Goal: Task Accomplishment & Management: Use online tool/utility

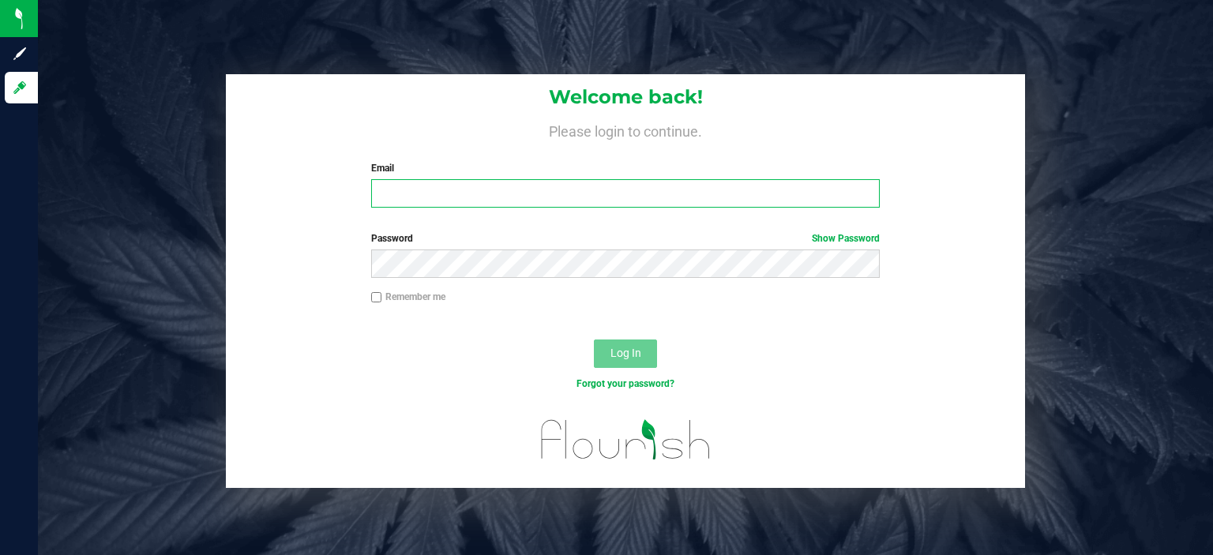
click at [407, 195] on input "Email" at bounding box center [625, 193] width 509 height 28
type input "mthompson@liveparallel.com"
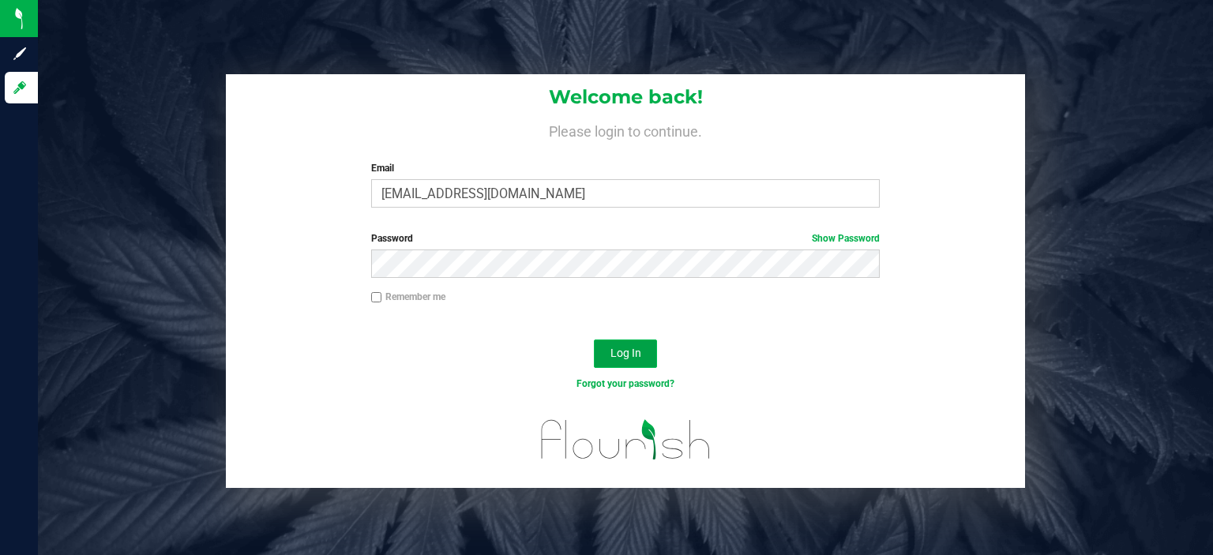
click at [637, 366] on button "Log In" at bounding box center [625, 353] width 63 height 28
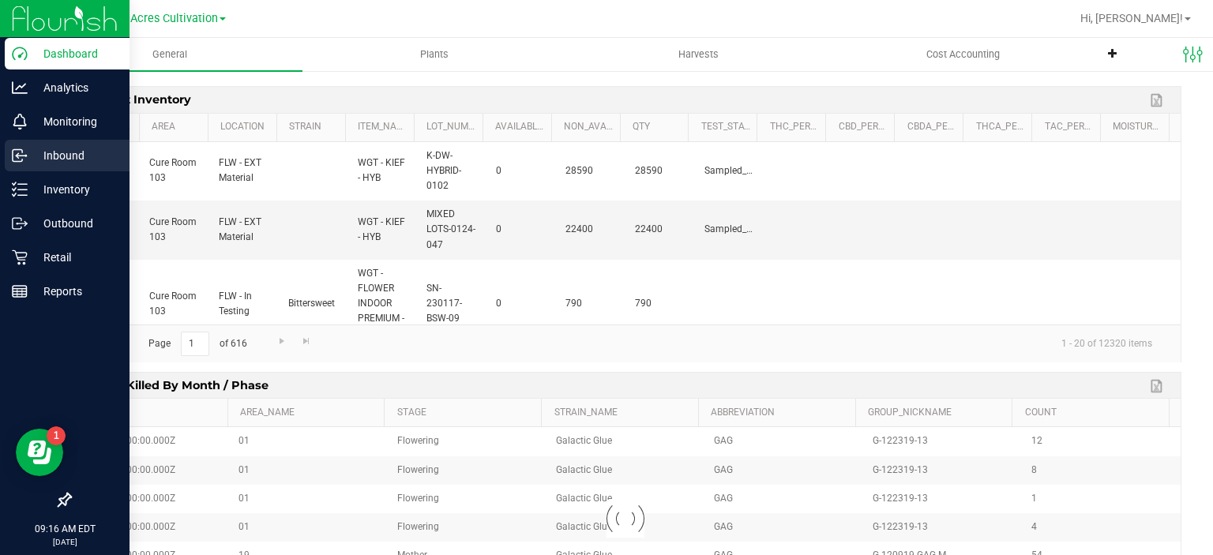
click at [26, 148] on icon at bounding box center [20, 156] width 16 height 16
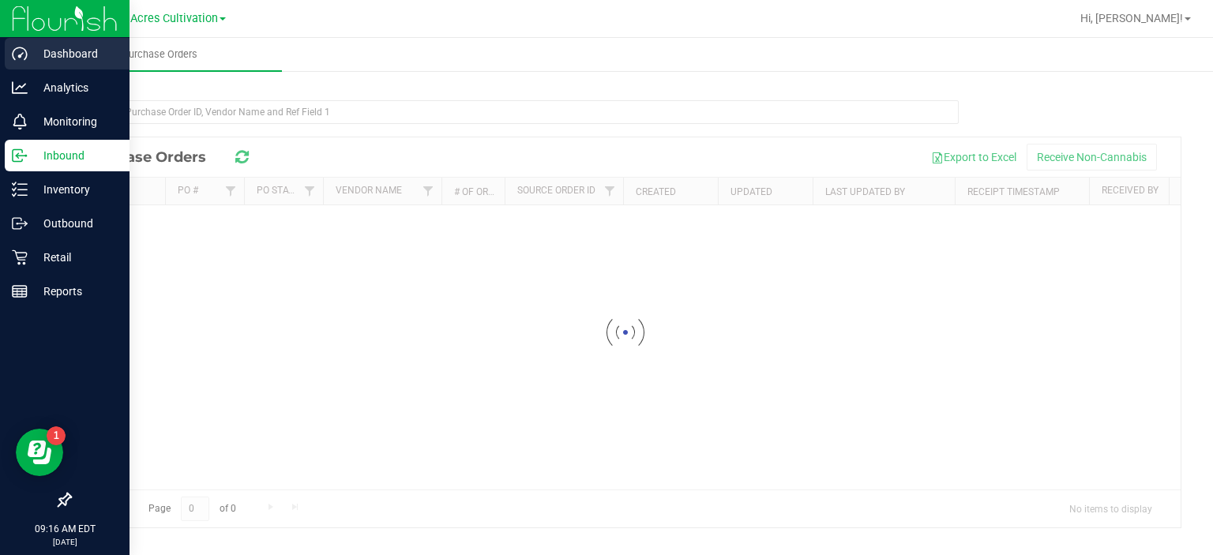
click at [57, 61] on p "Dashboard" at bounding box center [75, 53] width 95 height 19
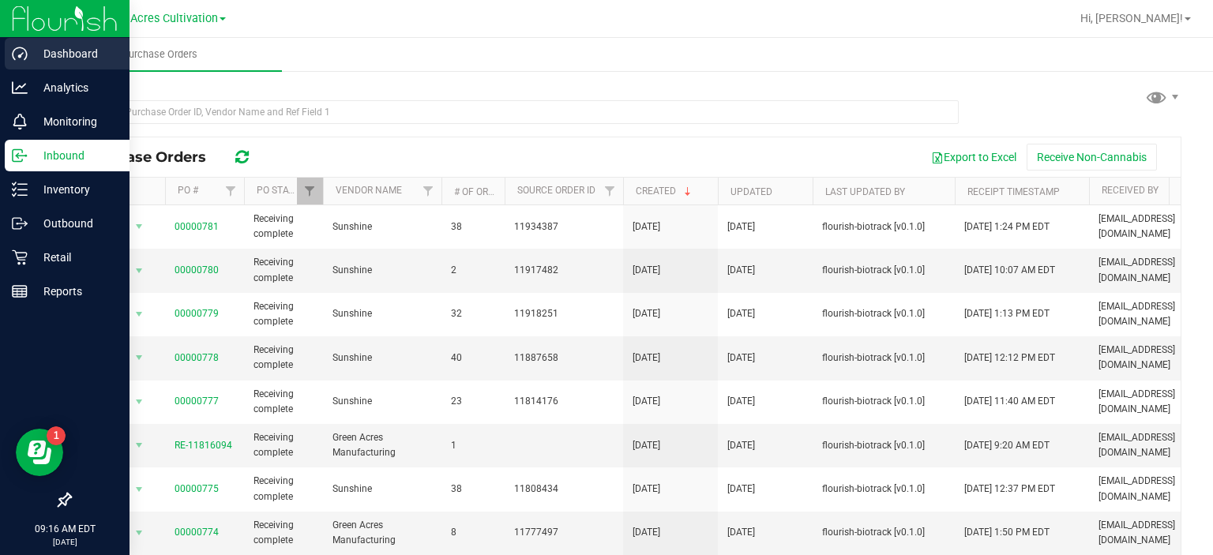
click at [16, 51] on icon at bounding box center [20, 54] width 16 height 16
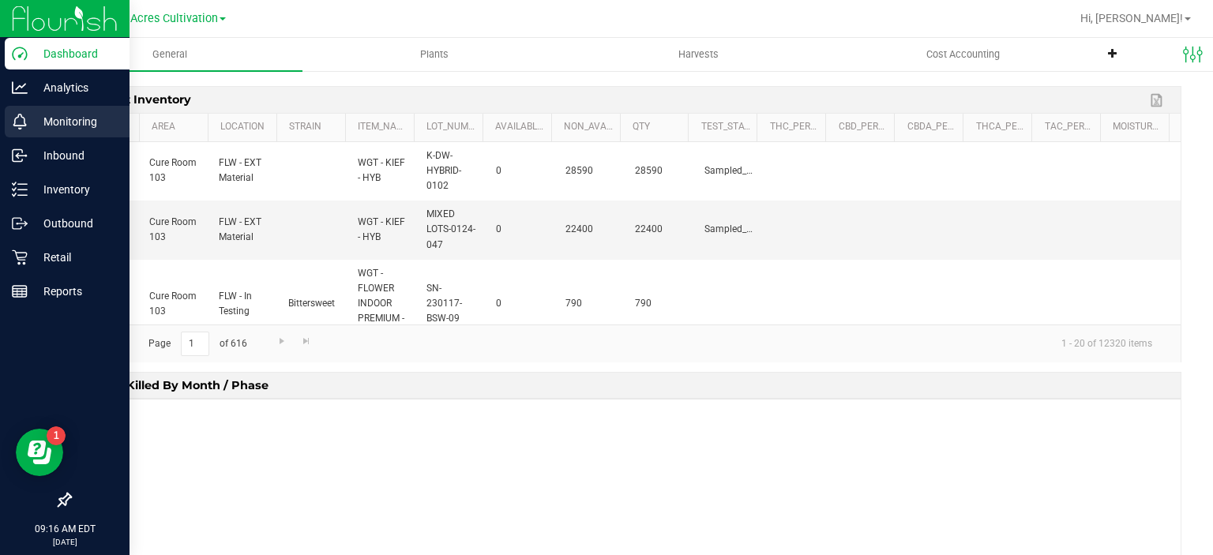
click at [19, 126] on icon at bounding box center [20, 128] width 4 height 4
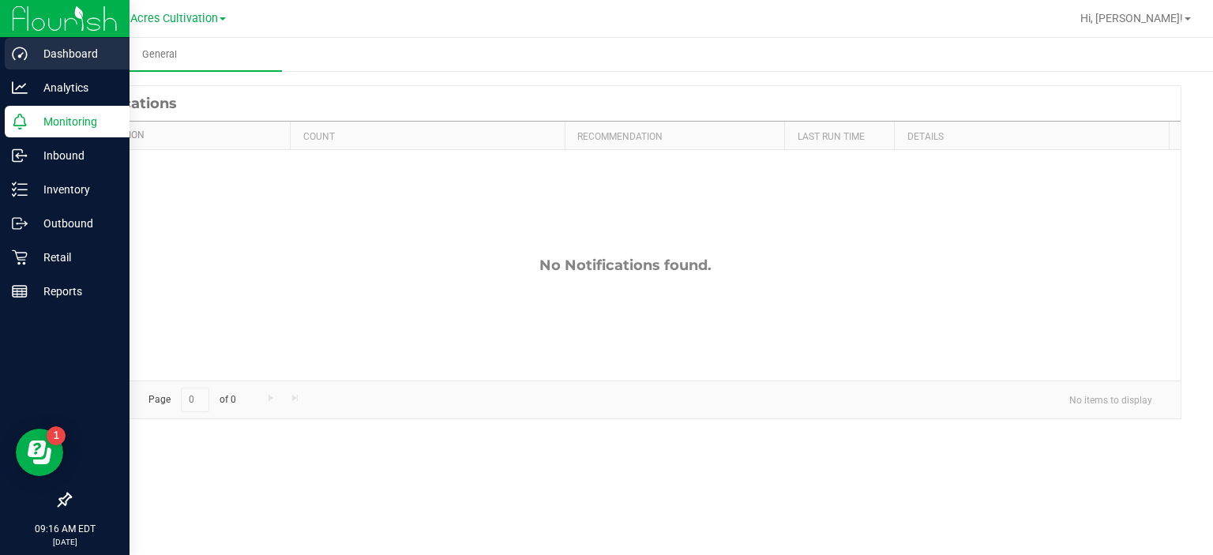
click at [58, 54] on p "Dashboard" at bounding box center [75, 53] width 95 height 19
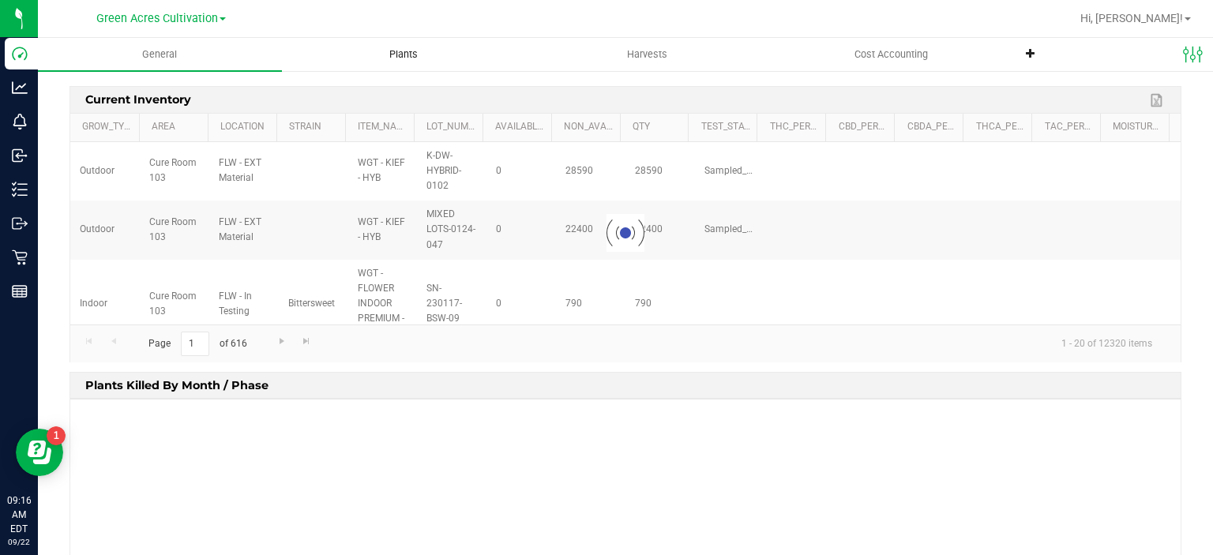
click at [420, 66] on uib-tab-heading "Plants" at bounding box center [404, 55] width 242 height 32
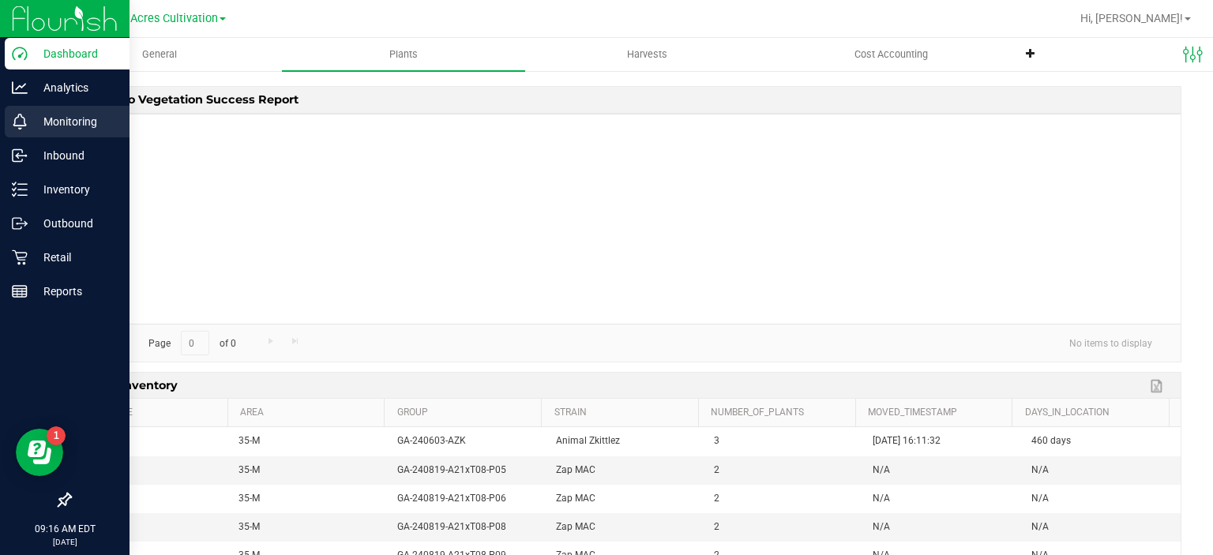
click at [16, 127] on icon at bounding box center [20, 122] width 16 height 16
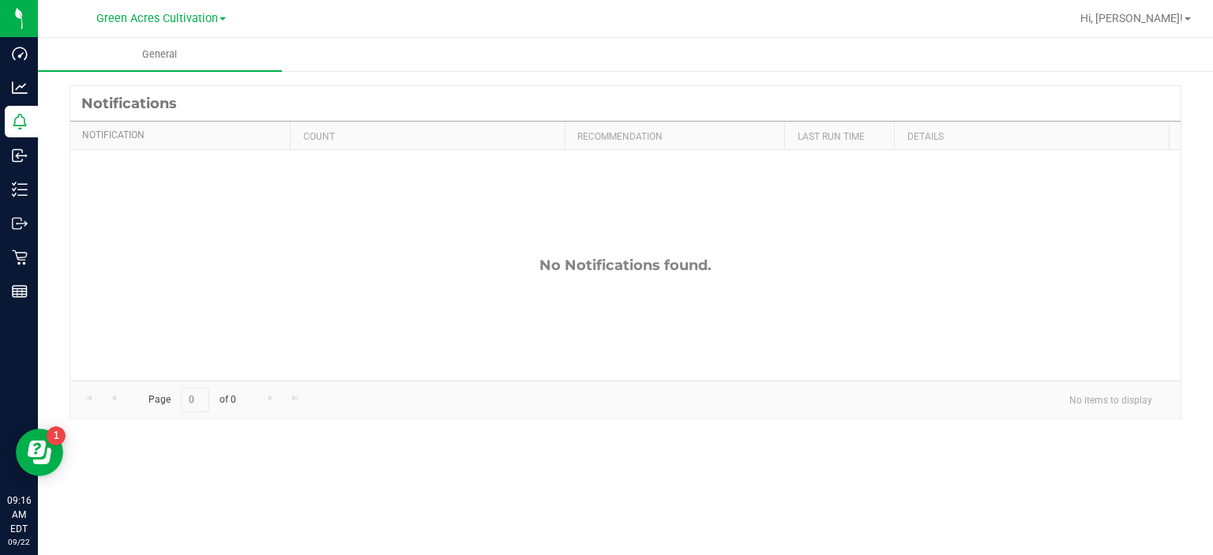
click at [200, 26] on div "Green Acres Cultivation" at bounding box center [160, 18] width 129 height 19
click at [201, 18] on span "Green Acres Cultivation" at bounding box center [157, 19] width 122 height 14
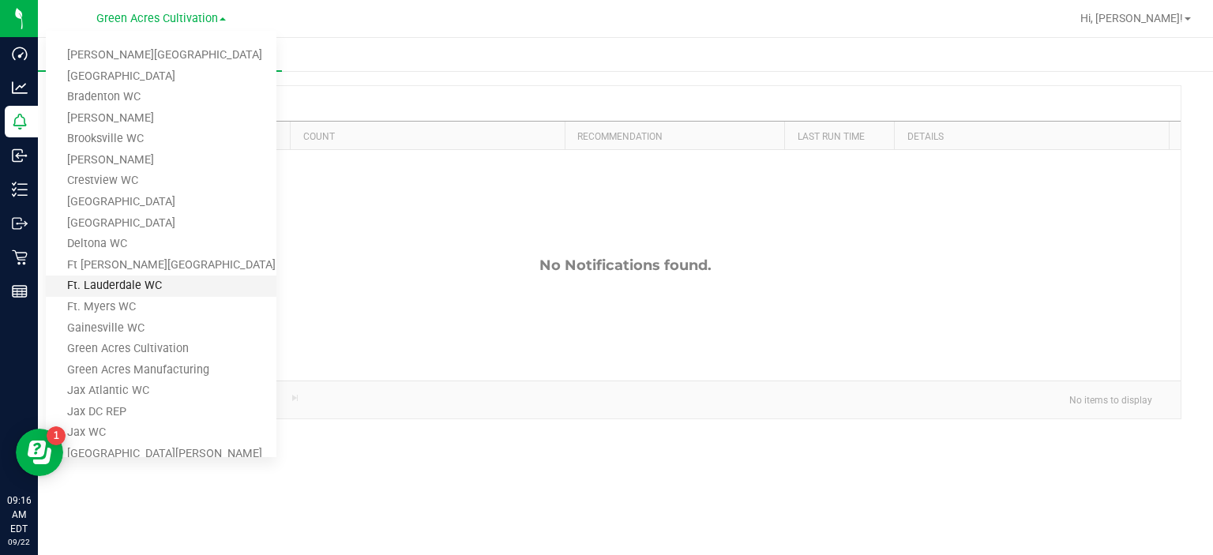
click at [172, 281] on link "Ft. Lauderdale WC" at bounding box center [161, 286] width 231 height 21
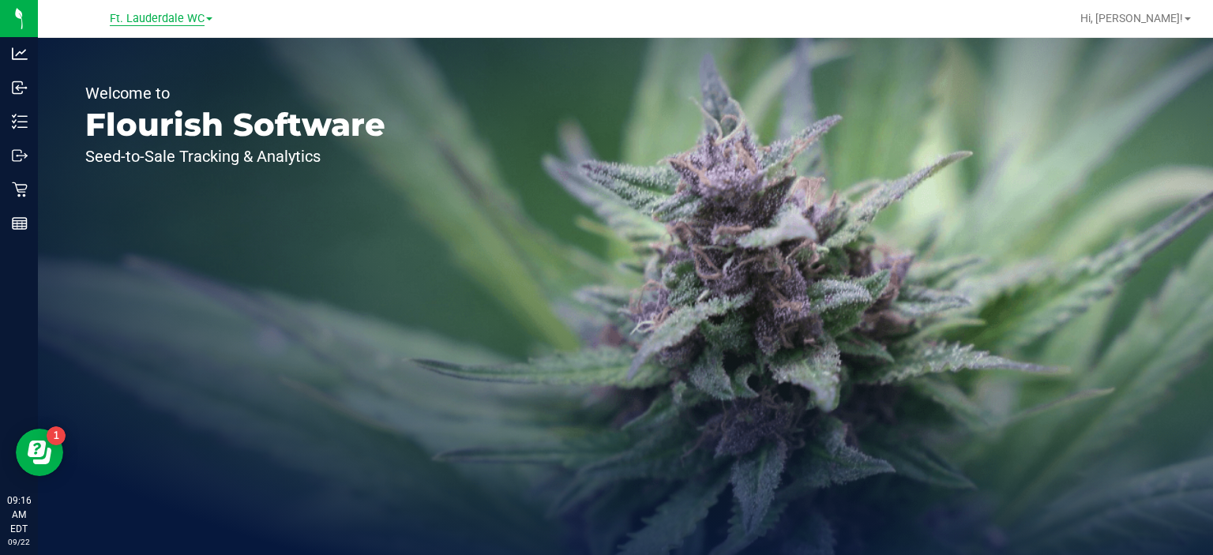
click at [191, 18] on span "Ft. Lauderdale WC" at bounding box center [157, 19] width 95 height 14
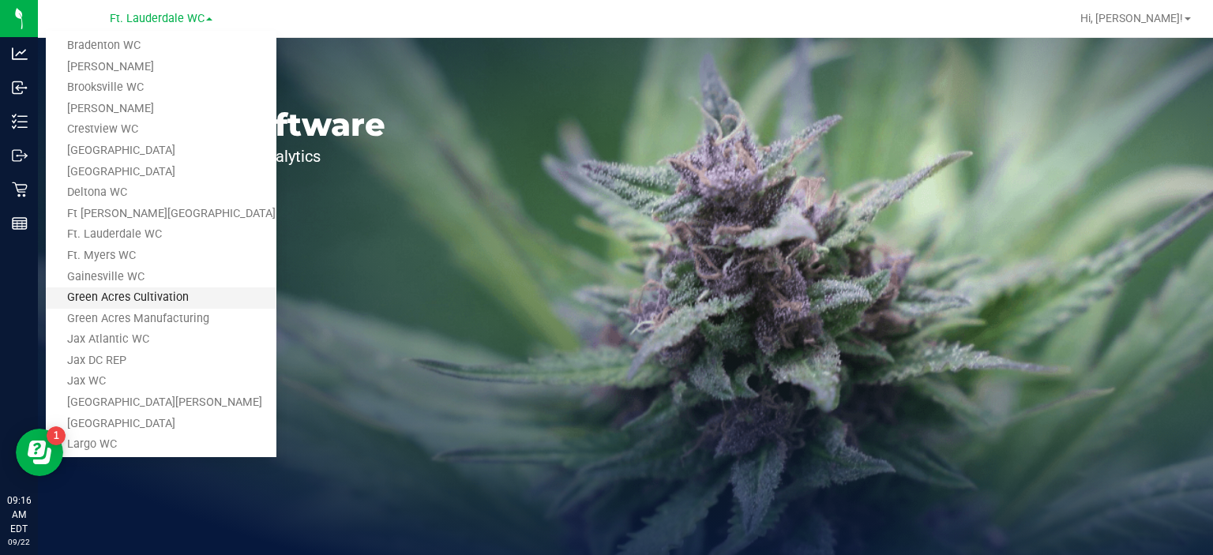
scroll to position [79, 0]
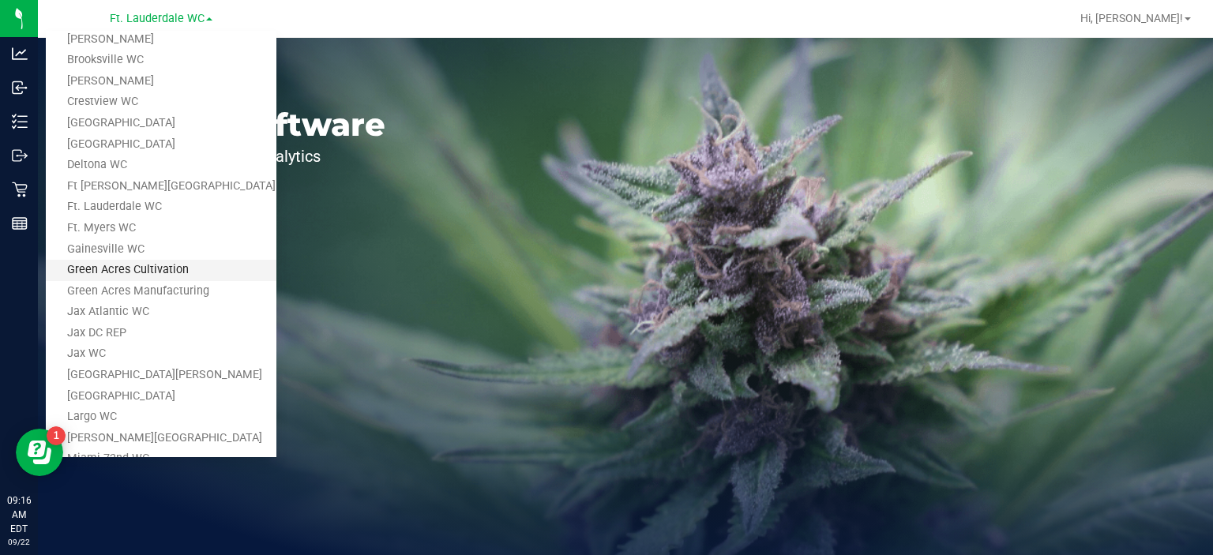
click at [169, 268] on link "Green Acres Cultivation" at bounding box center [161, 270] width 231 height 21
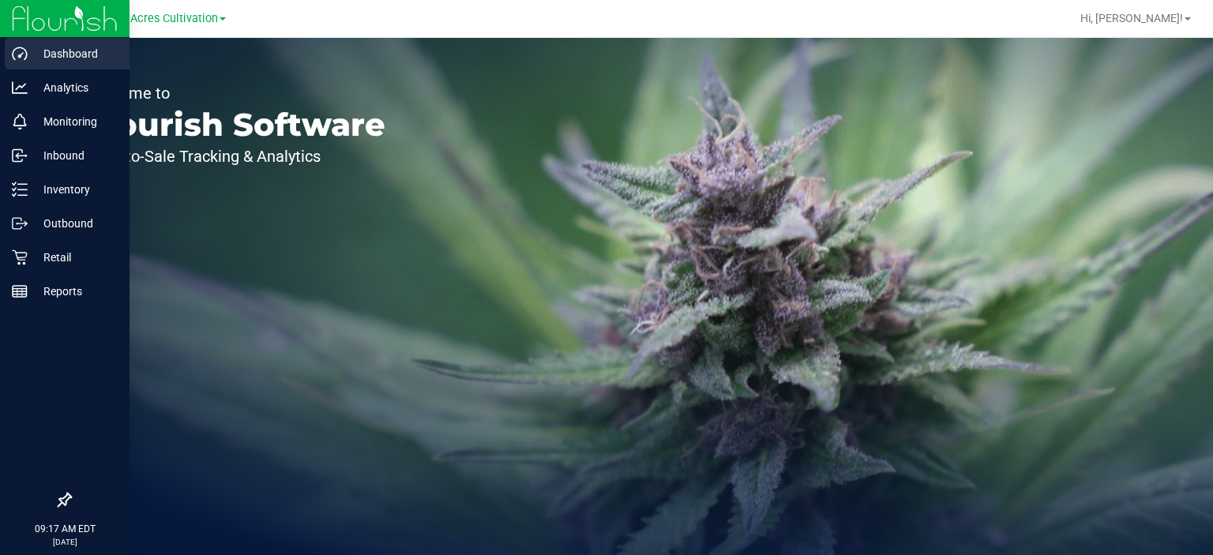
click at [54, 55] on p "Dashboard" at bounding box center [75, 53] width 95 height 19
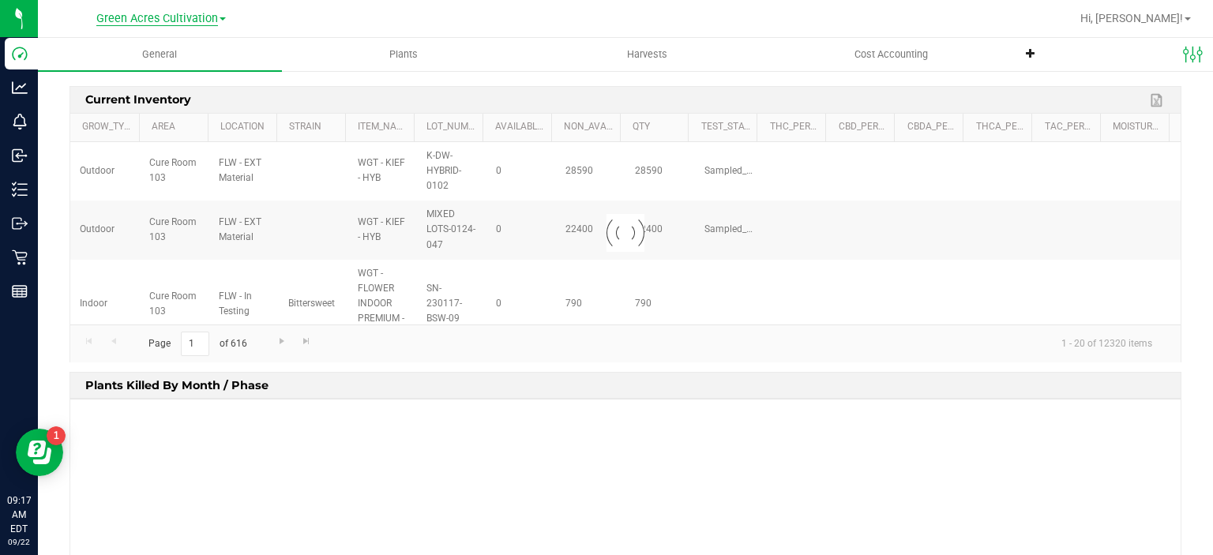
click at [180, 24] on span "Green Acres Cultivation" at bounding box center [157, 19] width 122 height 14
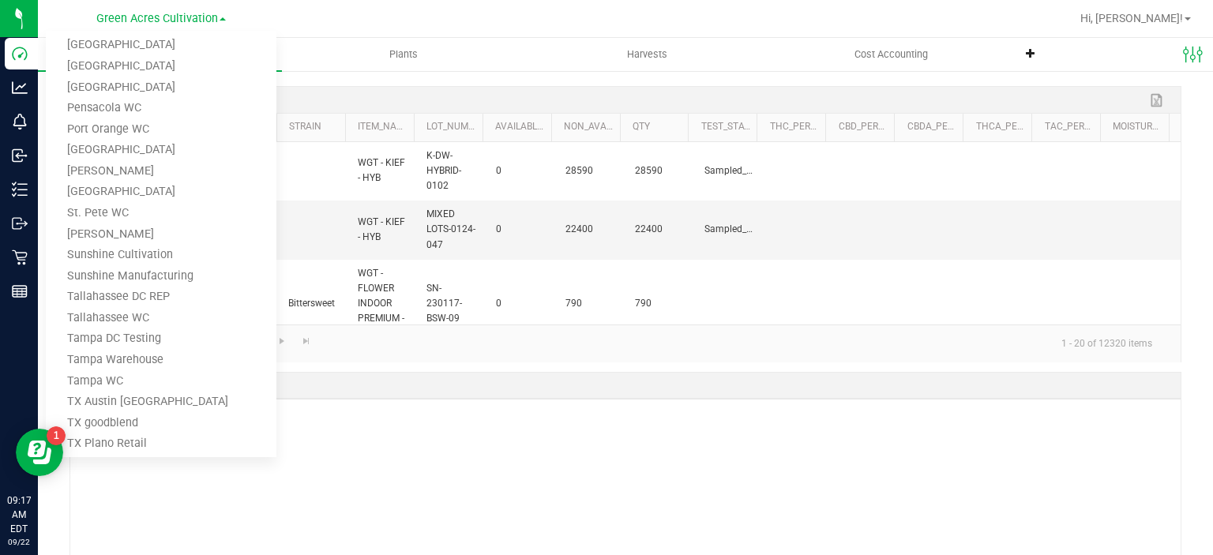
scroll to position [793, 0]
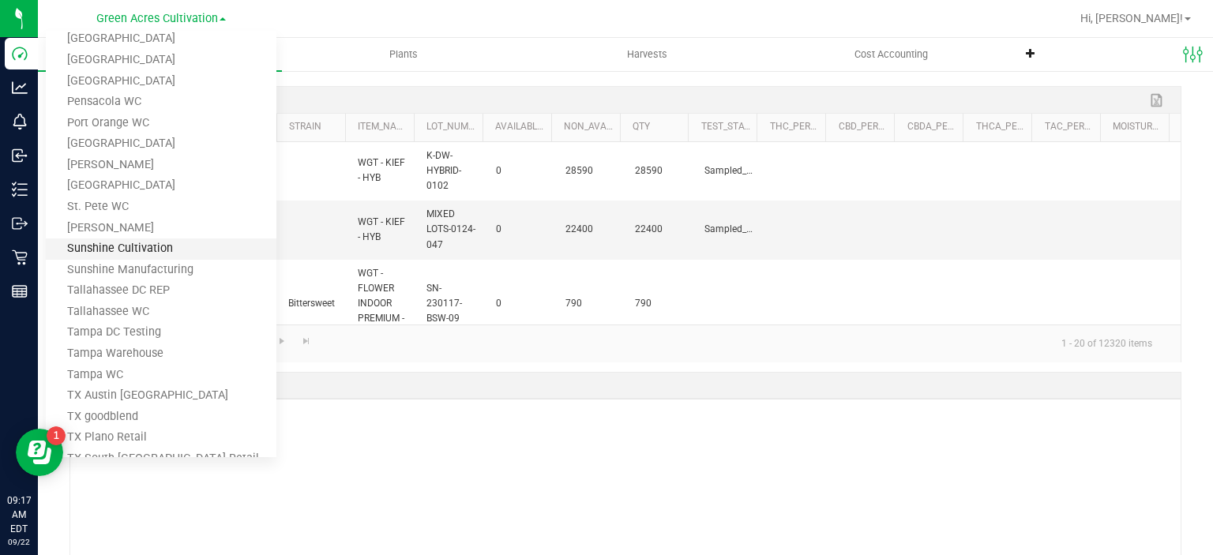
click at [192, 247] on link "Sunshine Cultivation" at bounding box center [161, 248] width 231 height 21
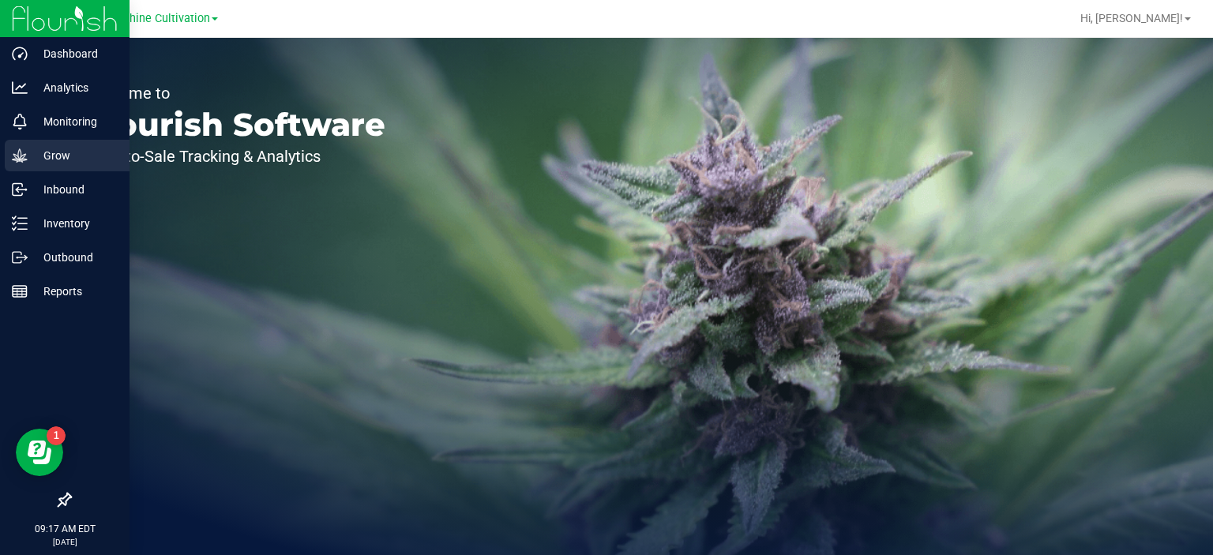
click at [12, 154] on icon at bounding box center [20, 156] width 16 height 16
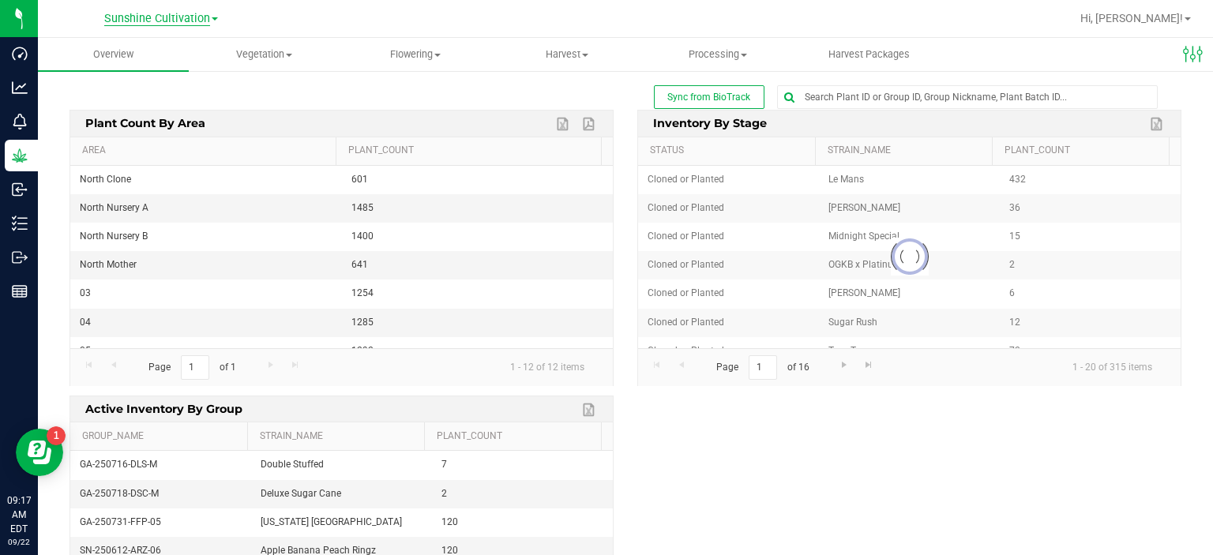
click at [196, 24] on span "Sunshine Cultivation" at bounding box center [157, 19] width 106 height 14
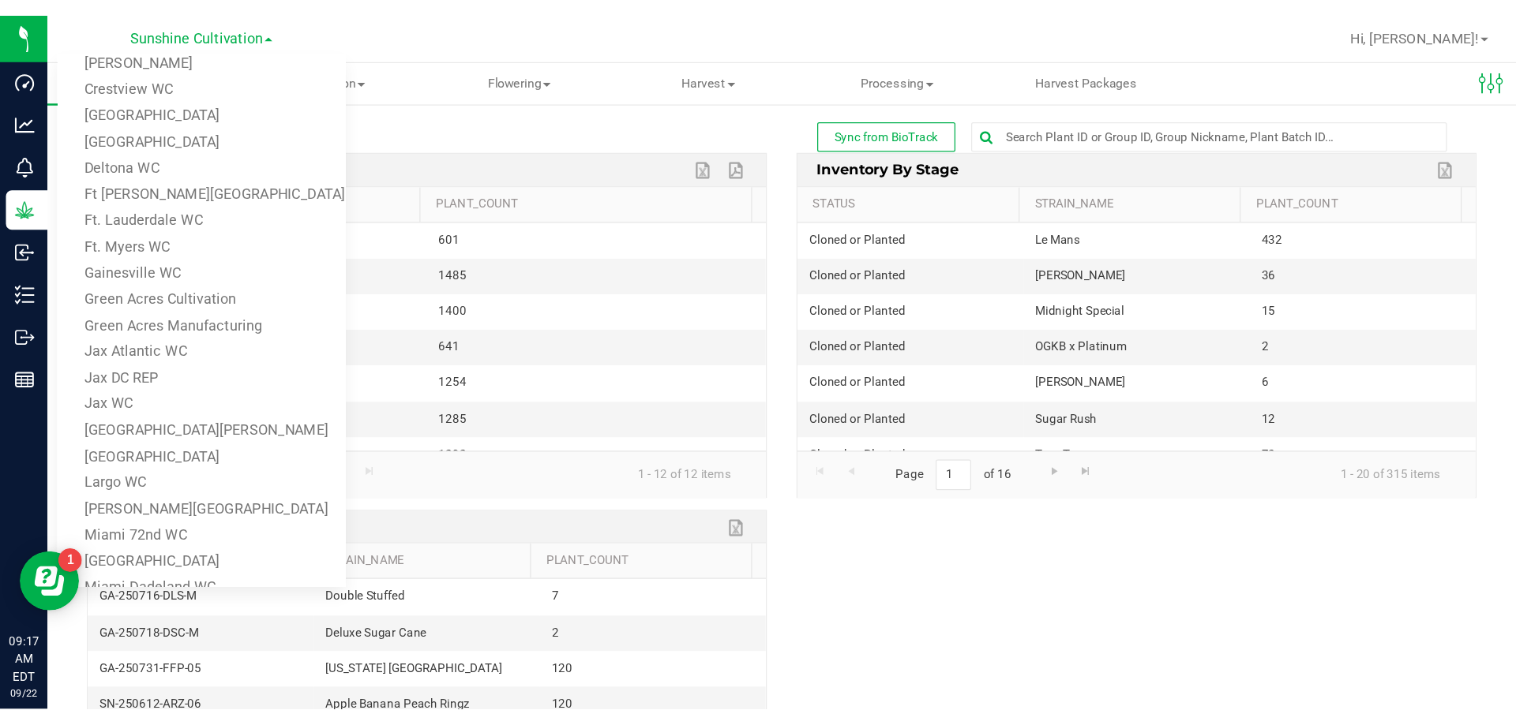
scroll to position [119, 0]
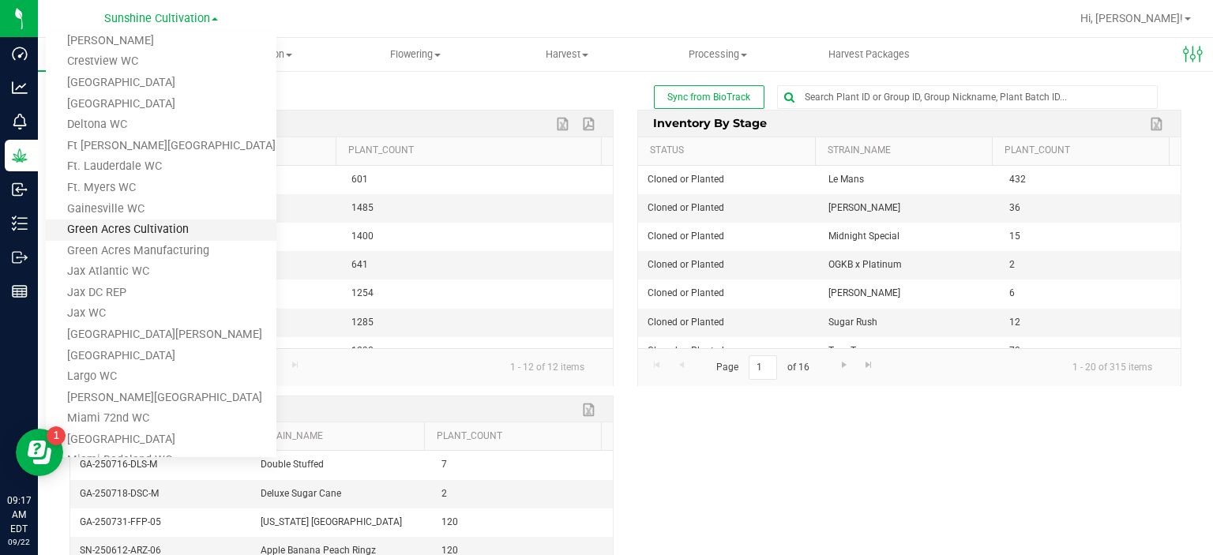
click at [189, 221] on link "Green Acres Cultivation" at bounding box center [161, 229] width 231 height 21
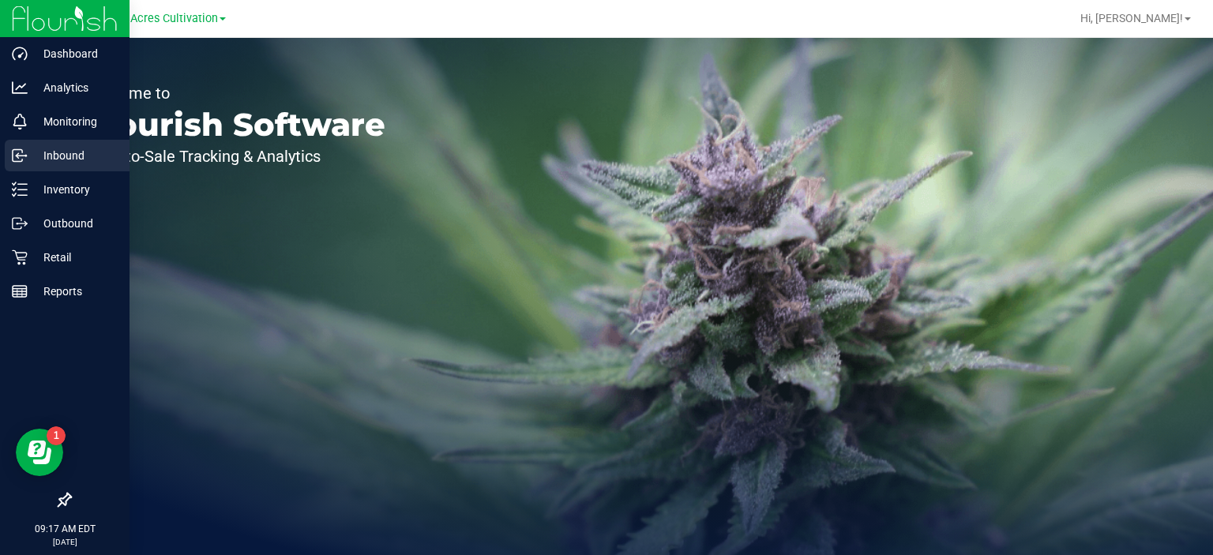
click at [28, 151] on p "Inbound" at bounding box center [75, 155] width 95 height 19
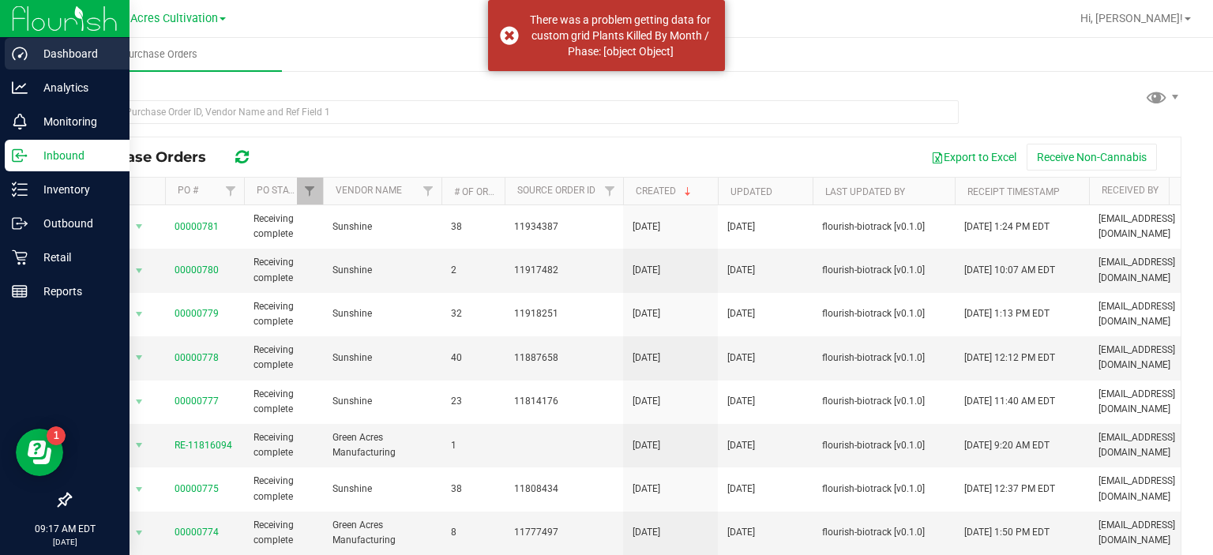
click at [56, 50] on p "Dashboard" at bounding box center [75, 53] width 95 height 19
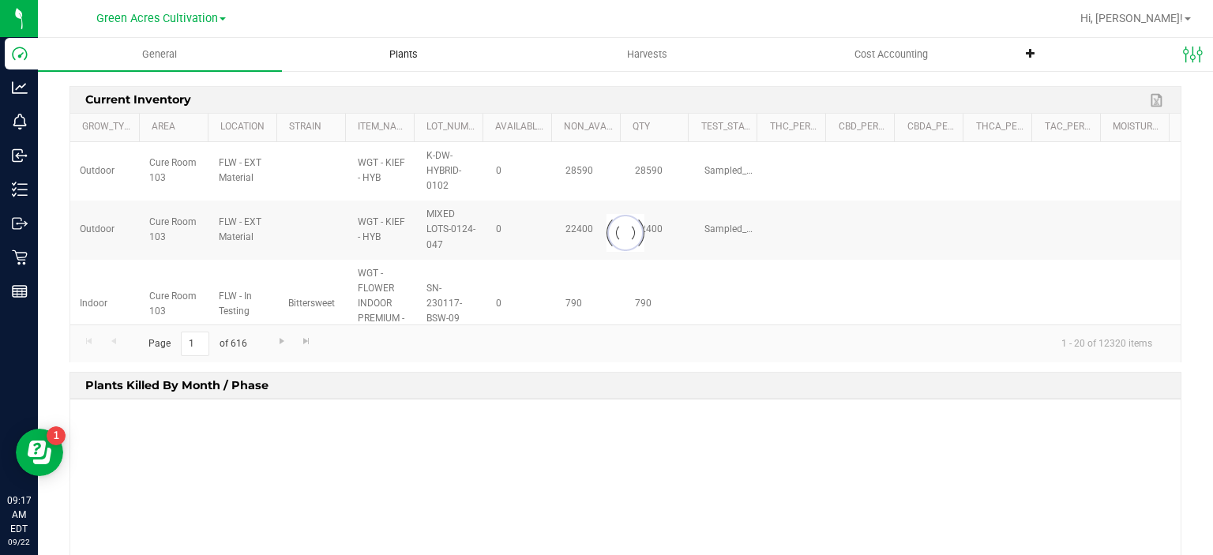
click at [379, 52] on span "Plants" at bounding box center [403, 54] width 71 height 14
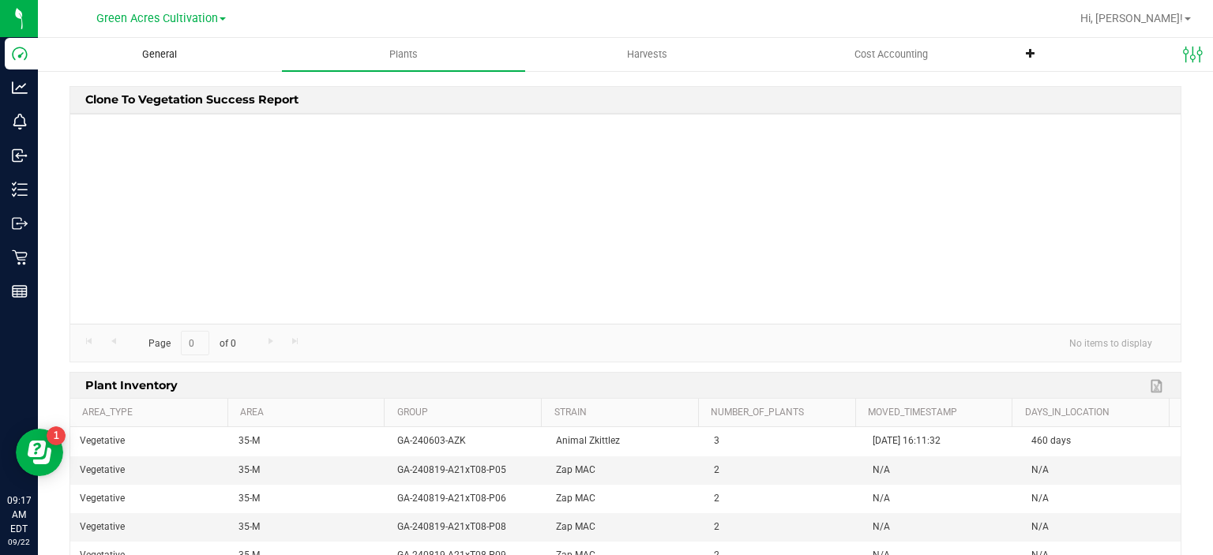
click at [211, 47] on uib-tab-heading "General" at bounding box center [160, 55] width 242 height 32
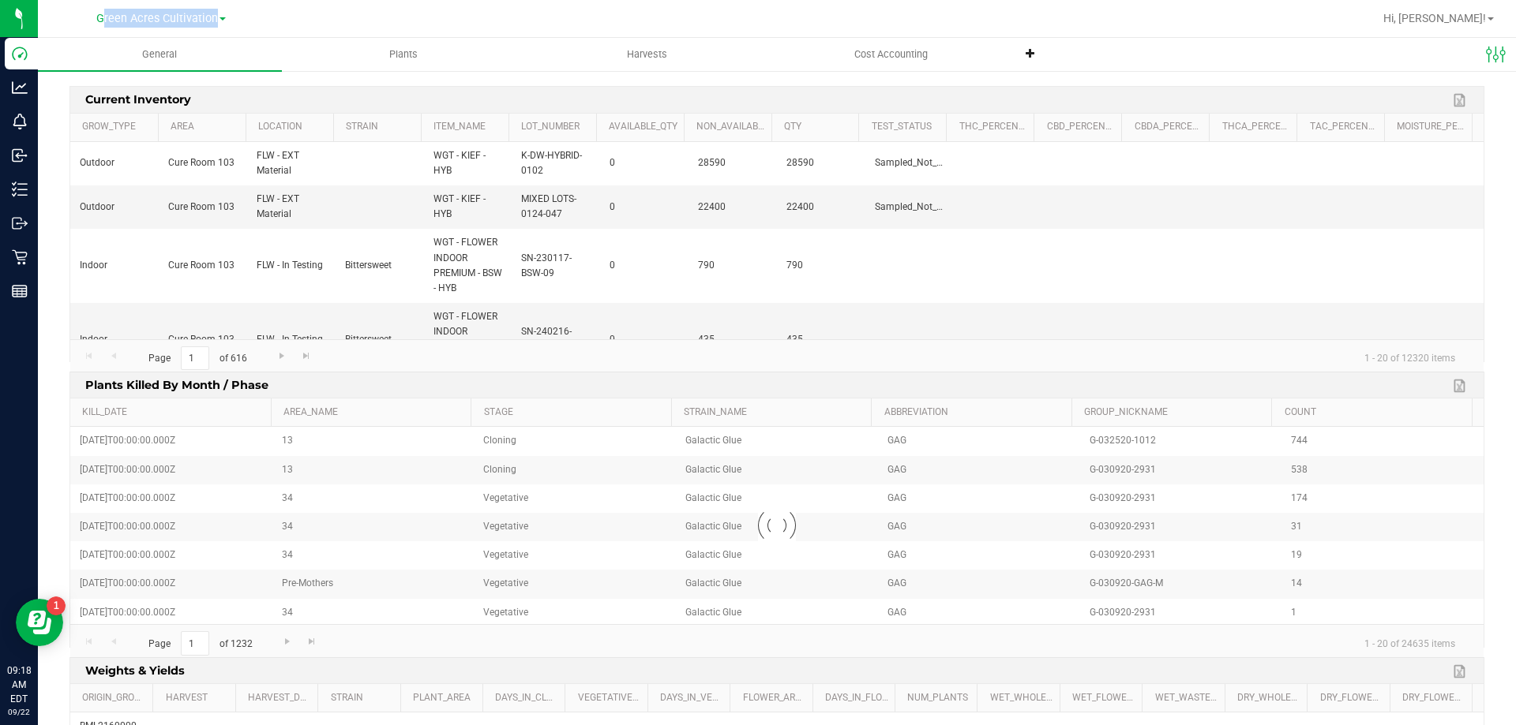
drag, startPoint x: 72, startPoint y: 21, endPoint x: 223, endPoint y: 18, distance: 151.6
click at [223, 18] on div "Green Acres Cultivation [PERSON_NAME][GEOGRAPHIC_DATA] [PERSON_NAME][GEOGRAPHIC…" at bounding box center [161, 18] width 231 height 24
copy span "Green Acres Cultivation"
click at [265, 18] on div "Green Acres Cultivation [PERSON_NAME][GEOGRAPHIC_DATA] [PERSON_NAME][GEOGRAPHIC…" at bounding box center [161, 18] width 231 height 24
click at [73, 21] on div "Green Acres Cultivation [PERSON_NAME][GEOGRAPHIC_DATA] [PERSON_NAME][GEOGRAPHIC…" at bounding box center [161, 18] width 231 height 24
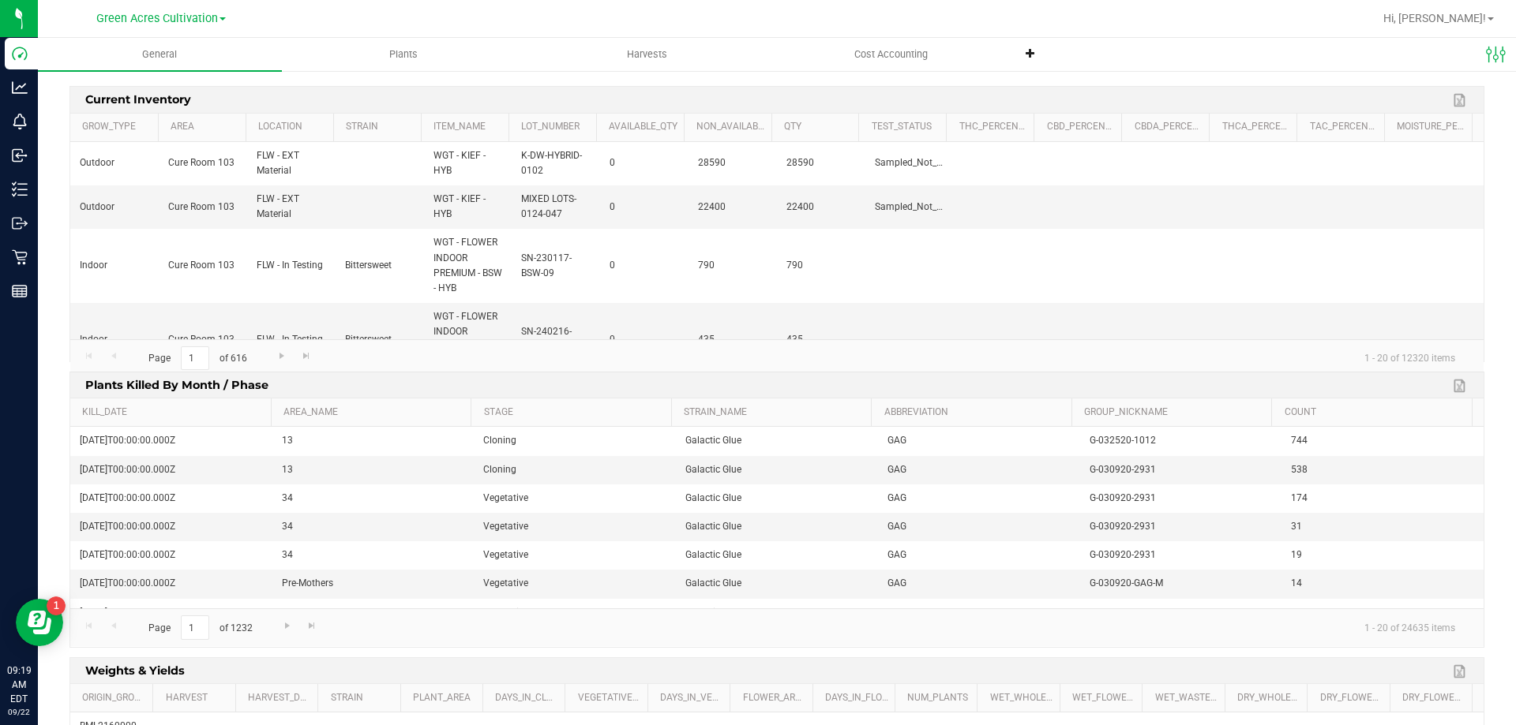
drag, startPoint x: 518, startPoint y: 19, endPoint x: 319, endPoint y: 29, distance: 199.2
click at [518, 19] on div at bounding box center [828, 18] width 1090 height 31
click at [193, 21] on span "Green Acres Cultivation" at bounding box center [157, 19] width 122 height 14
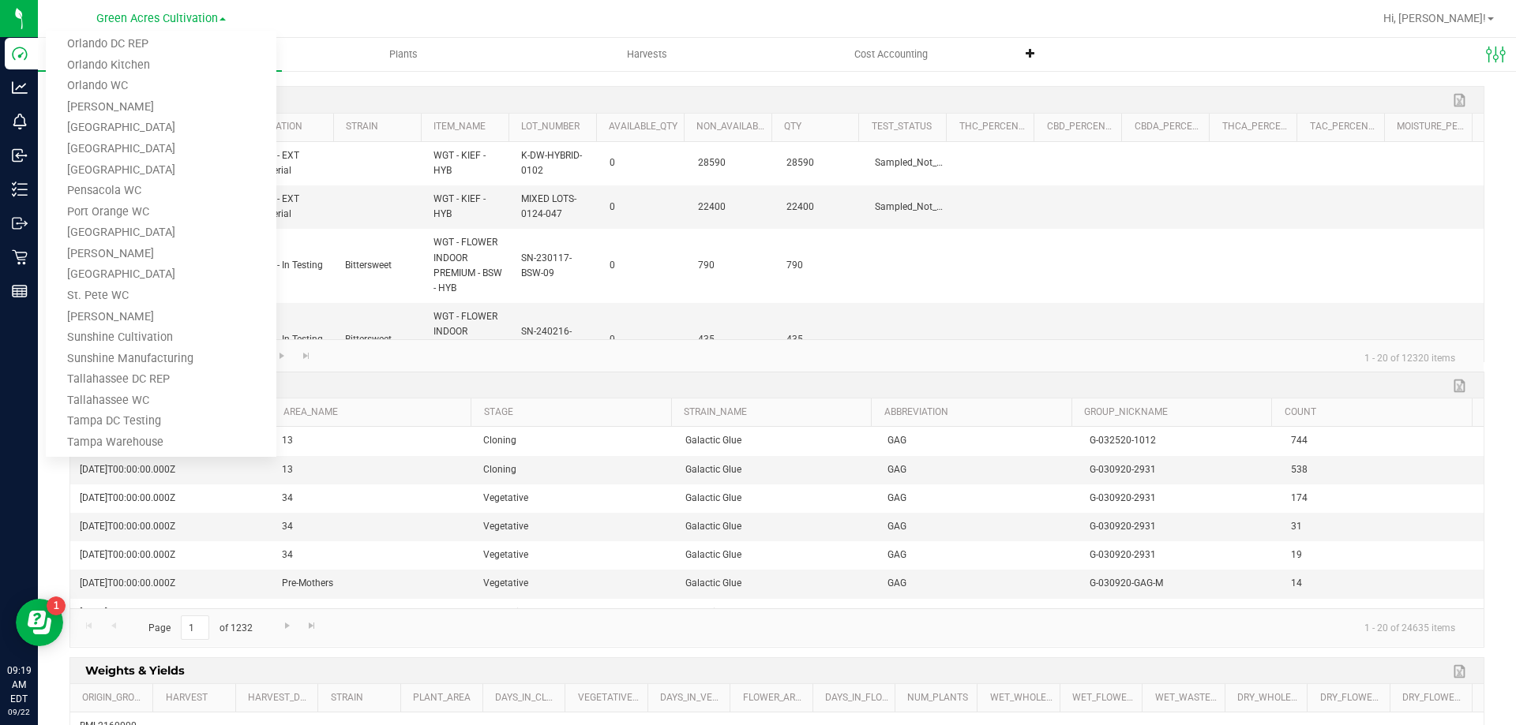
scroll to position [780, 0]
click at [180, 254] on link "Sunshine Cultivation" at bounding box center [161, 261] width 231 height 21
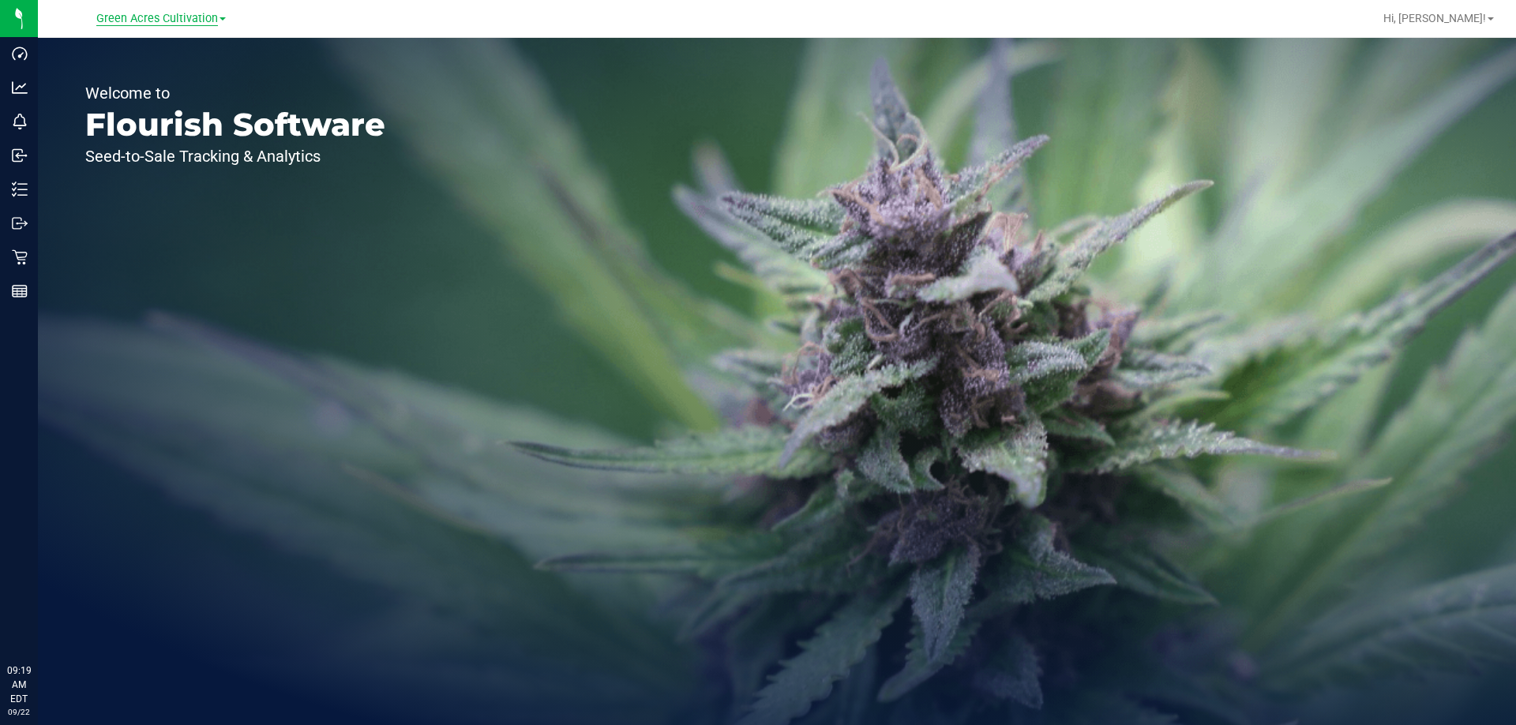
click at [151, 22] on span "Green Acres Cultivation" at bounding box center [157, 19] width 122 height 14
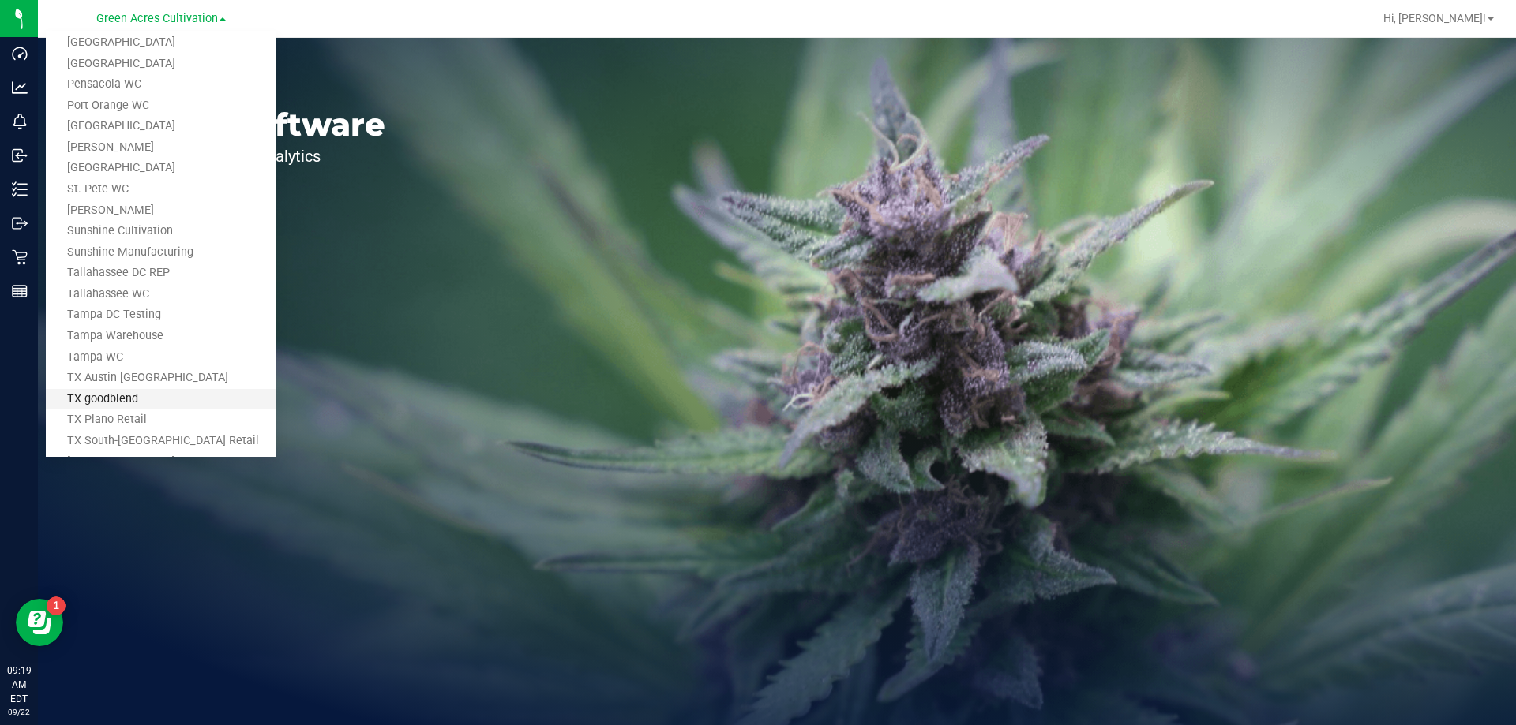
scroll to position [903, 0]
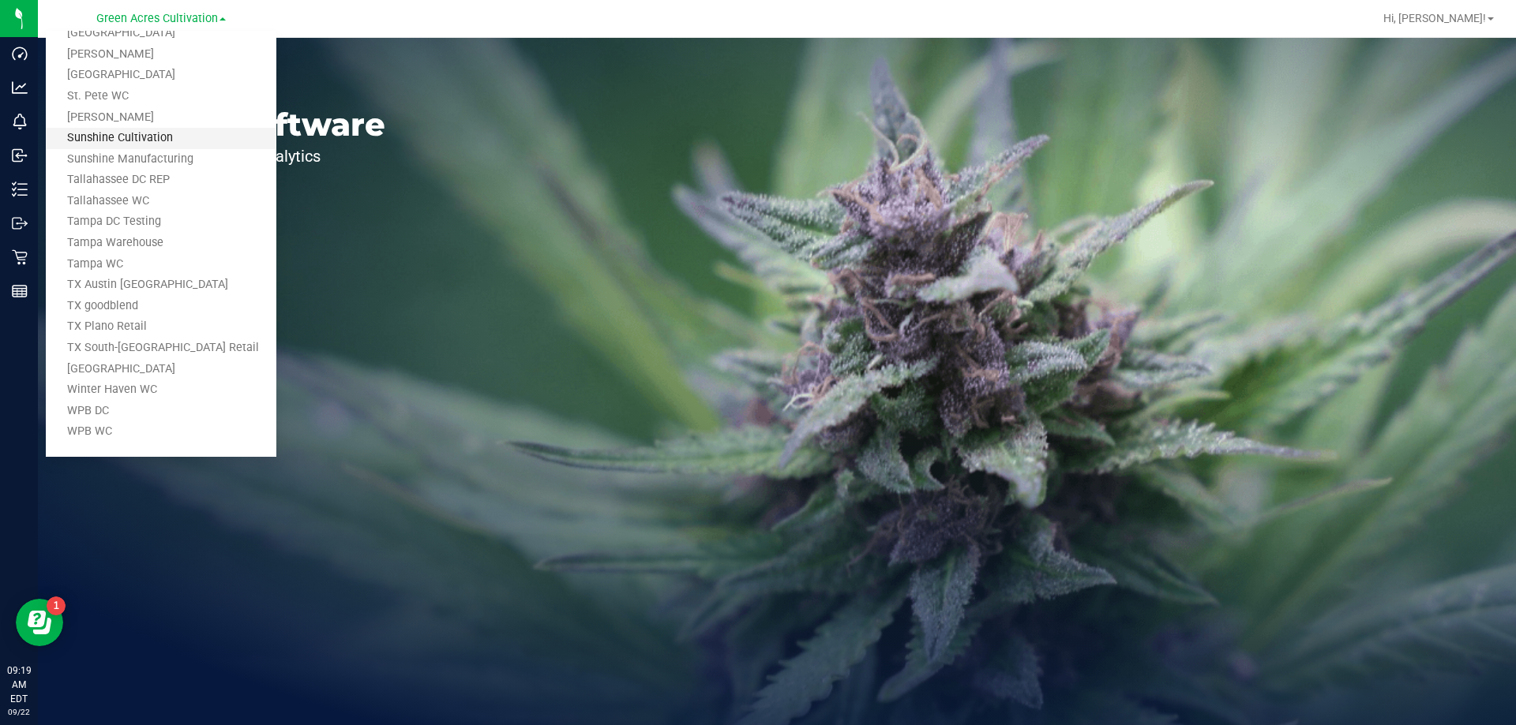
click at [196, 144] on link "Sunshine Cultivation" at bounding box center [161, 138] width 231 height 21
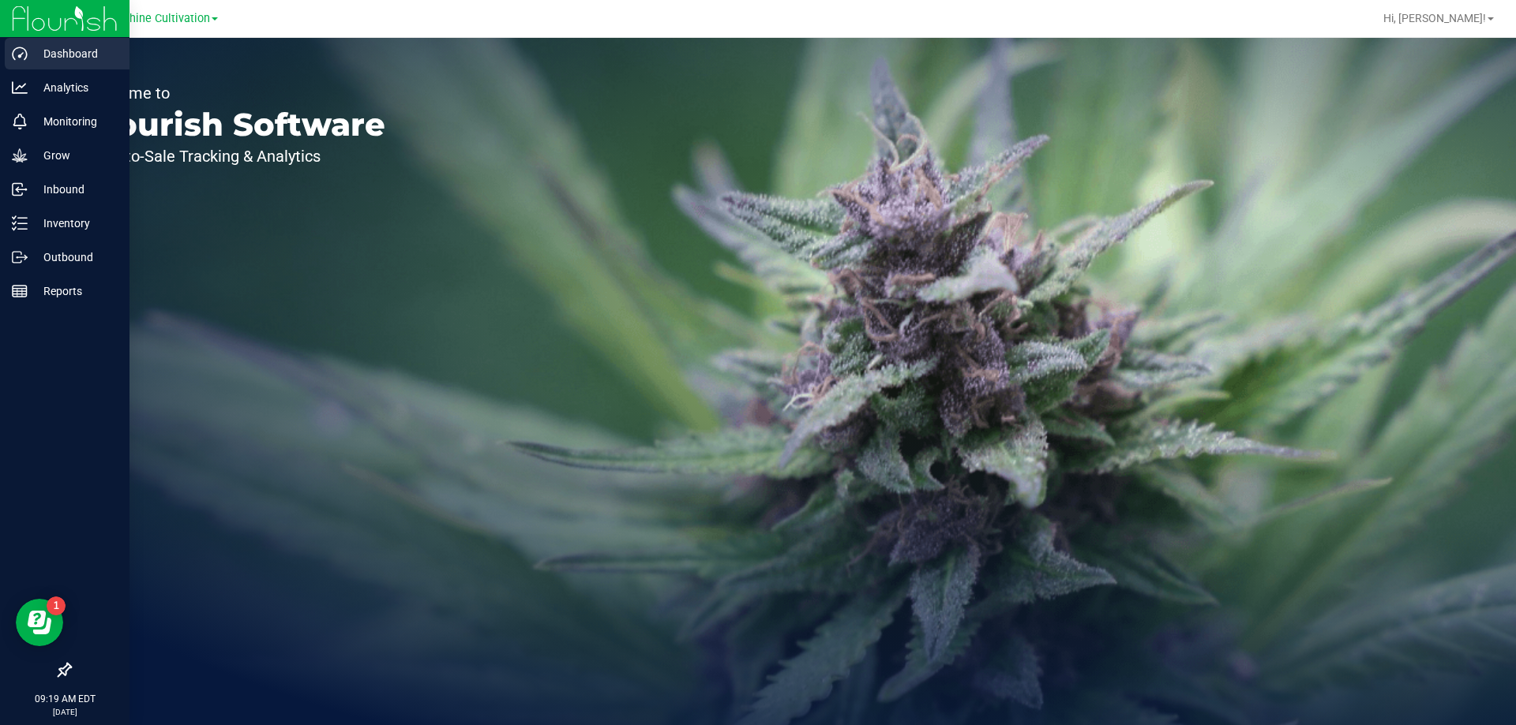
click at [62, 41] on div "Dashboard" at bounding box center [67, 54] width 125 height 32
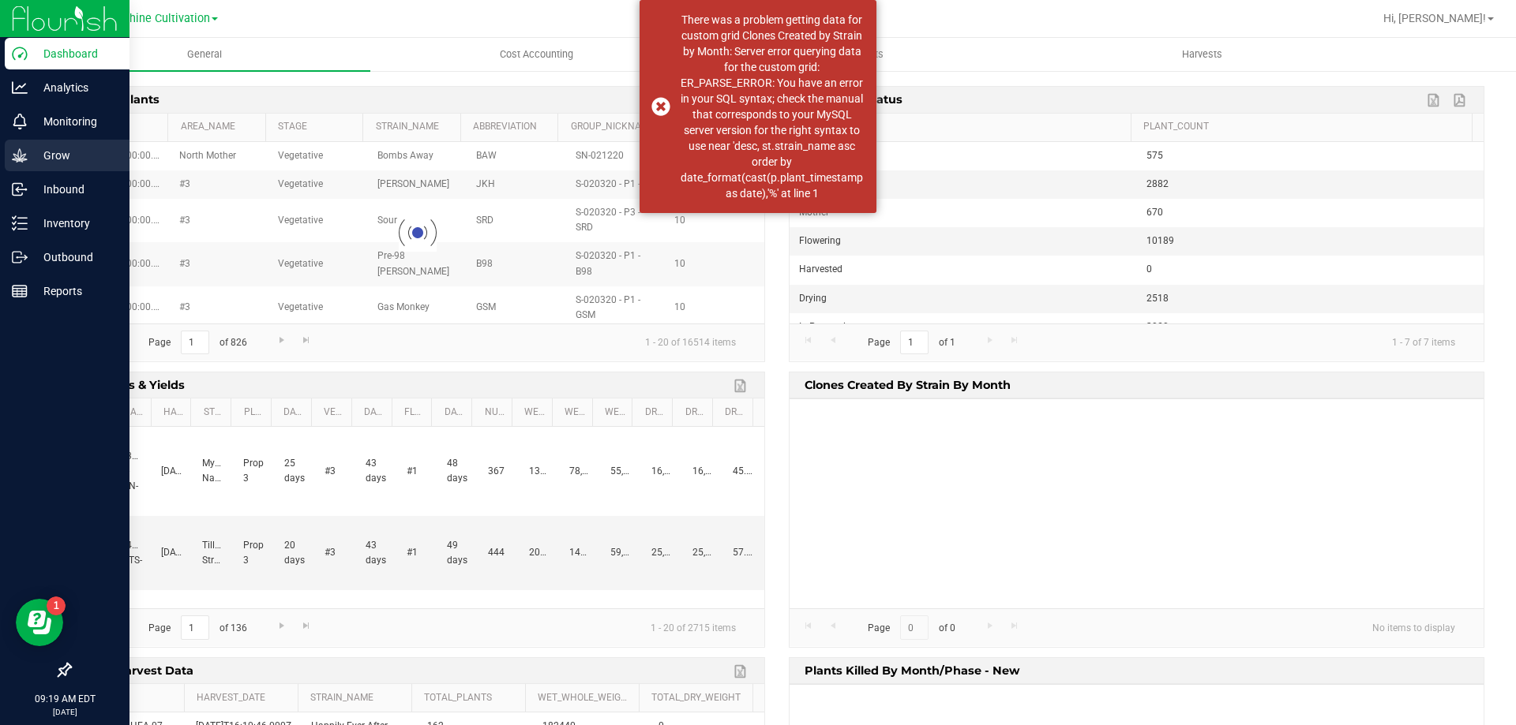
click at [17, 156] on icon at bounding box center [19, 154] width 15 height 13
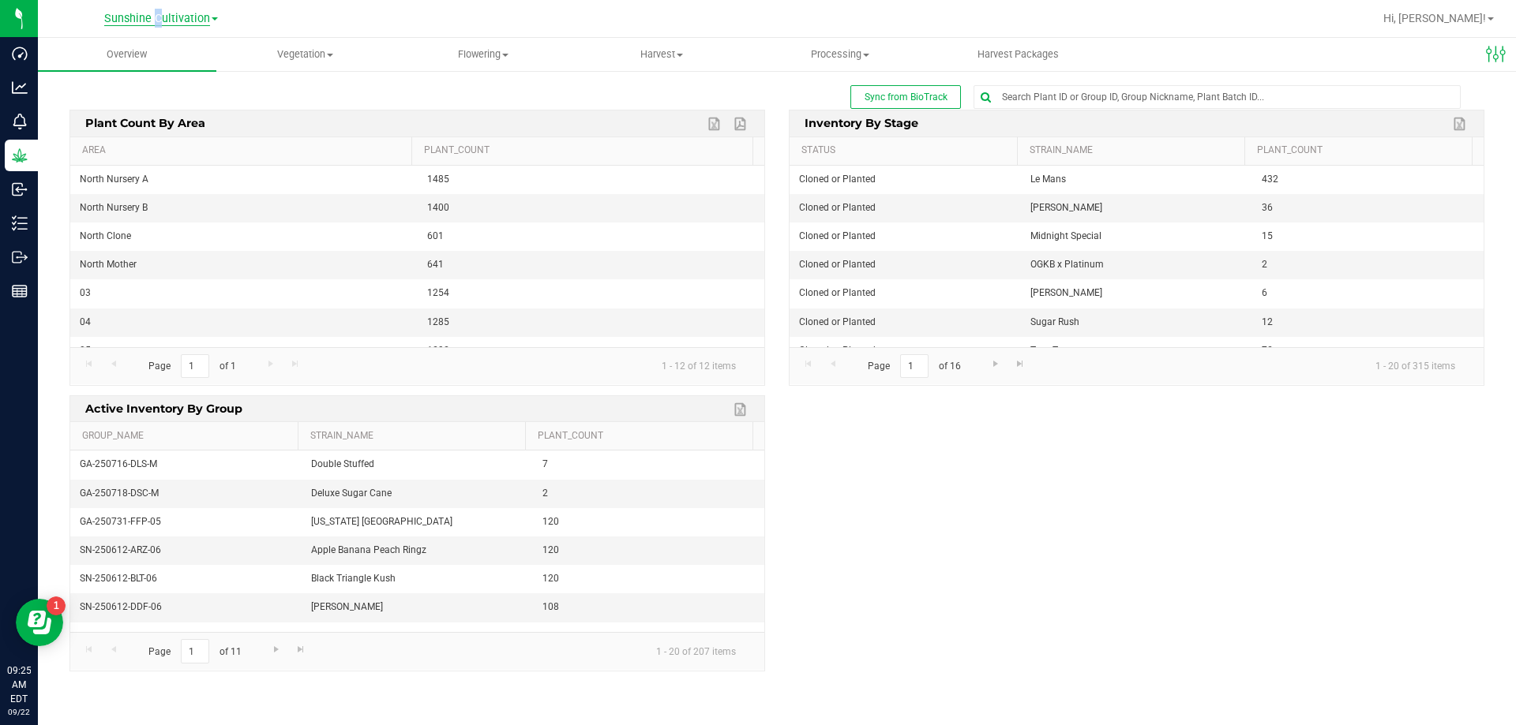
click at [152, 13] on span "Sunshine Cultivation" at bounding box center [157, 19] width 106 height 14
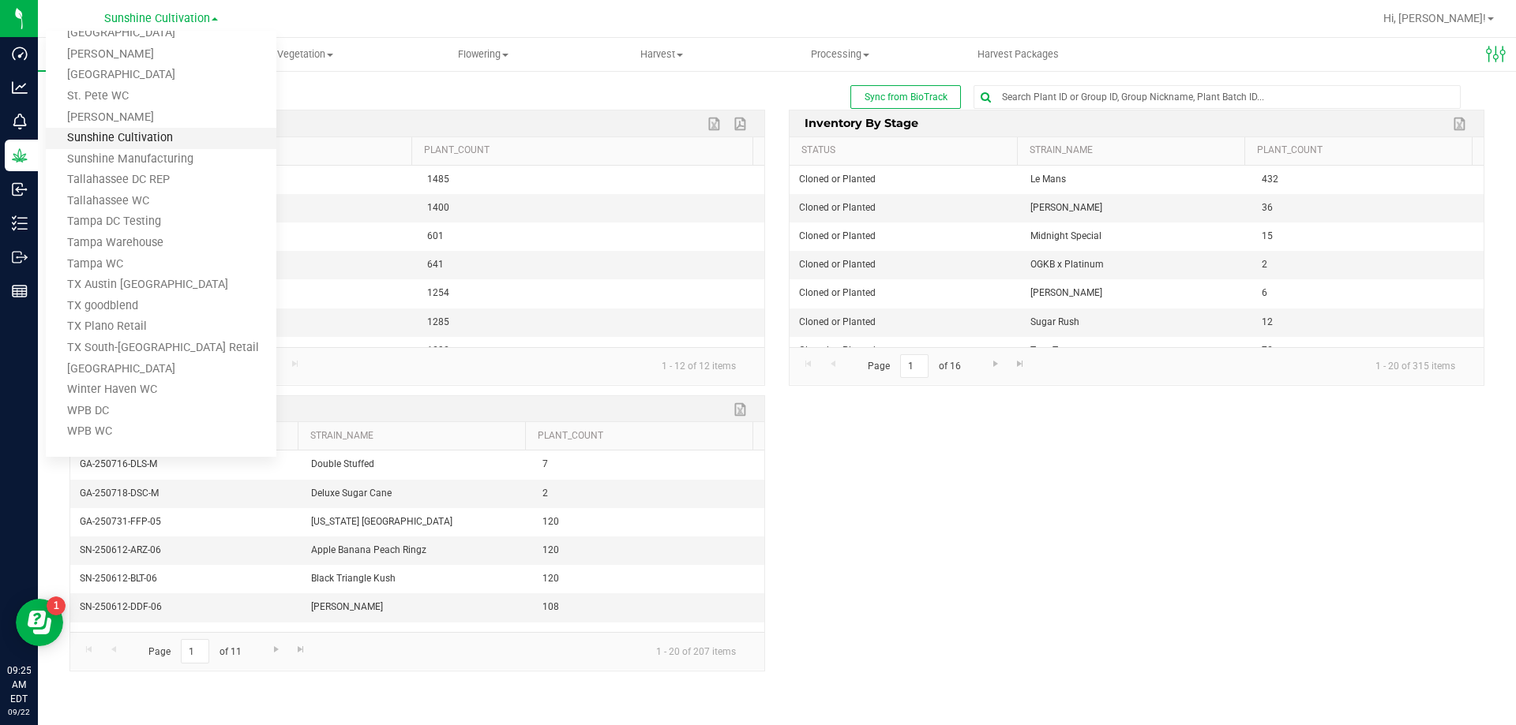
click at [191, 132] on link "Sunshine Cultivation" at bounding box center [161, 138] width 231 height 21
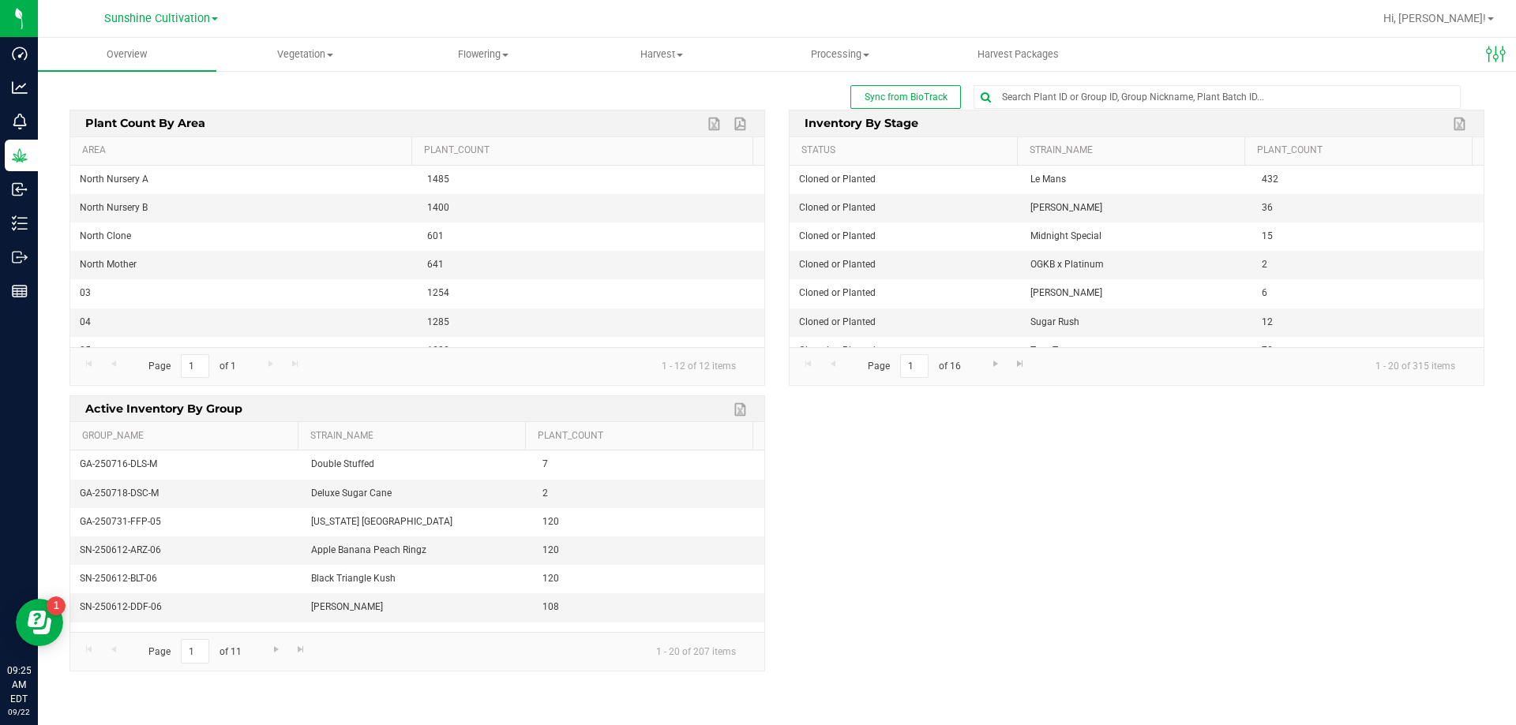
click at [167, 9] on div "Sunshine Cultivation Bonita Springs WC Boynton Beach WC Bradenton WC Brandon WC…" at bounding box center [161, 18] width 114 height 19
click at [165, 27] on div "Sunshine Cultivation Bonita Springs WC Boynton Beach WC Bradenton WC Brandon WC…" at bounding box center [161, 18] width 114 height 19
click at [168, 21] on span "Sunshine Cultivation" at bounding box center [157, 19] width 106 height 14
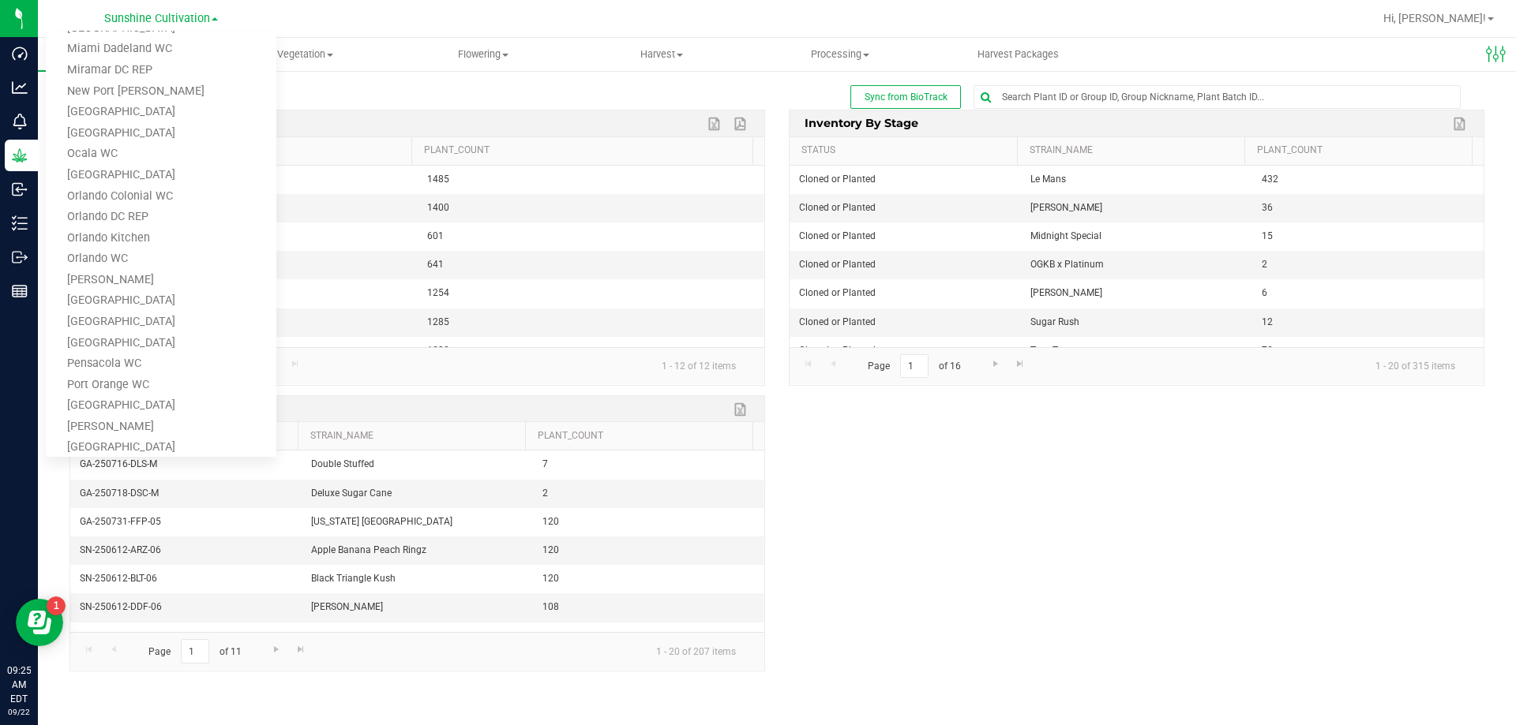
scroll to position [158, 0]
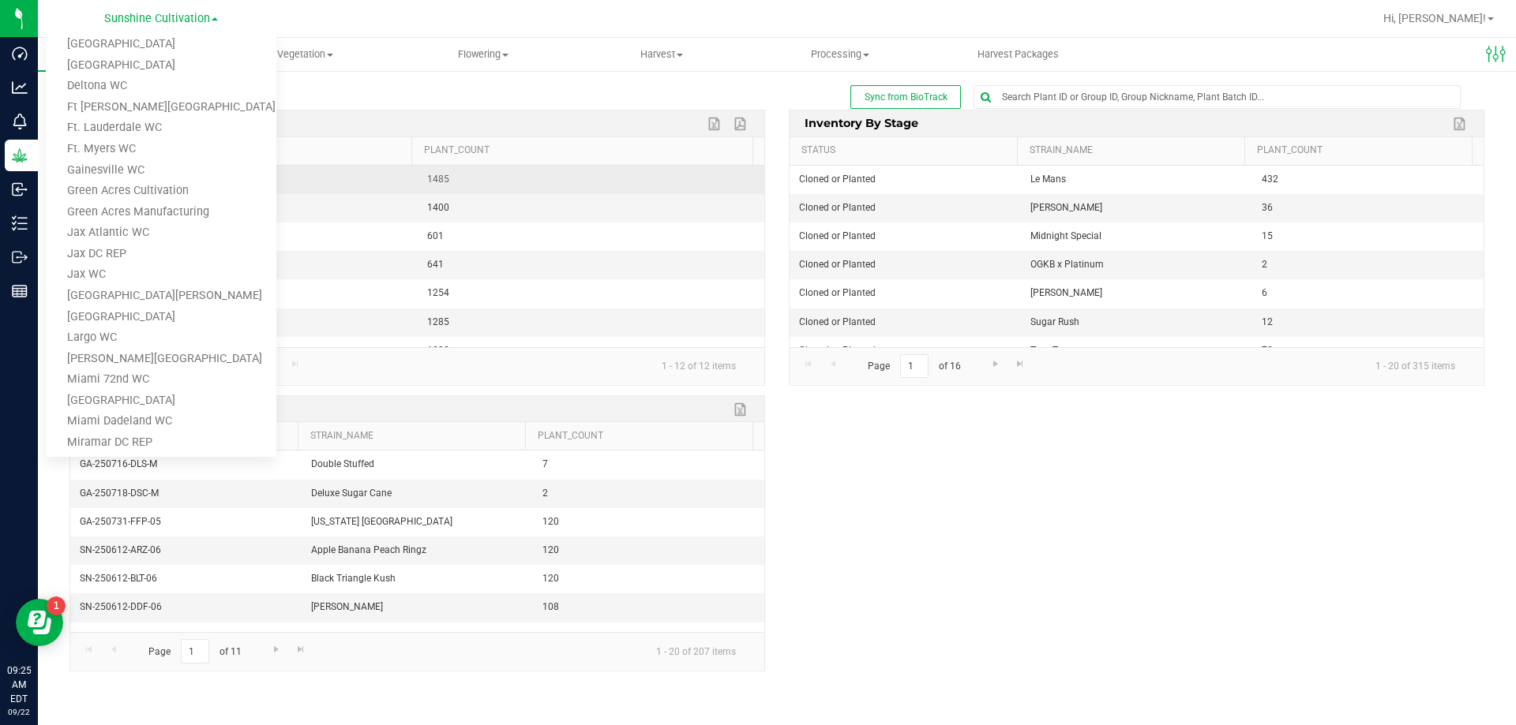
click at [218, 190] on link "Green Acres Cultivation" at bounding box center [161, 191] width 231 height 21
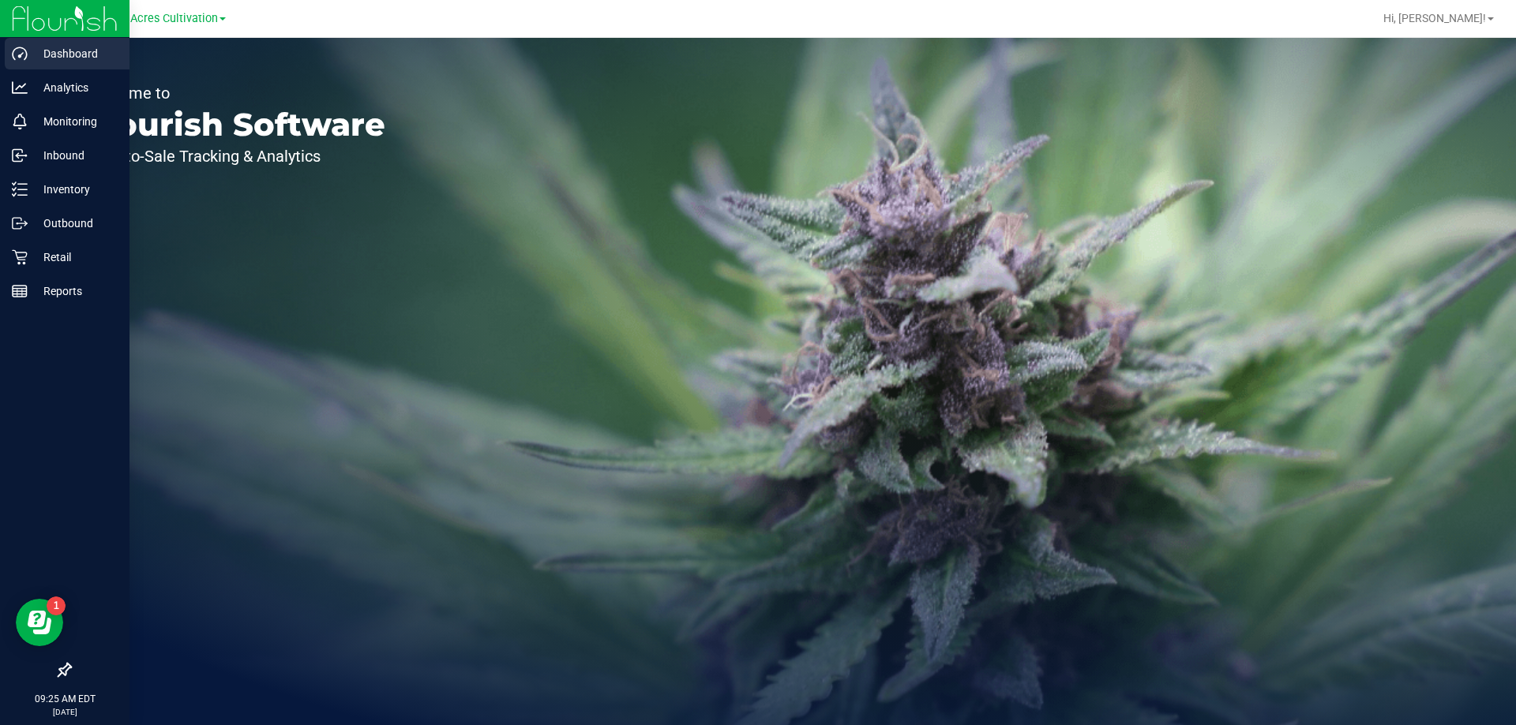
click at [20, 51] on icon at bounding box center [20, 54] width 16 height 16
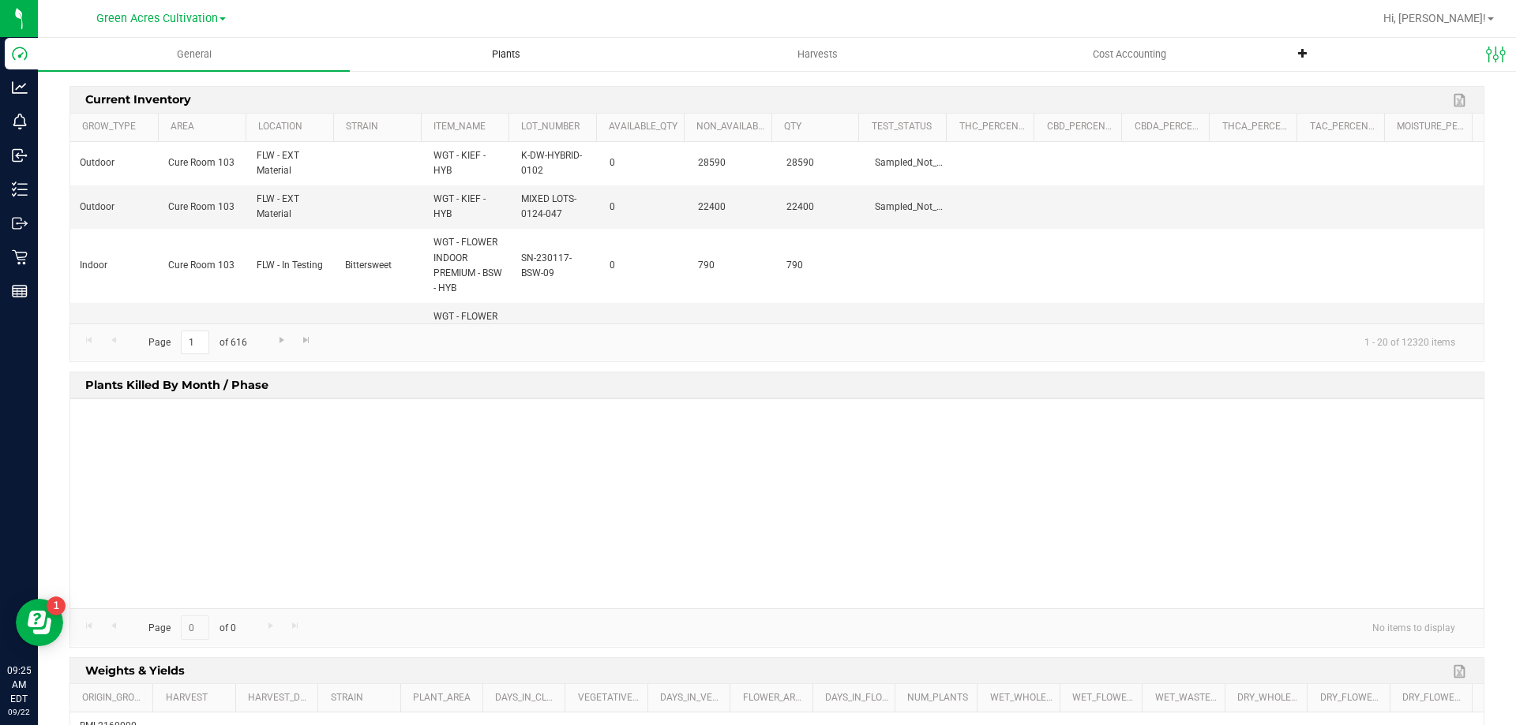
click at [484, 43] on uib-tab-heading "Plants" at bounding box center [506, 55] width 310 height 32
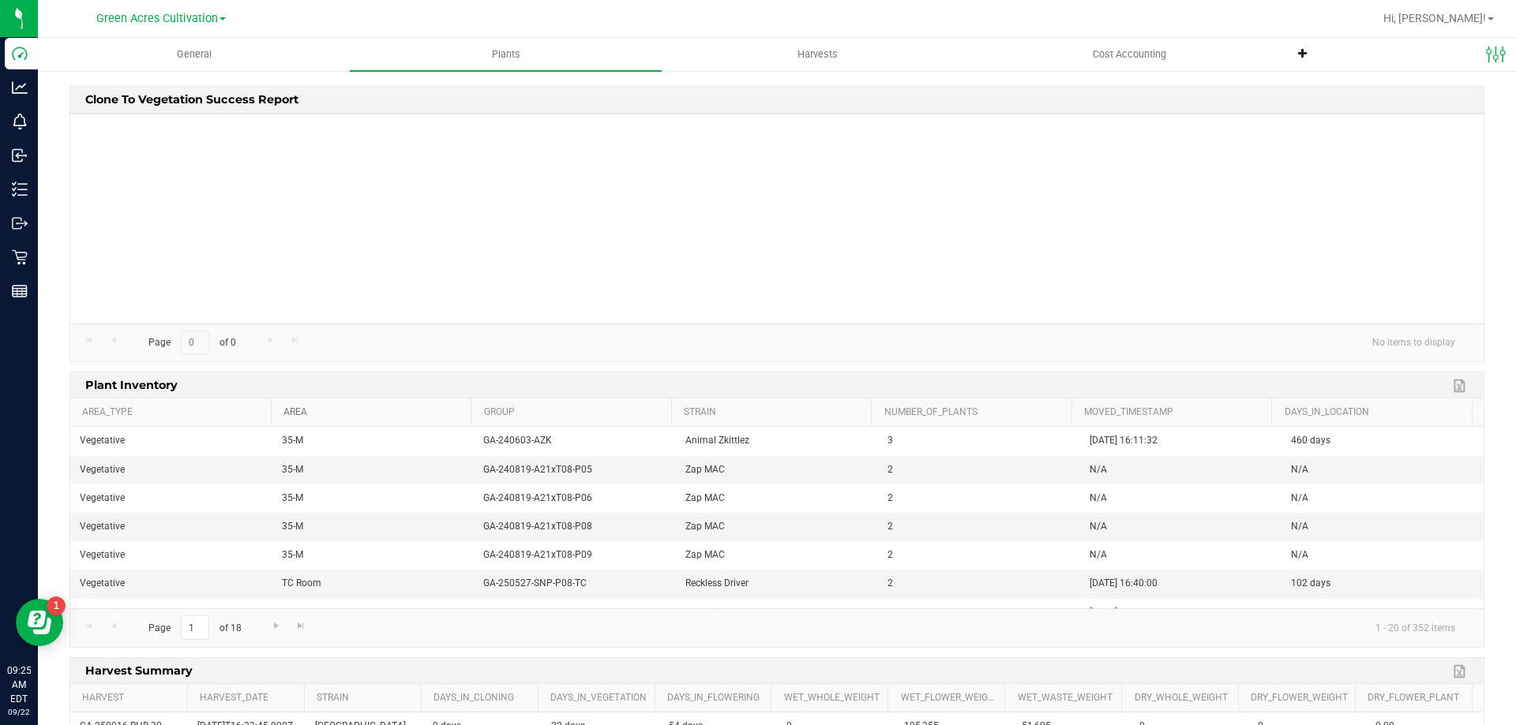
click at [364, 410] on link "Area" at bounding box center [374, 413] width 182 height 13
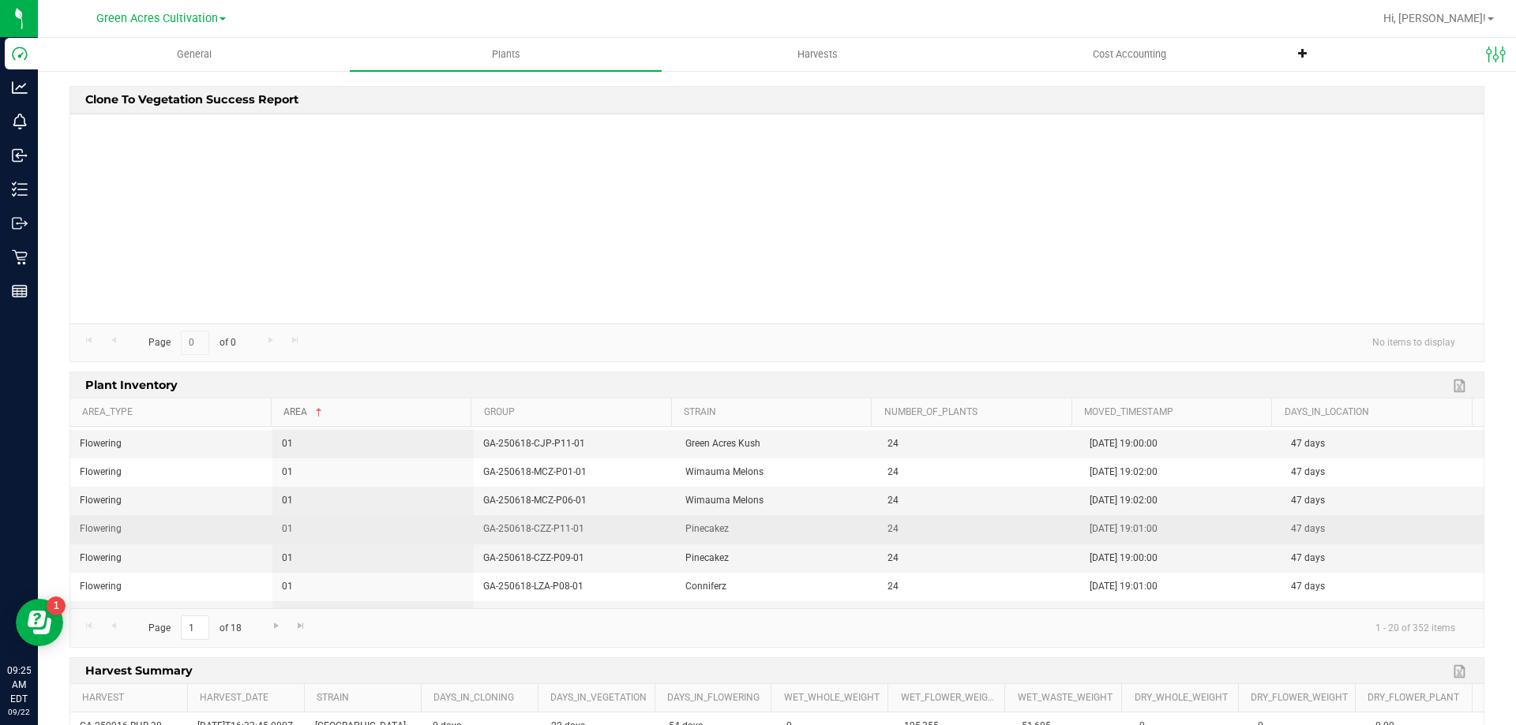
scroll to position [237, 0]
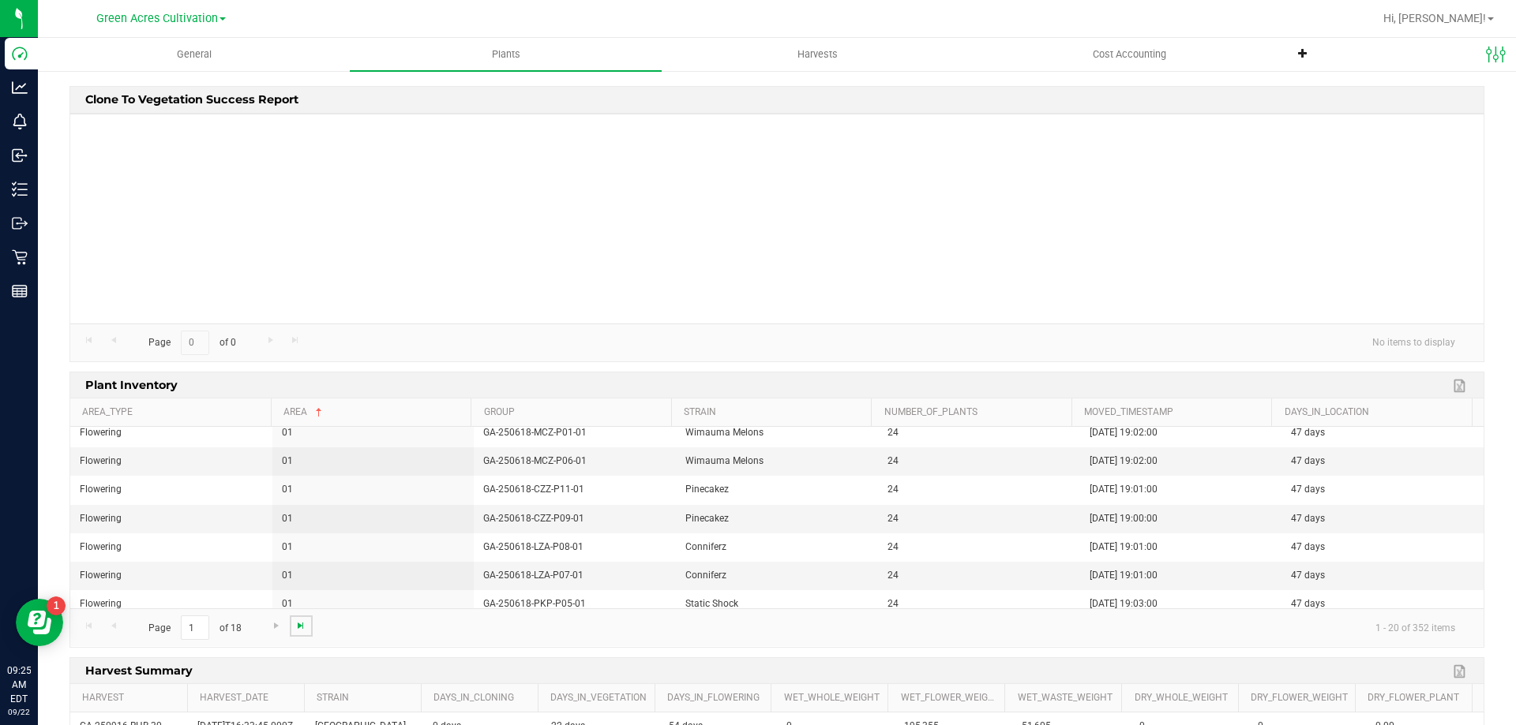
click at [298, 622] on span "Go to the last page" at bounding box center [300, 626] width 13 height 13
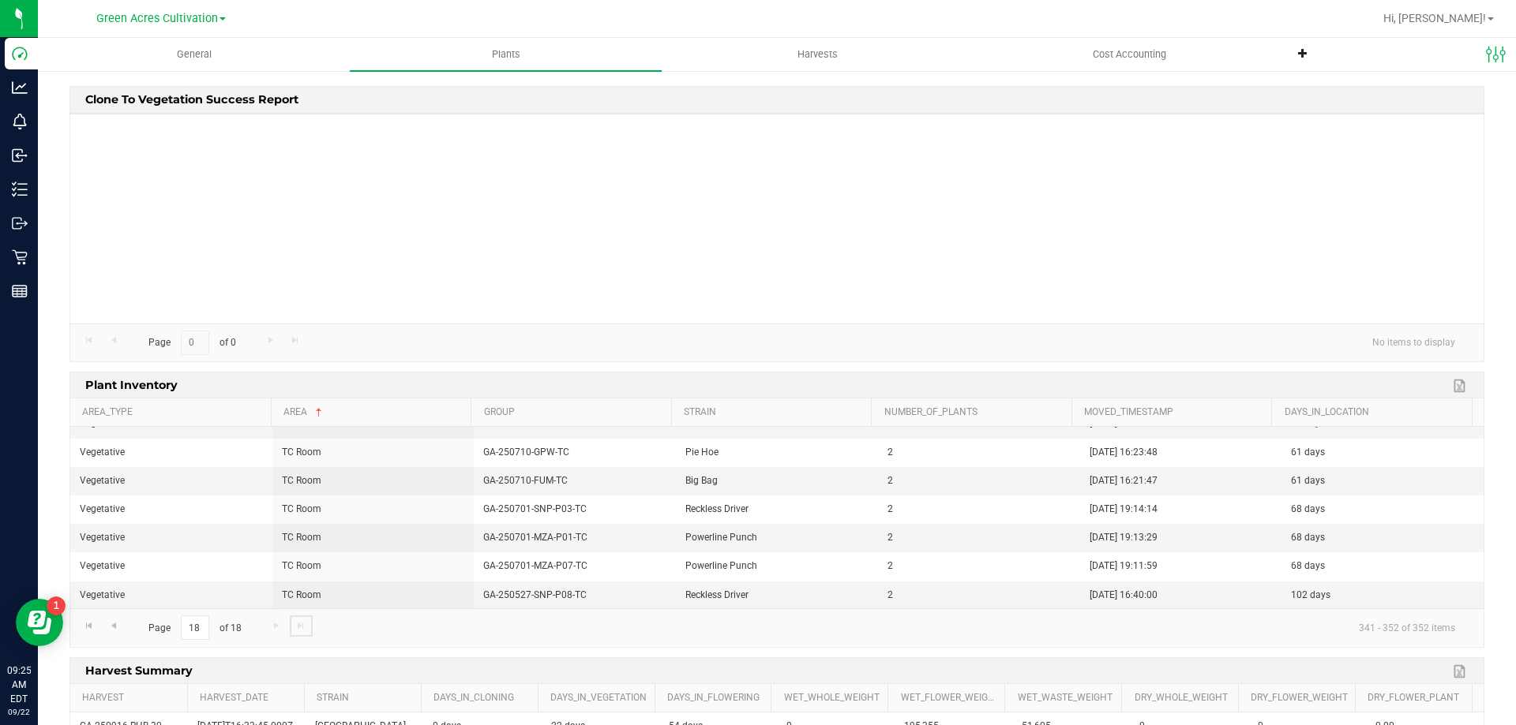
scroll to position [160, 0]
click at [126, 632] on div "Page 18 of 18 341 - 352 of 352 items" at bounding box center [776, 628] width 1413 height 38
click at [121, 628] on link "Go to the previous page" at bounding box center [113, 626] width 23 height 21
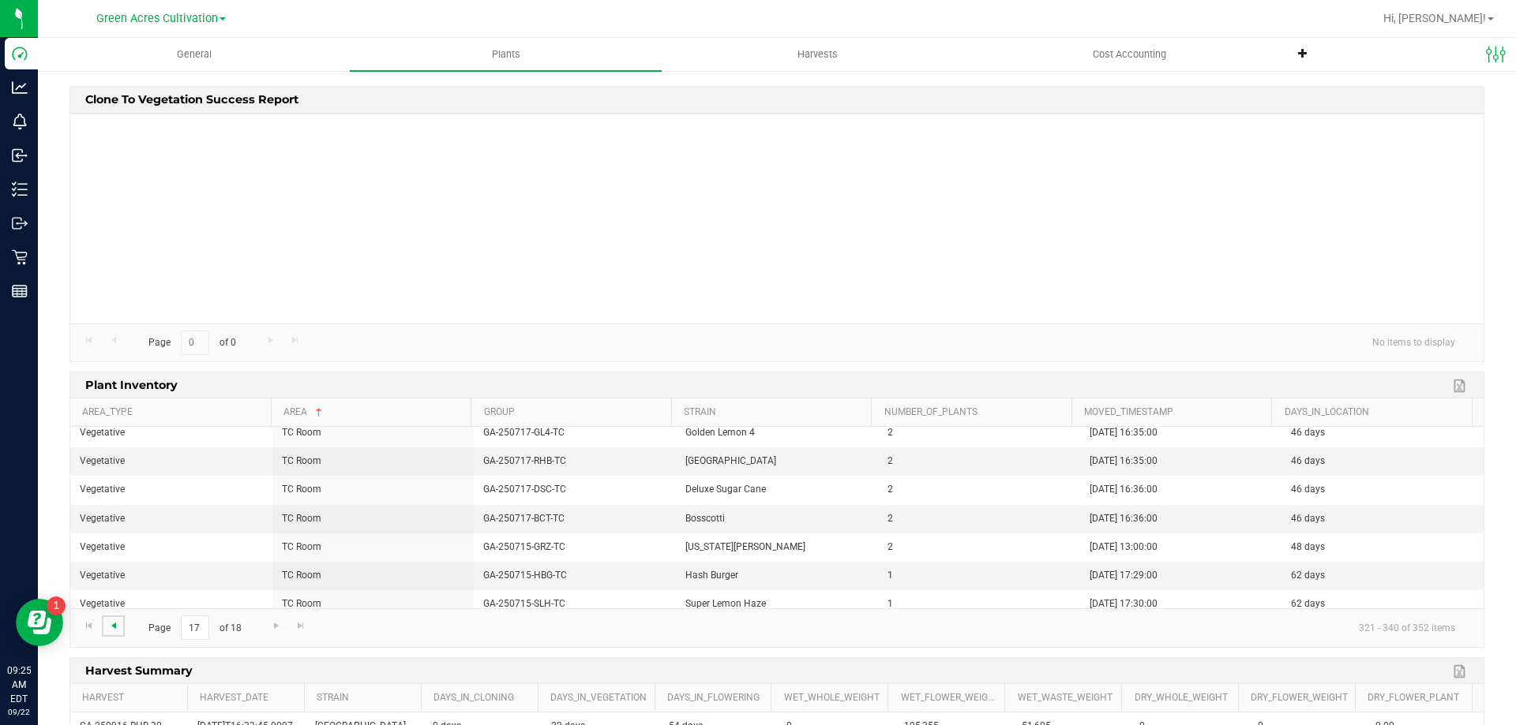
click at [118, 627] on span "Go to the previous page" at bounding box center [113, 626] width 13 height 13
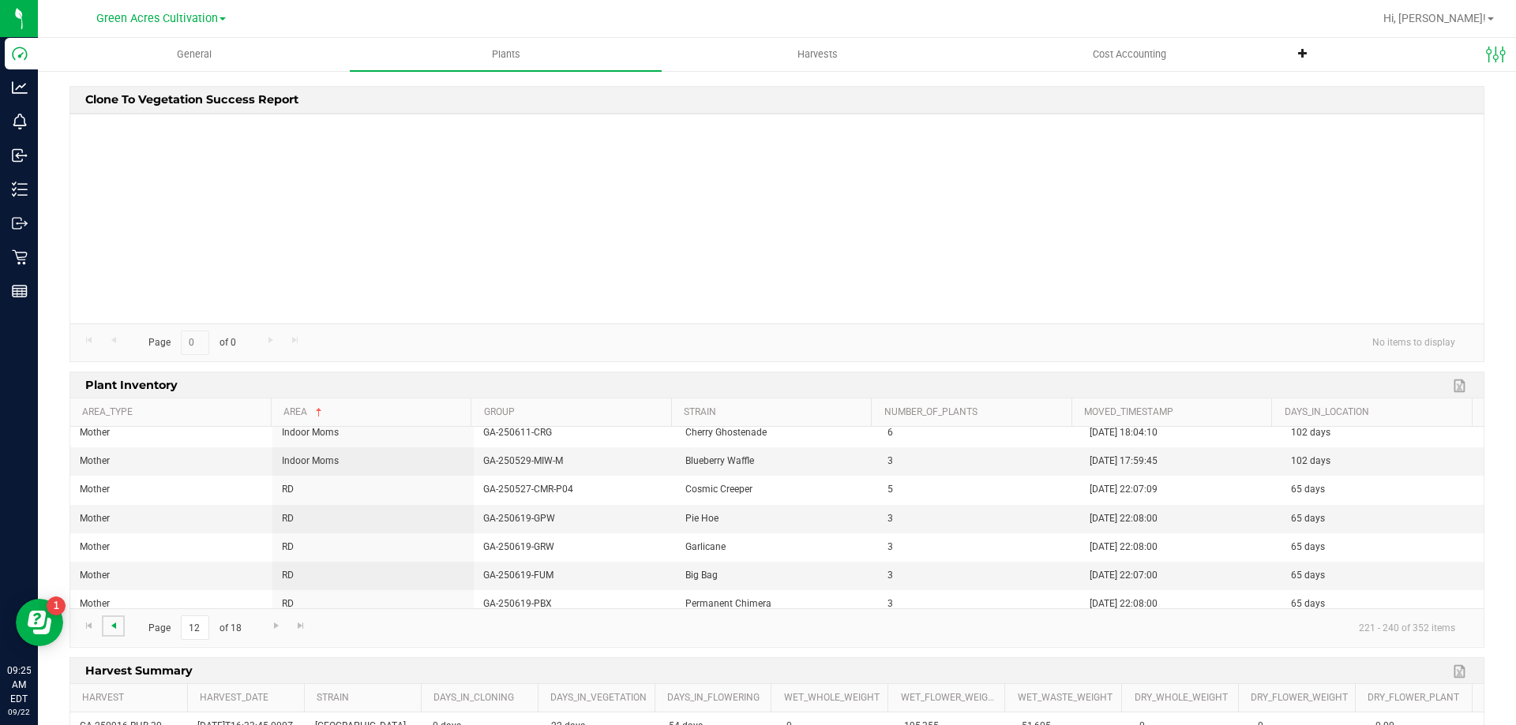
click at [118, 627] on span "Go to the previous page" at bounding box center [113, 626] width 13 height 13
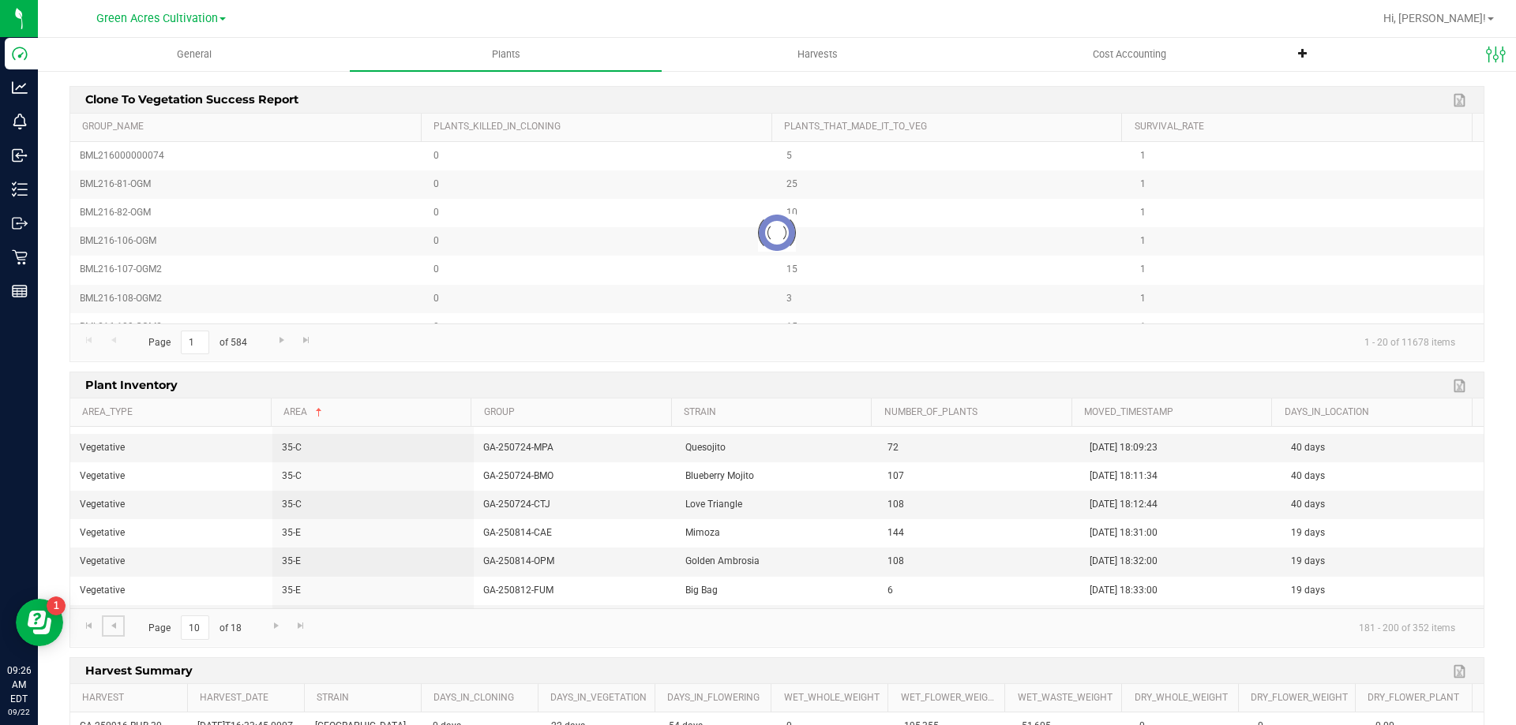
scroll to position [389, 0]
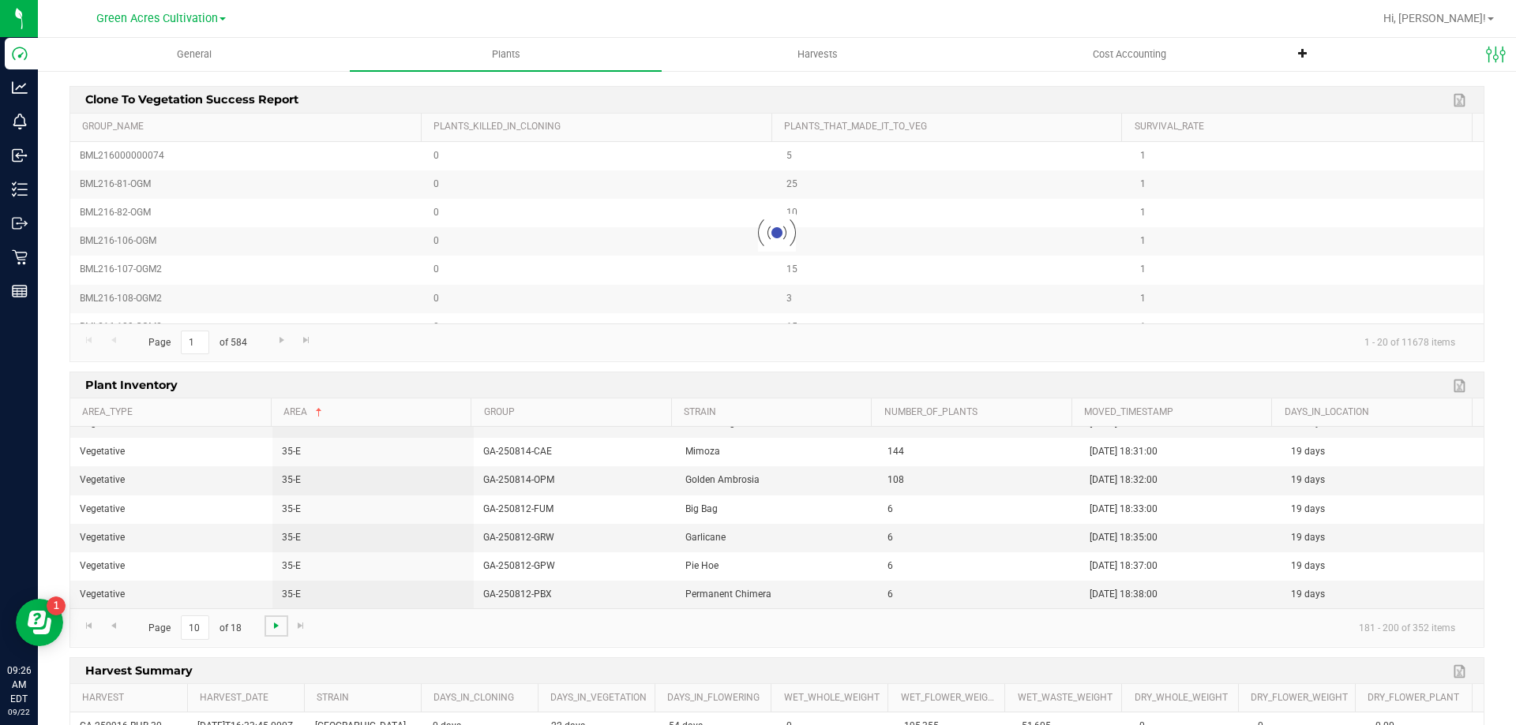
click at [276, 622] on span "Go to the next page" at bounding box center [276, 626] width 13 height 13
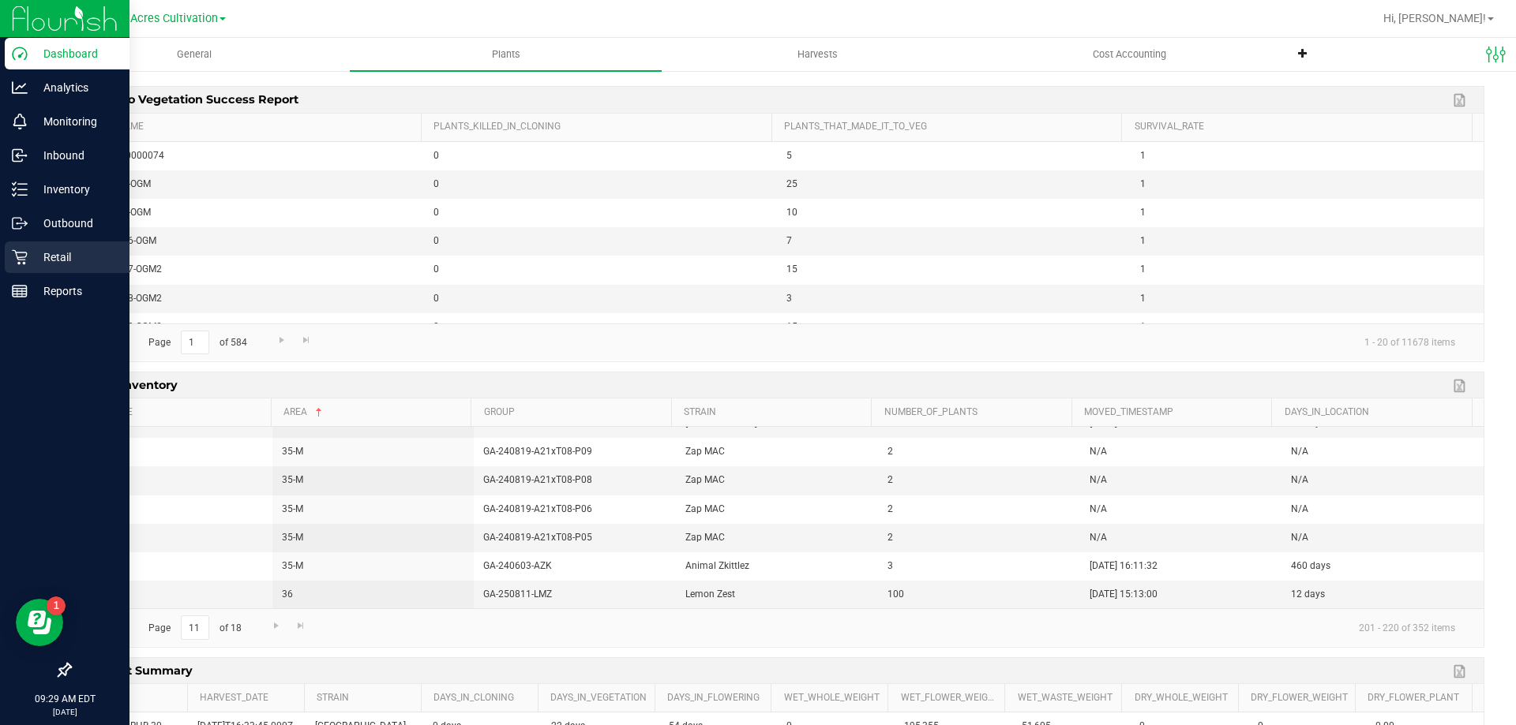
click at [54, 247] on div "Retail" at bounding box center [67, 258] width 125 height 32
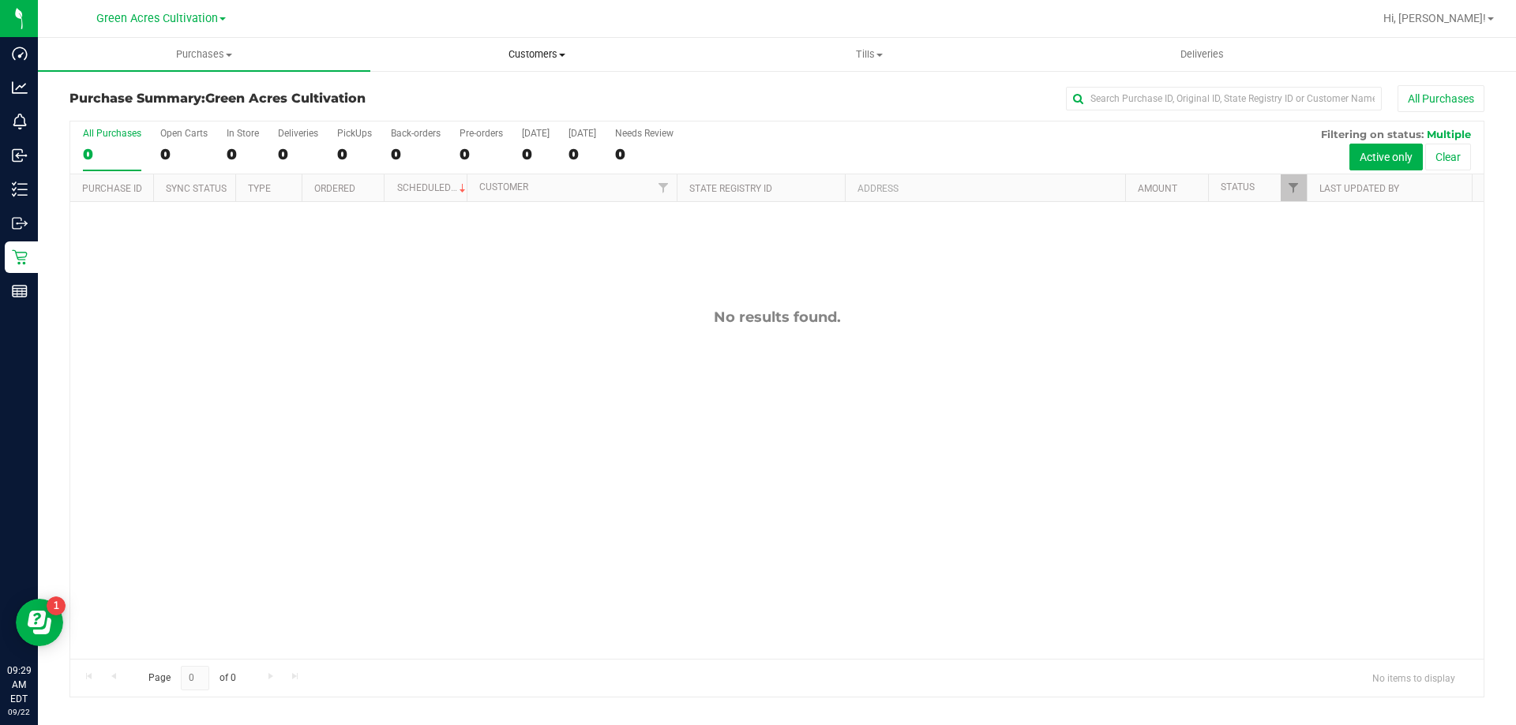
click at [559, 44] on uib-tab-heading "Customers All customers All physicians" at bounding box center [536, 55] width 331 height 32
click at [538, 86] on li "All customers" at bounding box center [536, 95] width 332 height 19
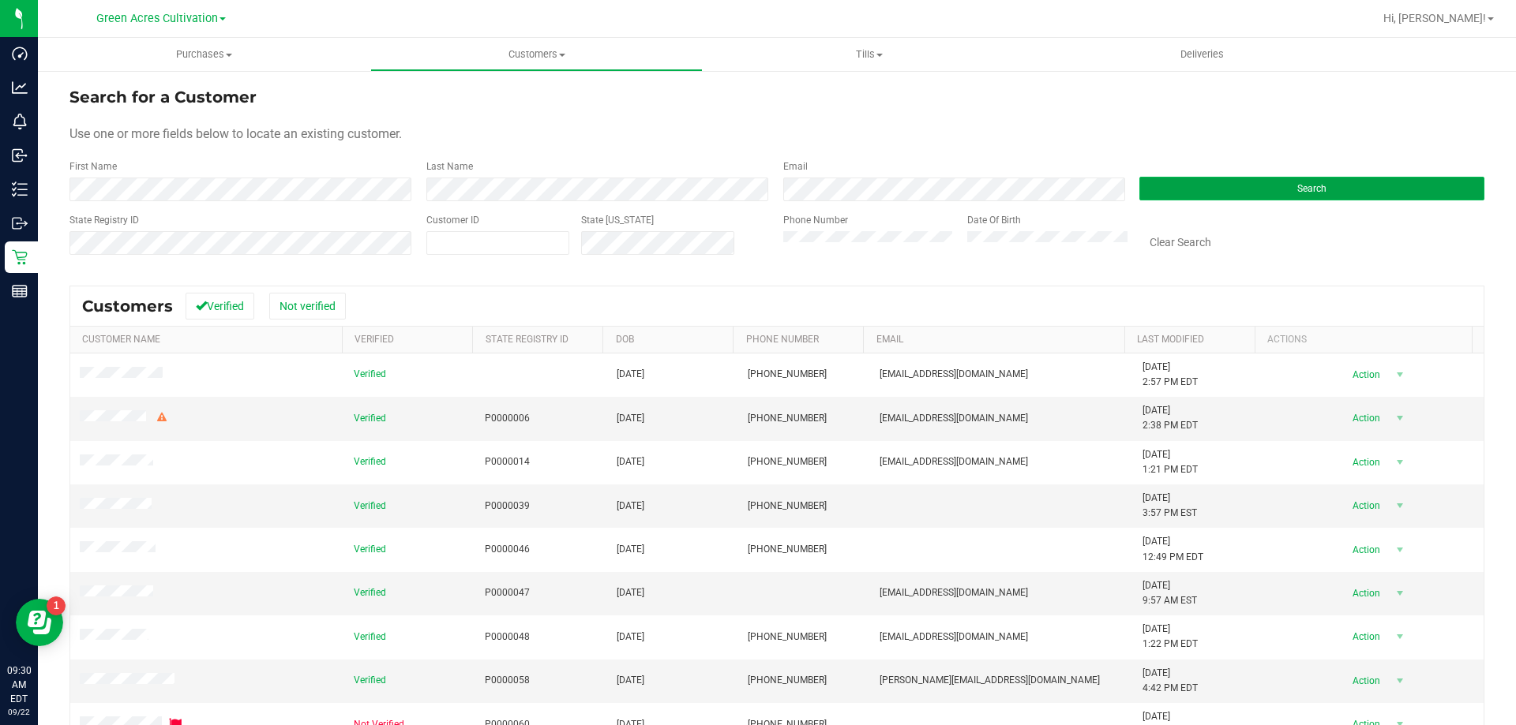
click at [1209, 189] on button "Search" at bounding box center [1311, 189] width 345 height 24
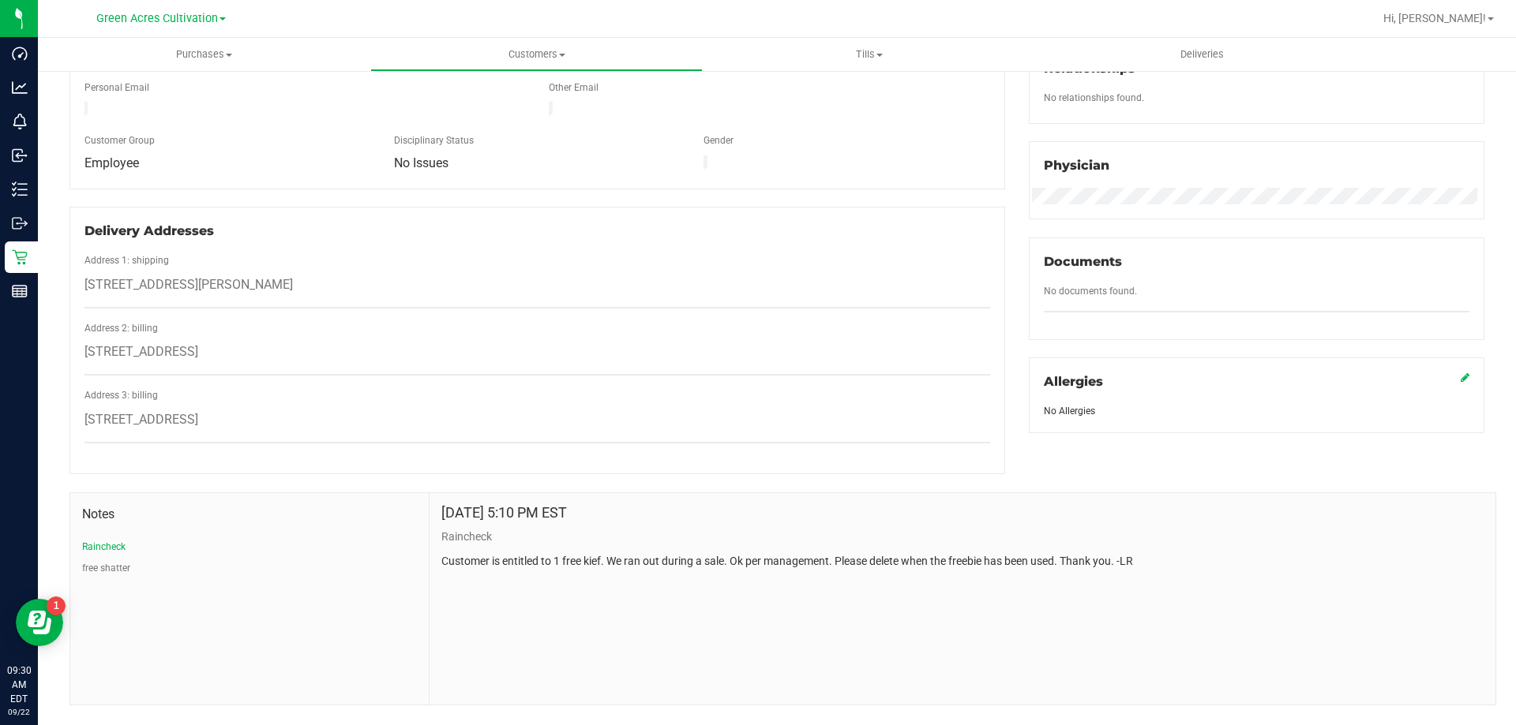
scroll to position [426, 0]
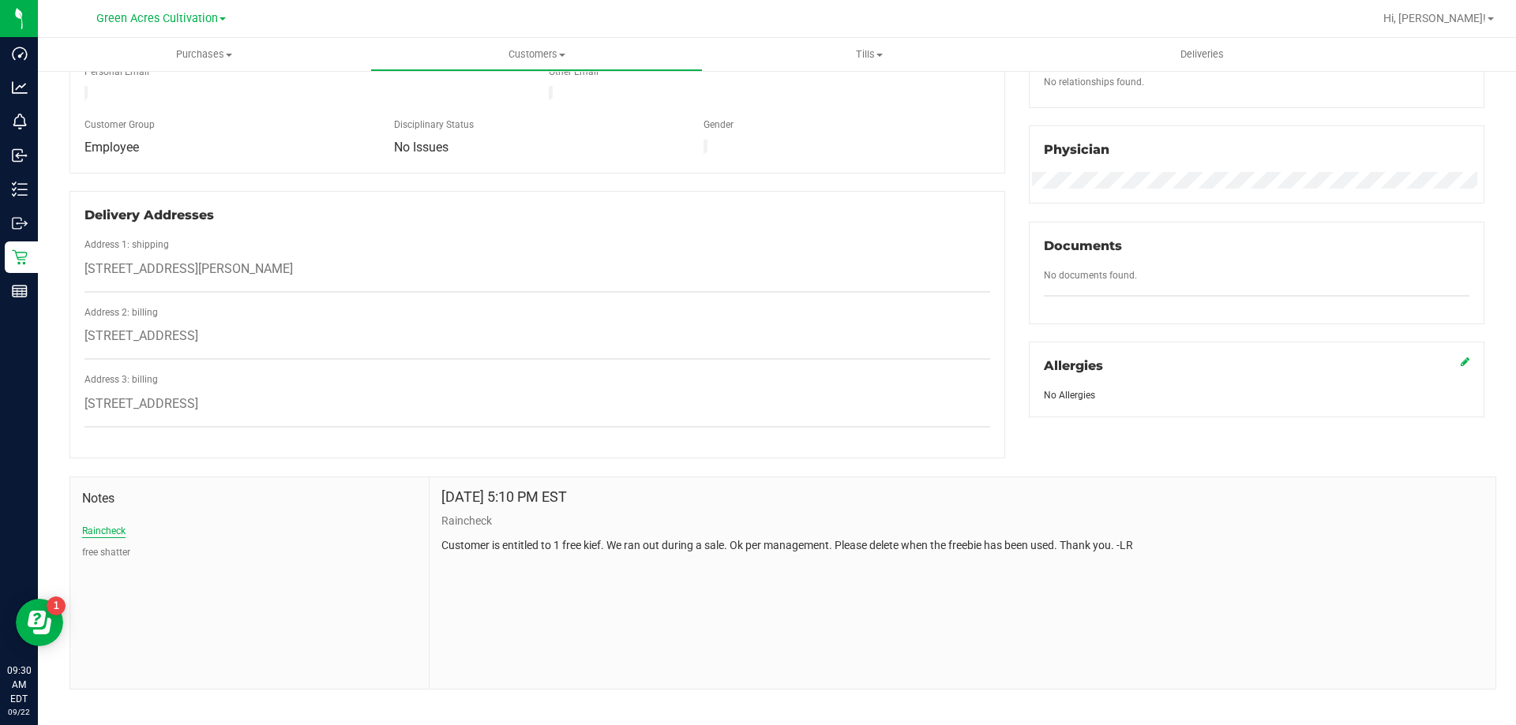
click at [118, 524] on button "Raincheck" at bounding box center [103, 531] width 43 height 14
click at [121, 524] on button "Raincheck" at bounding box center [103, 531] width 43 height 14
click at [120, 546] on button "free shatter" at bounding box center [106, 553] width 48 height 14
click at [107, 524] on button "Raincheck" at bounding box center [103, 531] width 43 height 14
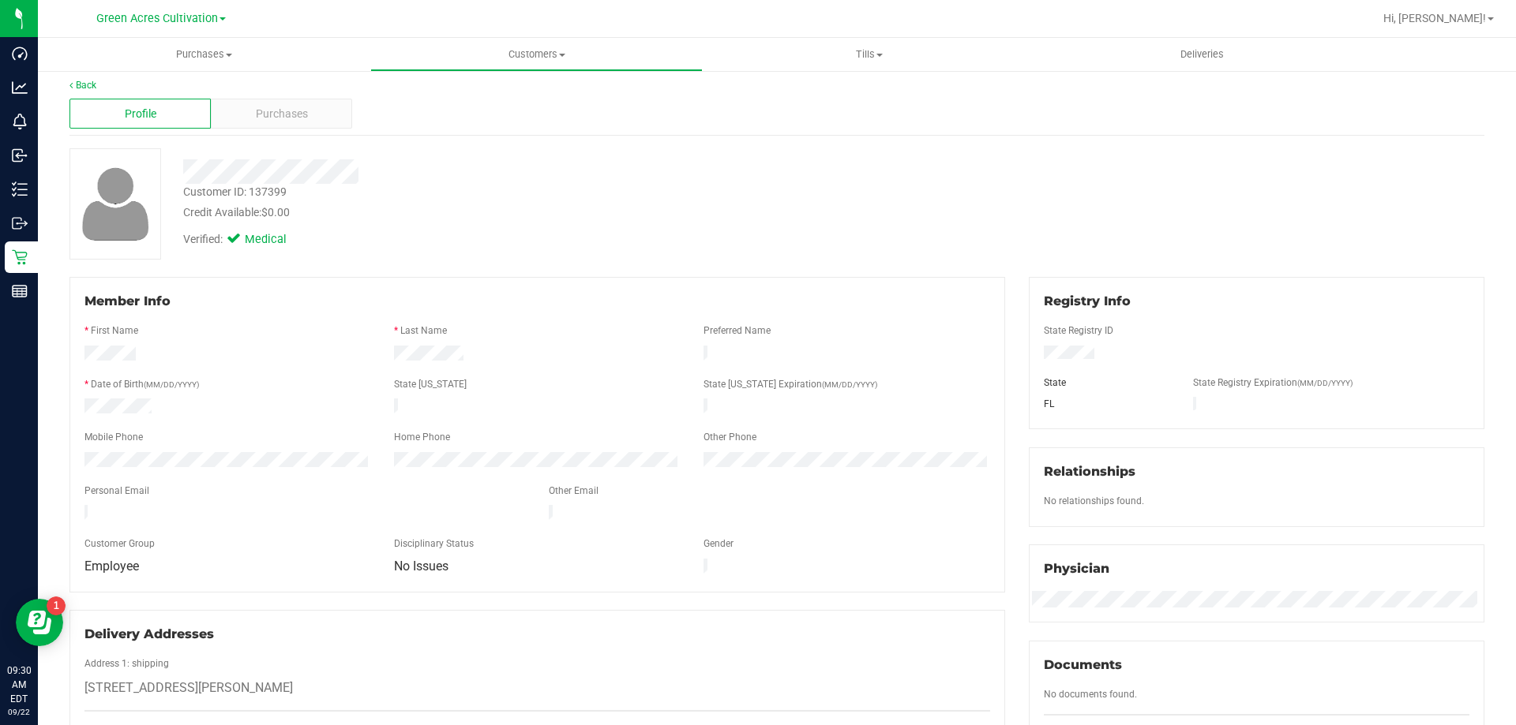
scroll to position [0, 0]
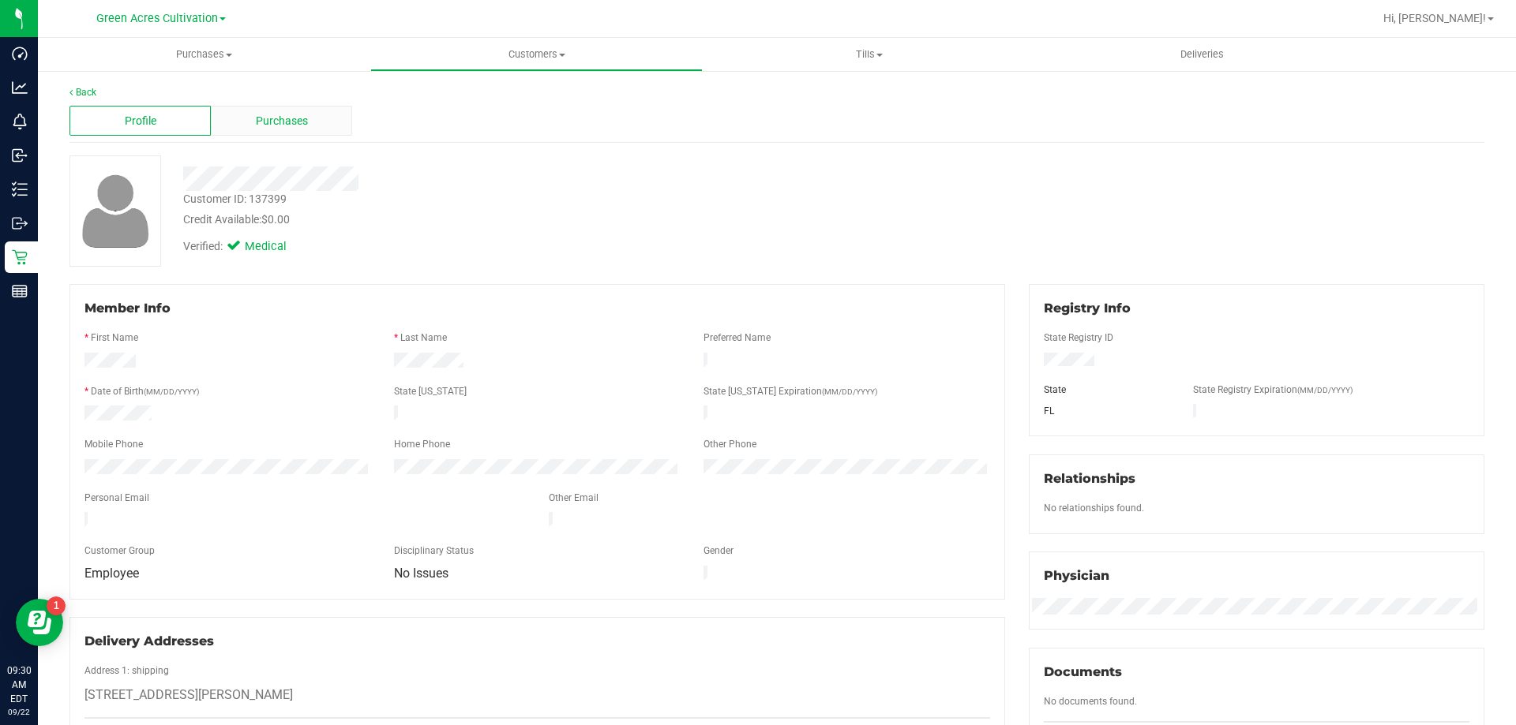
click at [242, 111] on div "Purchases" at bounding box center [281, 121] width 141 height 30
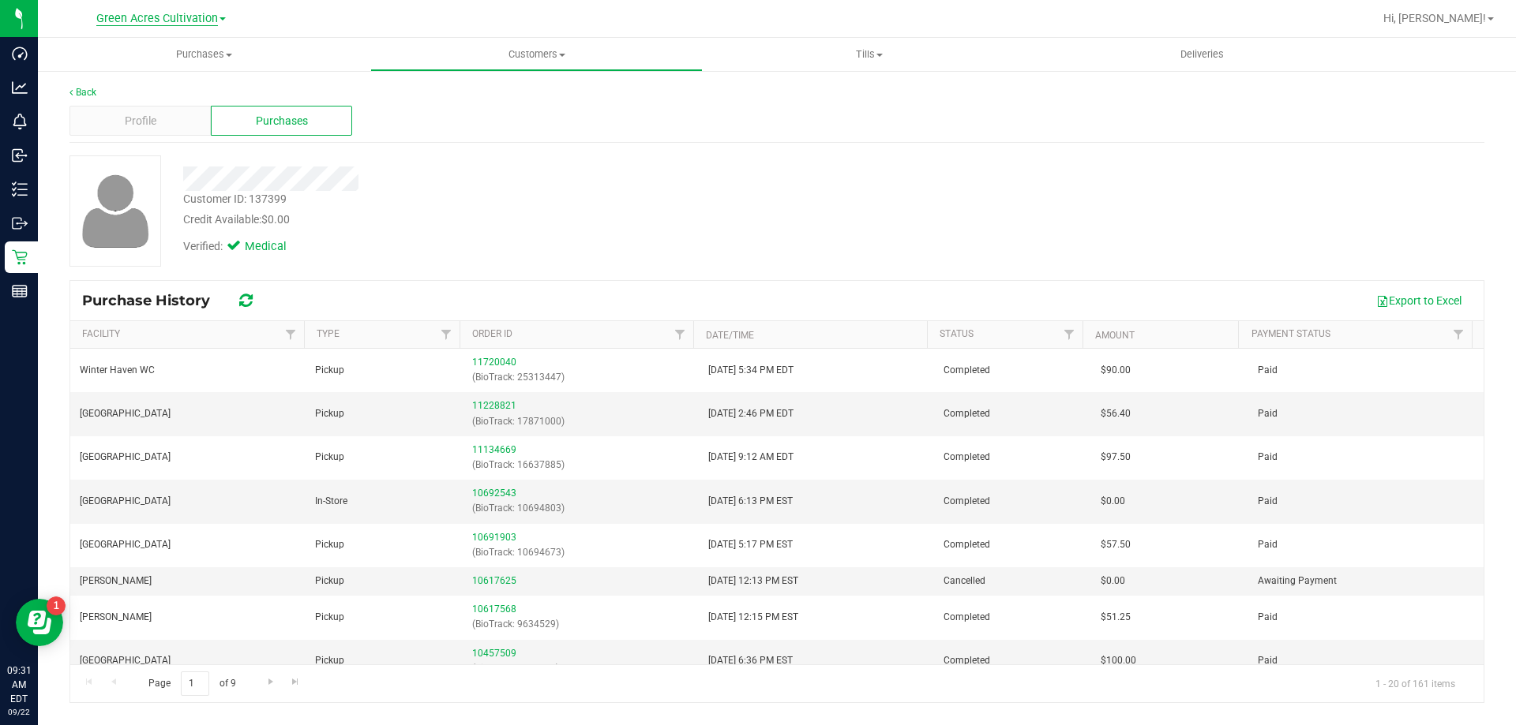
click at [162, 24] on span "Green Acres Cultivation" at bounding box center [157, 19] width 122 height 14
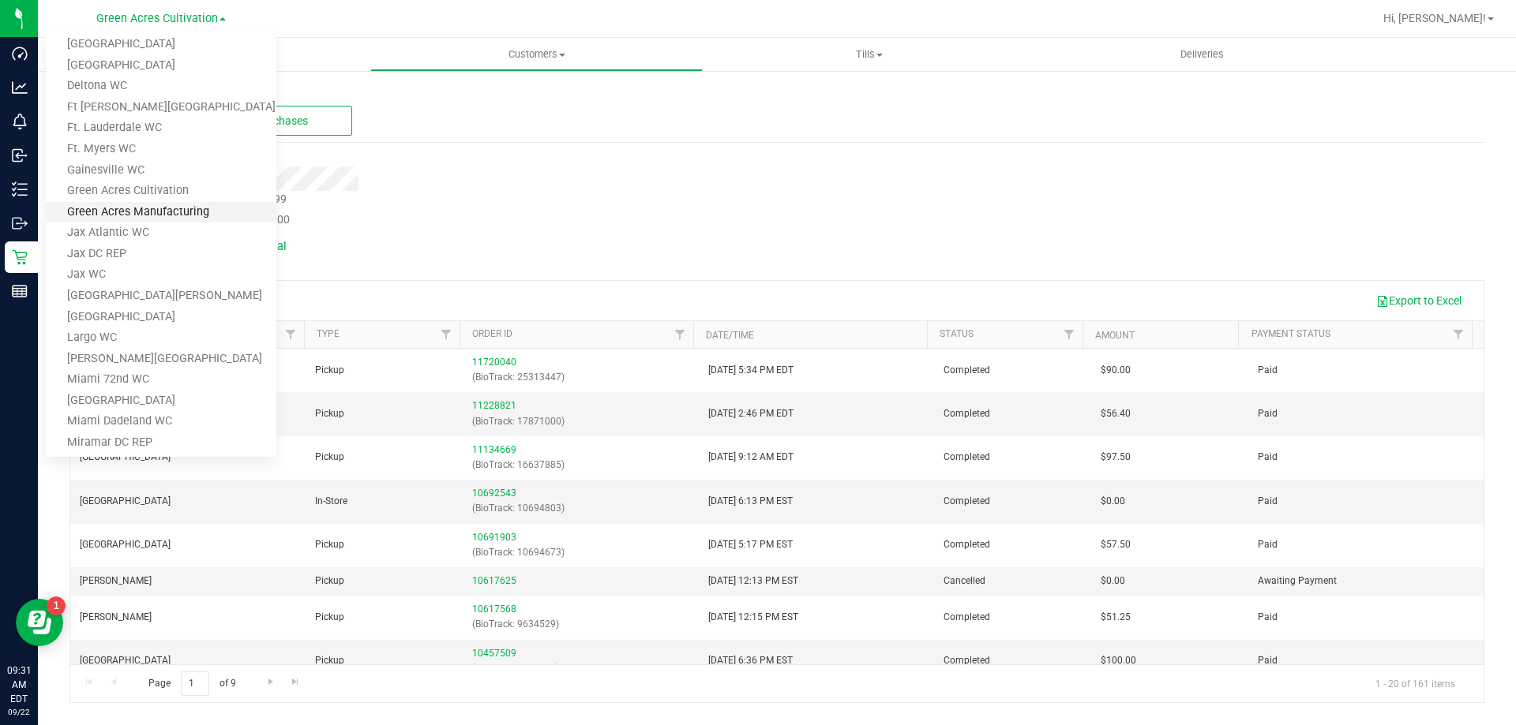
click at [207, 205] on link "Green Acres Manufacturing" at bounding box center [161, 212] width 231 height 21
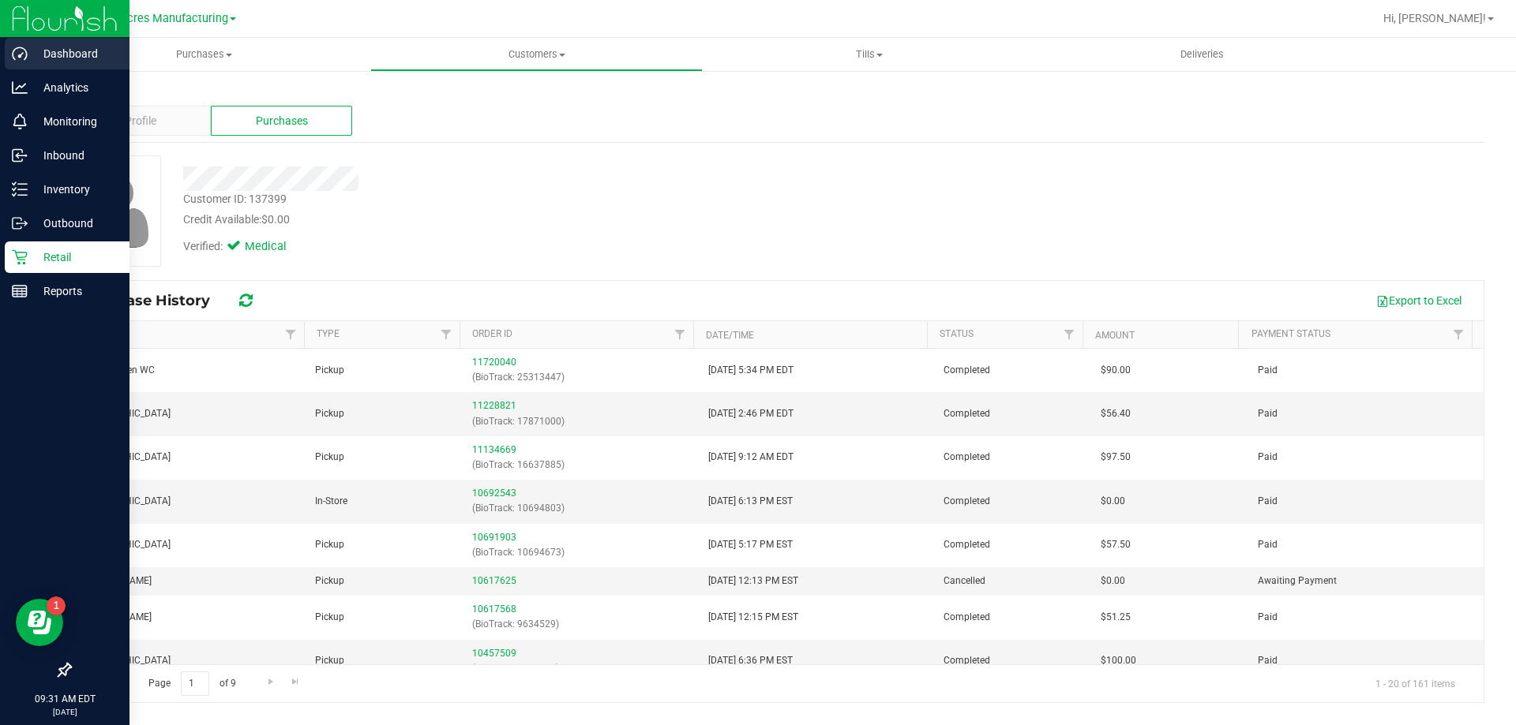
click at [64, 54] on p "Dashboard" at bounding box center [75, 53] width 95 height 19
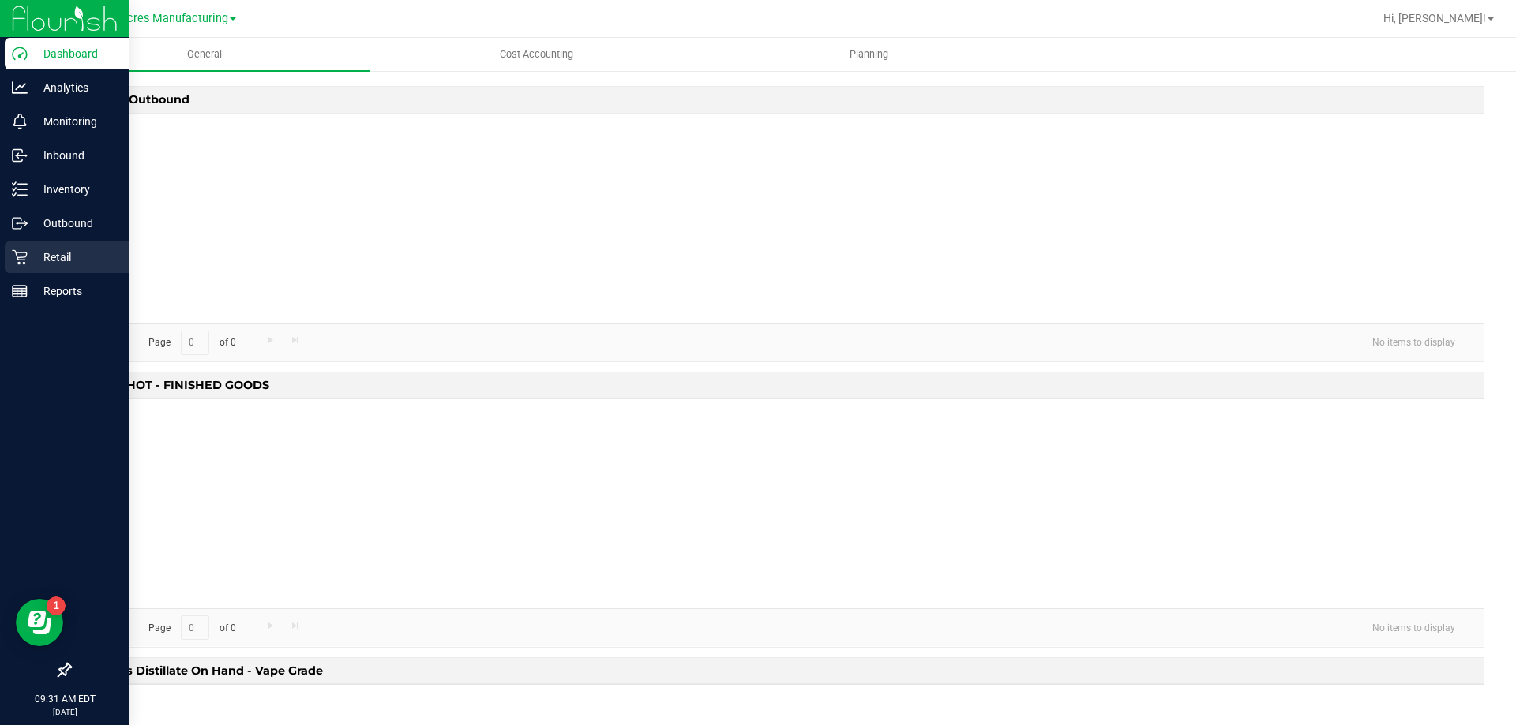
click at [72, 264] on p "Retail" at bounding box center [75, 257] width 95 height 19
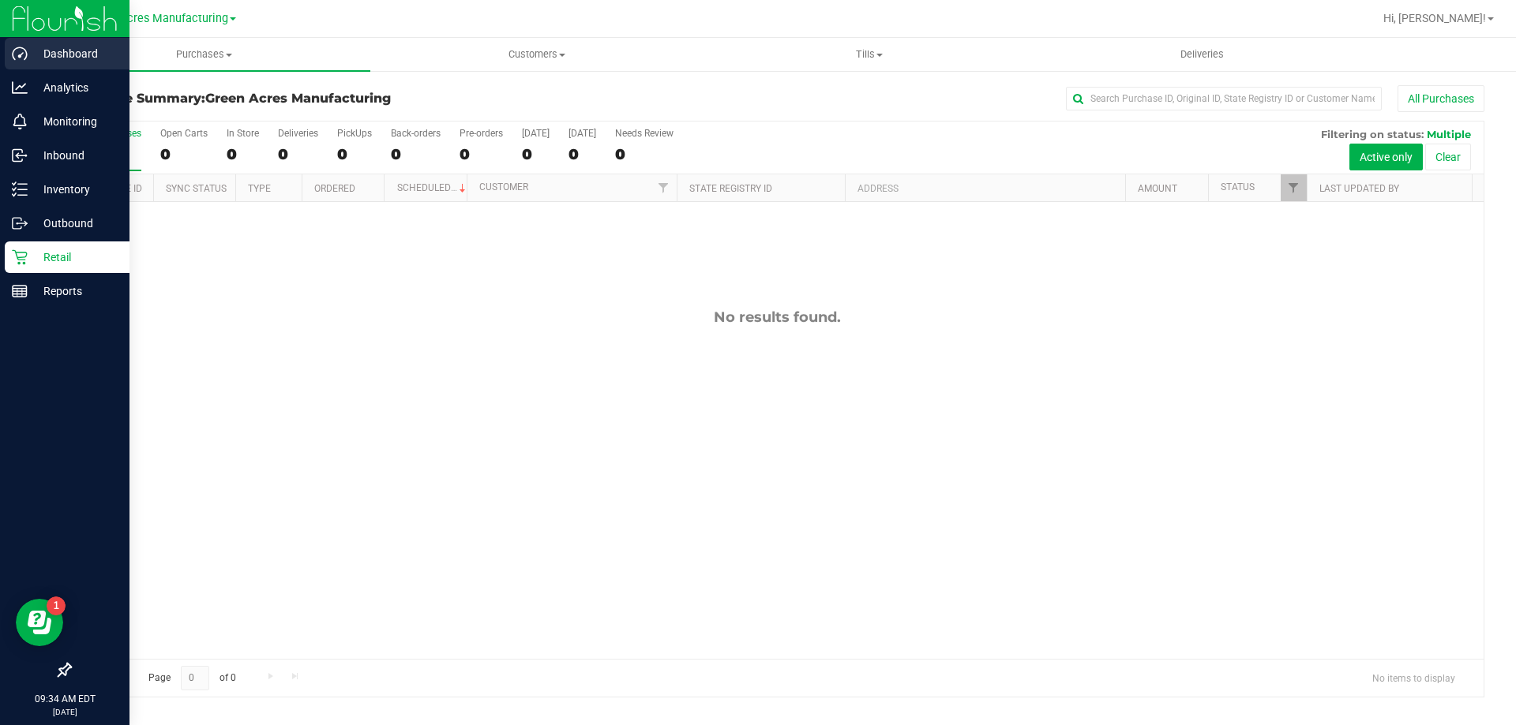
click at [35, 63] on div "Dashboard" at bounding box center [67, 54] width 125 height 32
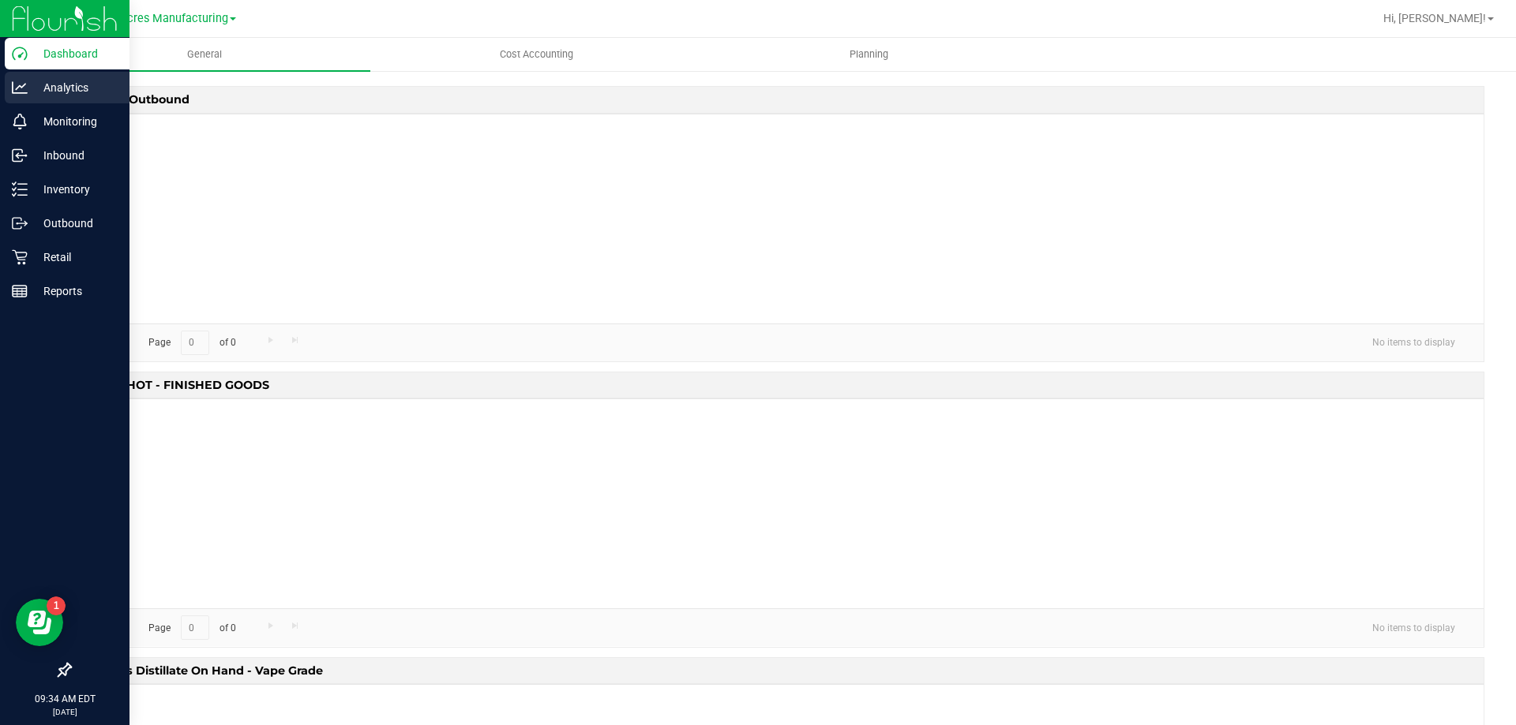
click at [24, 88] on icon at bounding box center [20, 88] width 16 height 16
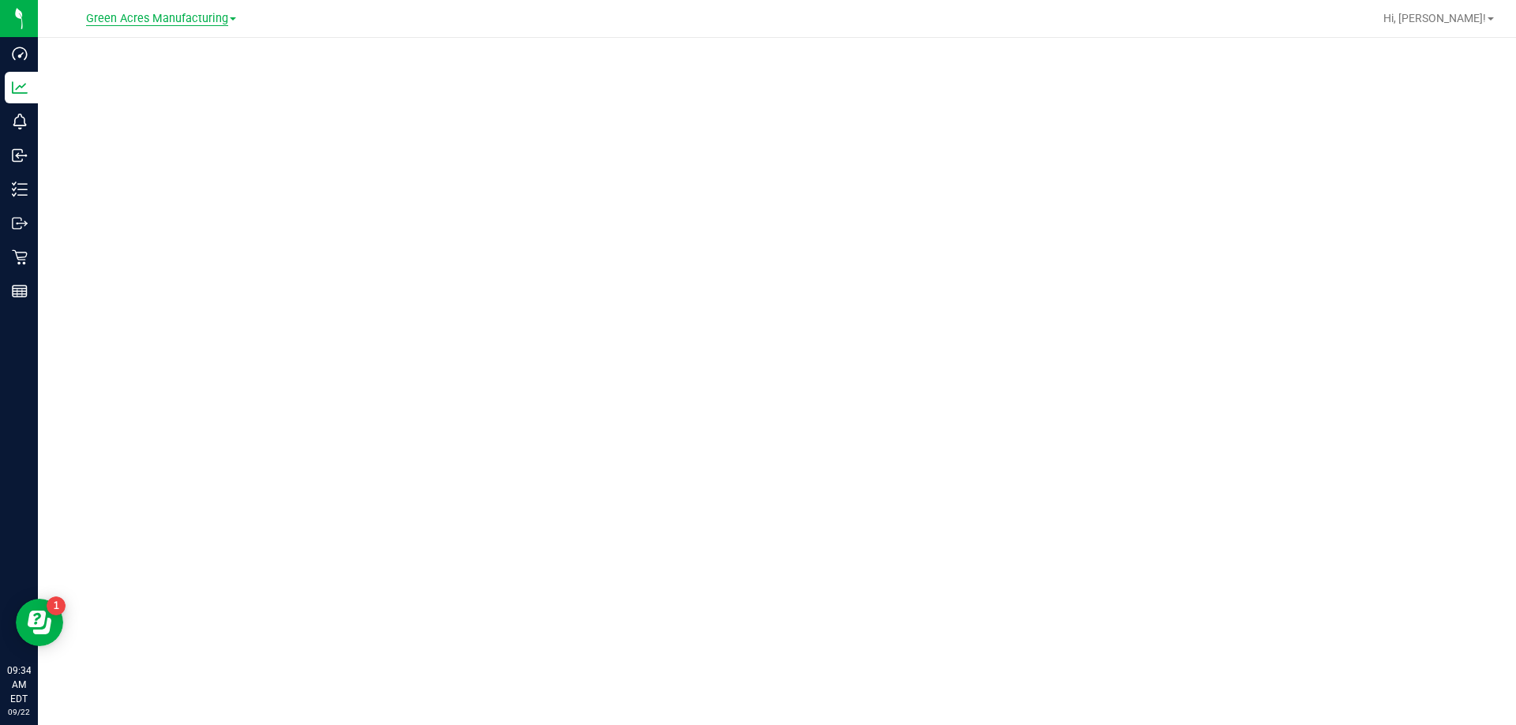
click at [153, 12] on span "Green Acres Manufacturing" at bounding box center [157, 19] width 142 height 14
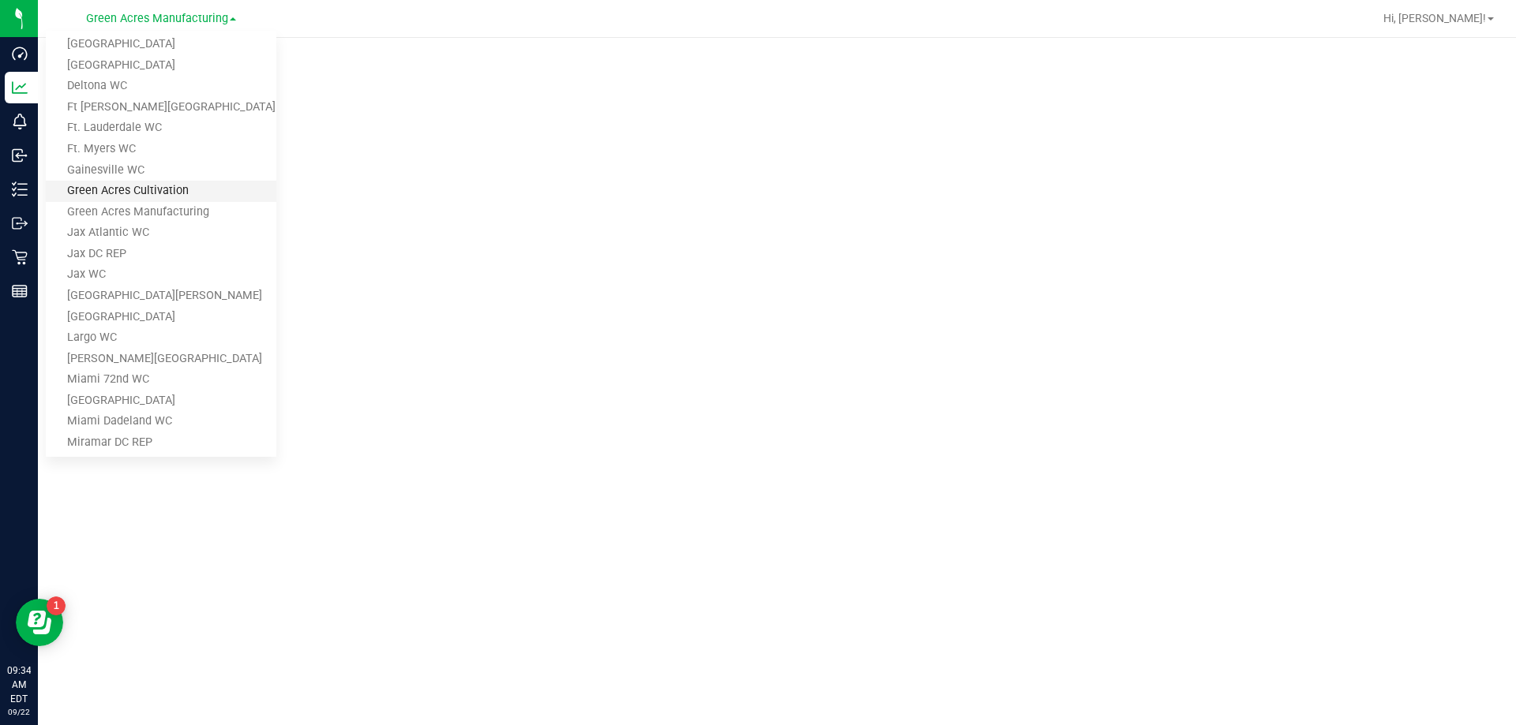
click at [186, 190] on link "Green Acres Cultivation" at bounding box center [161, 191] width 231 height 21
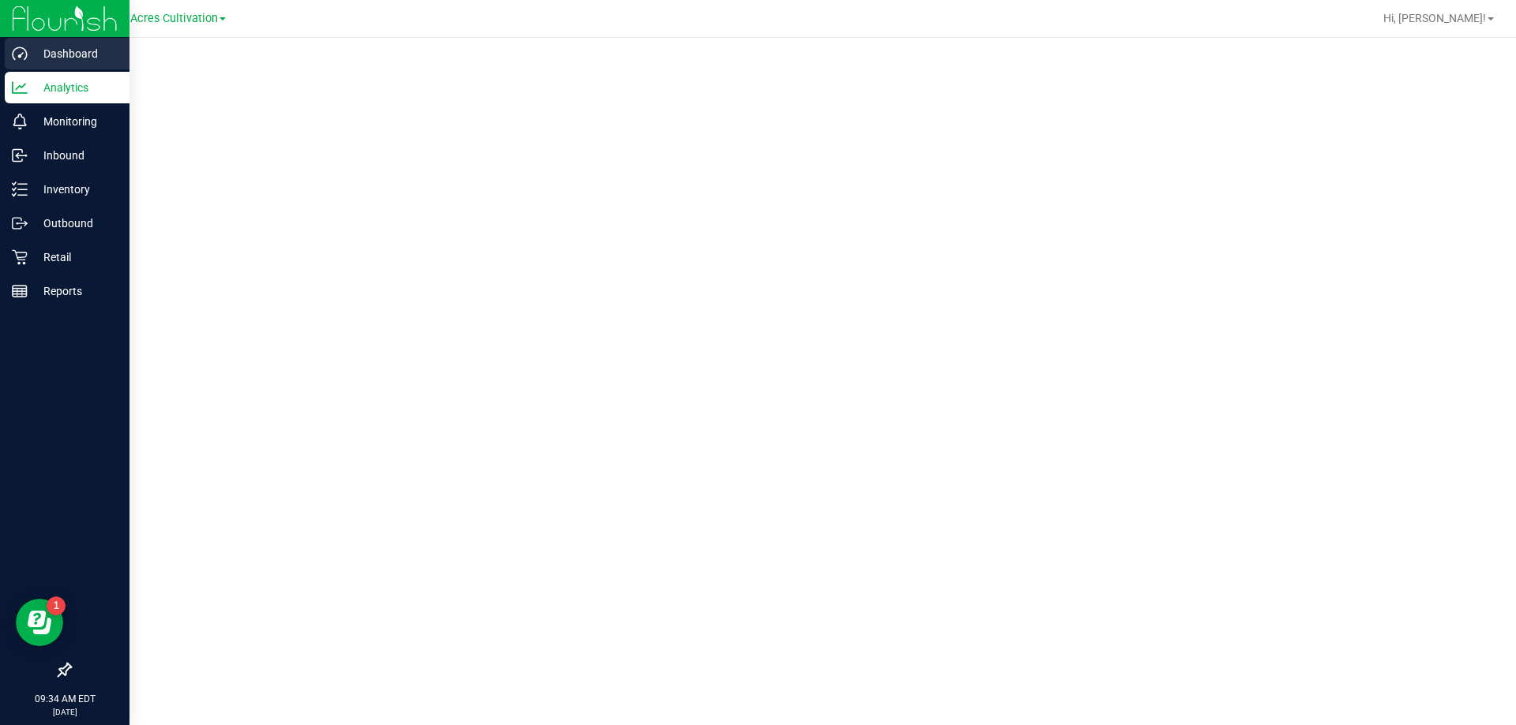
click at [54, 51] on p "Dashboard" at bounding box center [75, 53] width 95 height 19
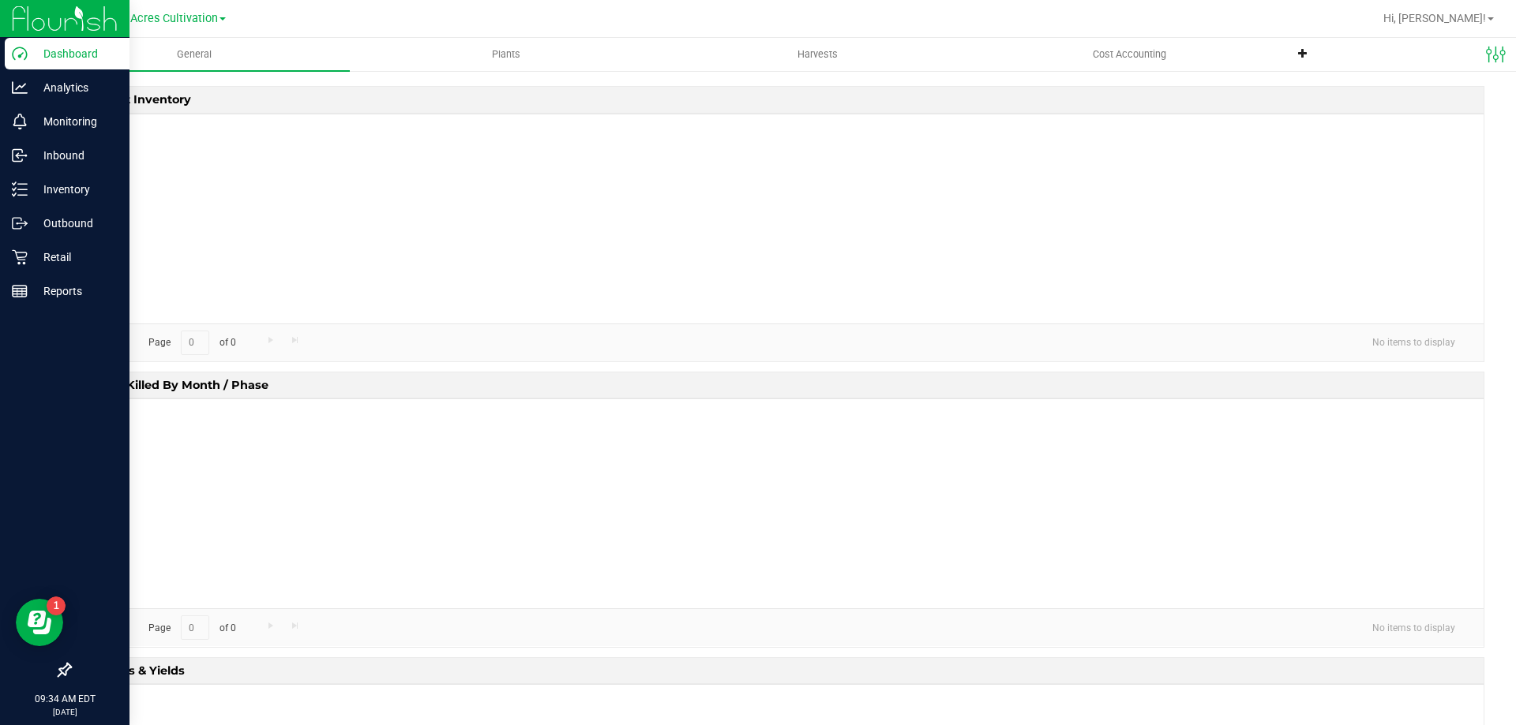
click at [54, 54] on p "Dashboard" at bounding box center [75, 53] width 95 height 19
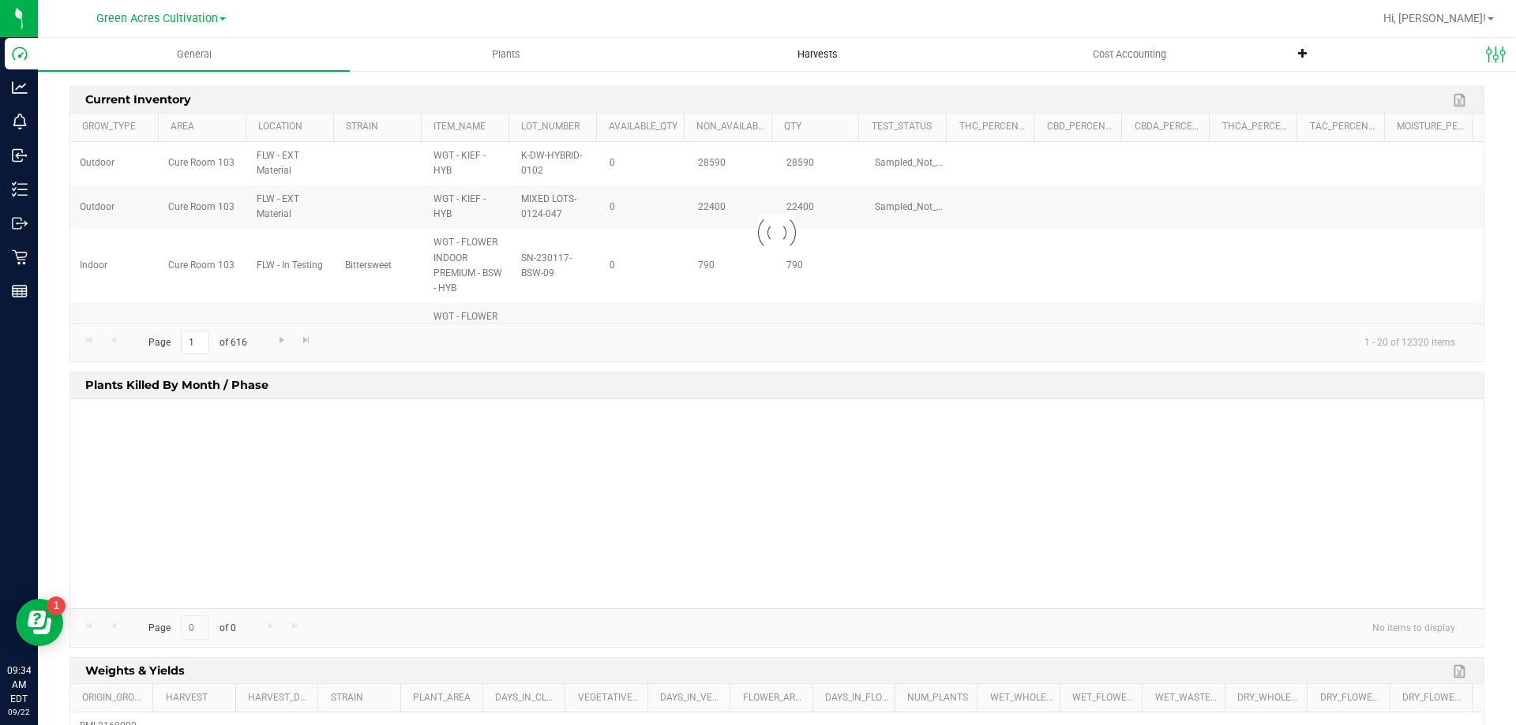
click at [811, 54] on span "Harvests" at bounding box center [817, 54] width 83 height 14
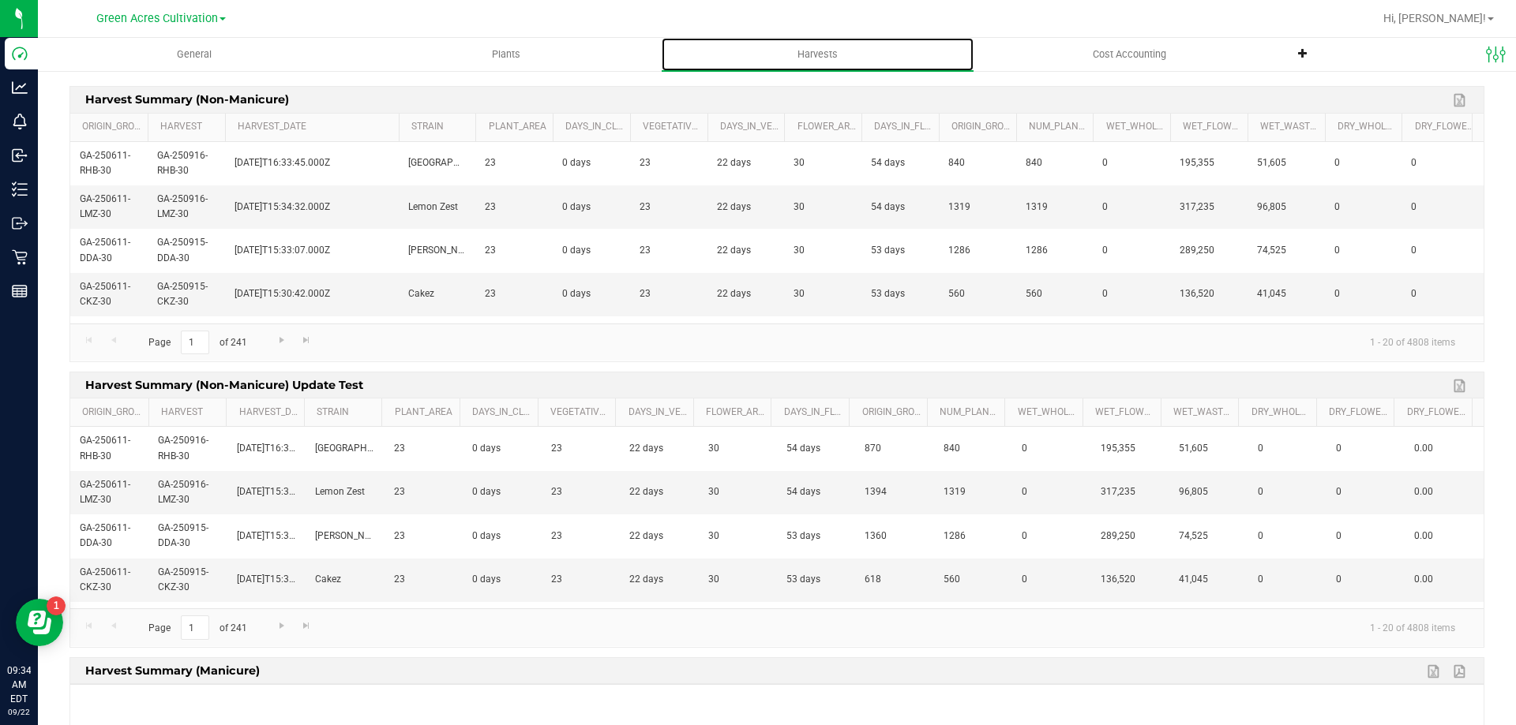
drag, startPoint x: 301, startPoint y: 129, endPoint x: 399, endPoint y: 126, distance: 98.7
click at [399, 126] on div "Origin_Group Harvest Harvest_Date Strain Plant_Area Days_in_Cloning Vegetative_…" at bounding box center [771, 128] width 1402 height 28
click at [341, 133] on link "Harvest_Date" at bounding box center [315, 127] width 155 height 13
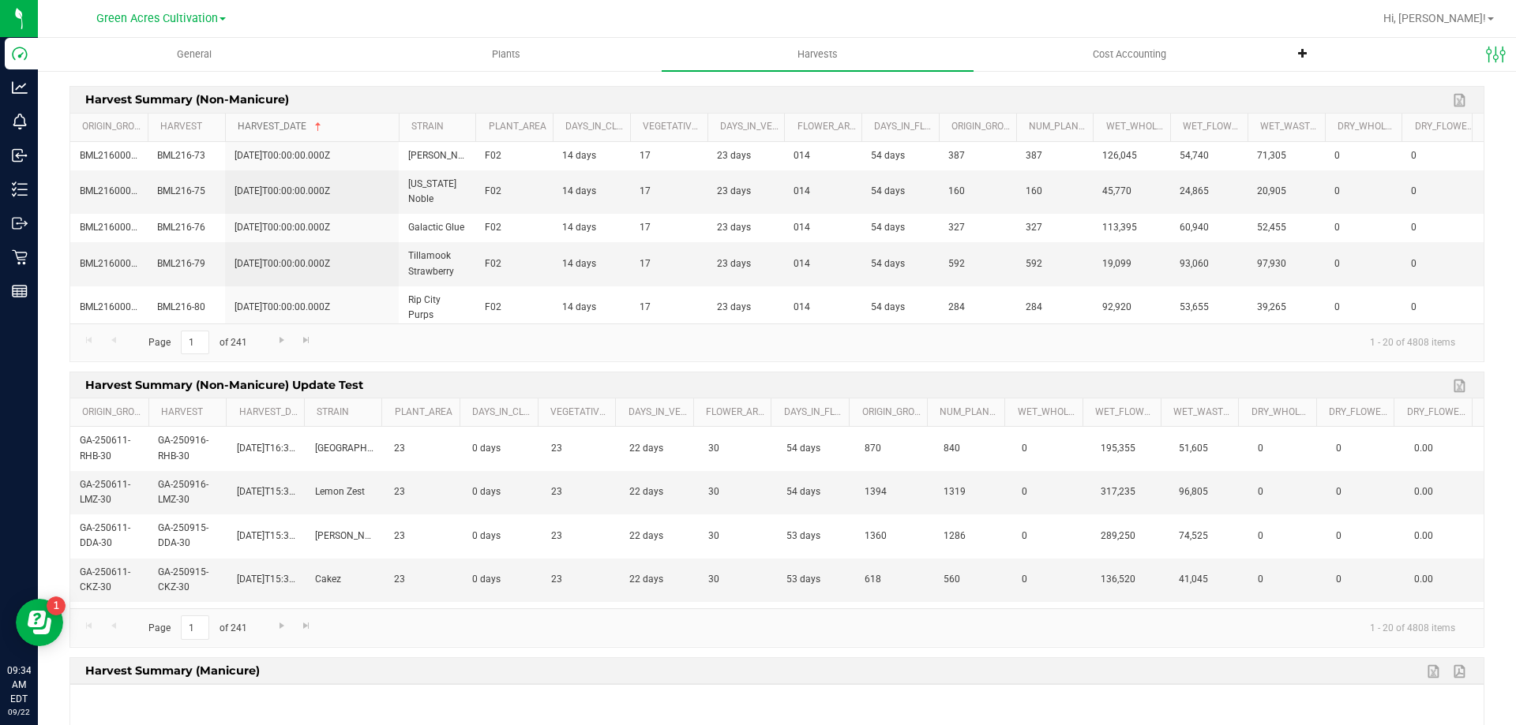
click at [347, 125] on link "Harvest_Date" at bounding box center [315, 127] width 155 height 13
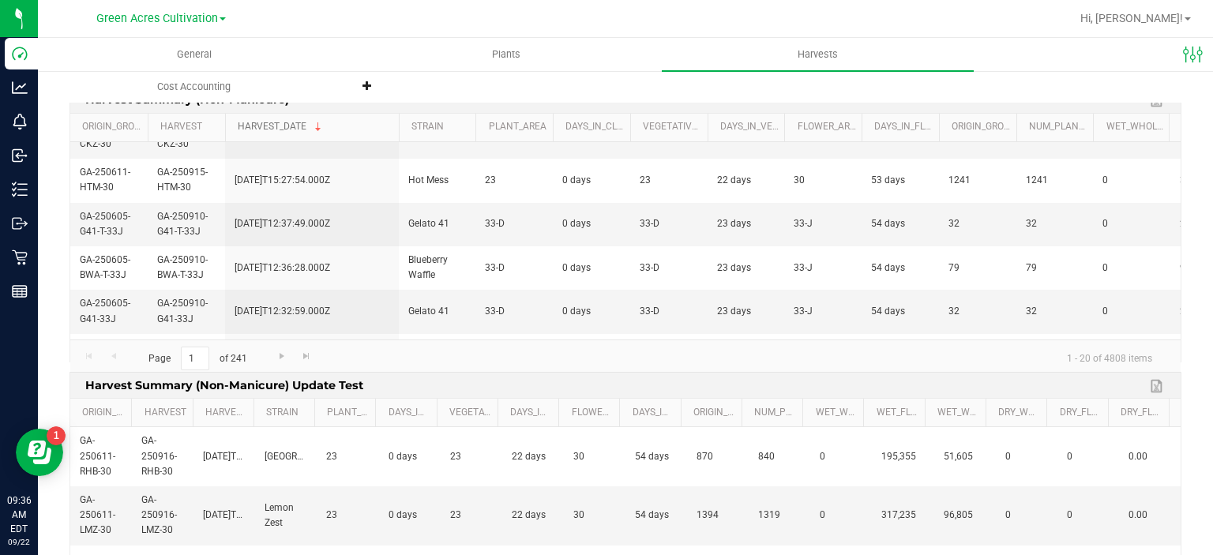
scroll to position [158, 0]
click at [156, 25] on span "Green Acres Cultivation" at bounding box center [157, 19] width 122 height 14
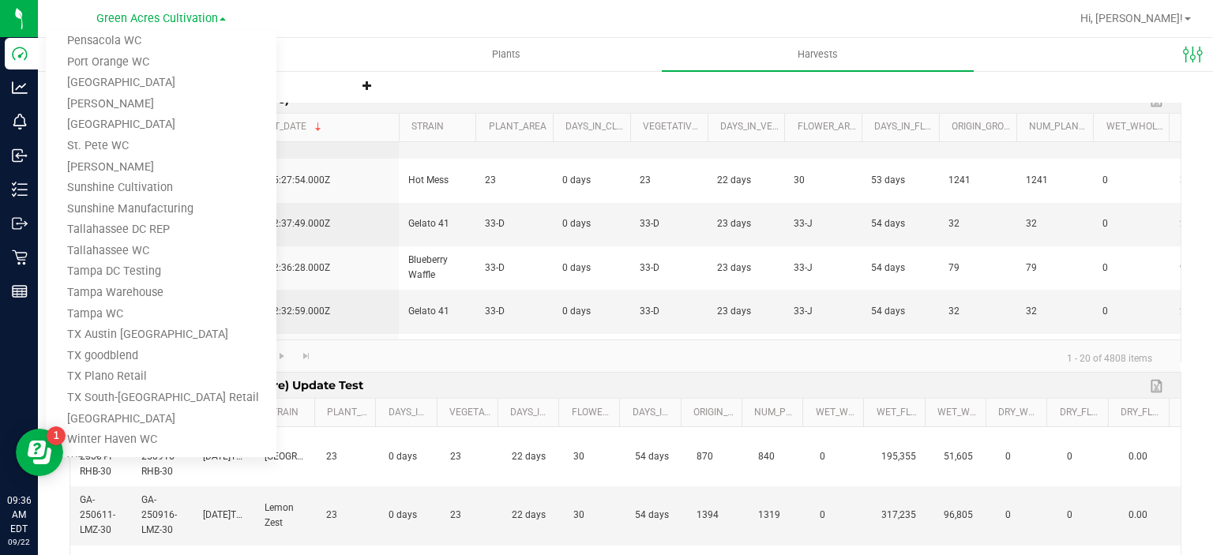
scroll to position [860, 0]
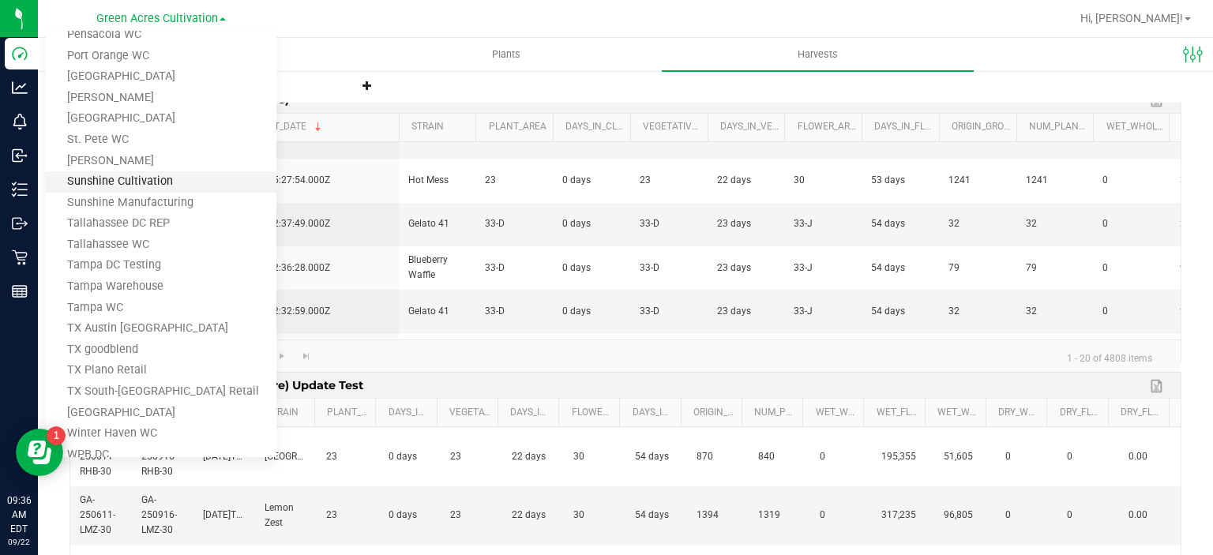
click at [215, 178] on link "Sunshine Cultivation" at bounding box center [161, 181] width 231 height 21
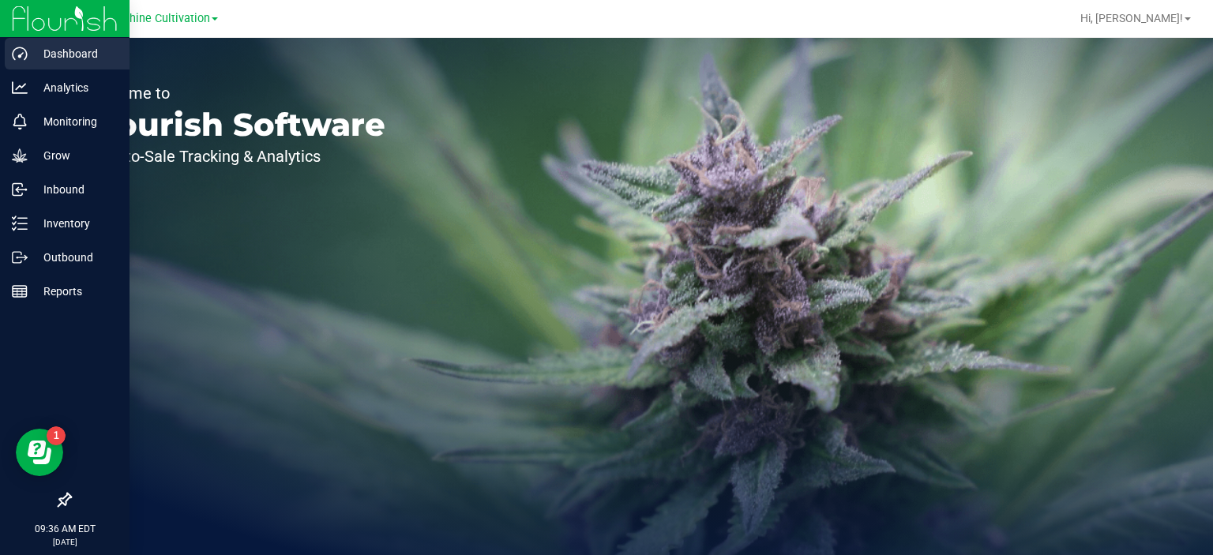
click at [28, 58] on p "Dashboard" at bounding box center [75, 53] width 95 height 19
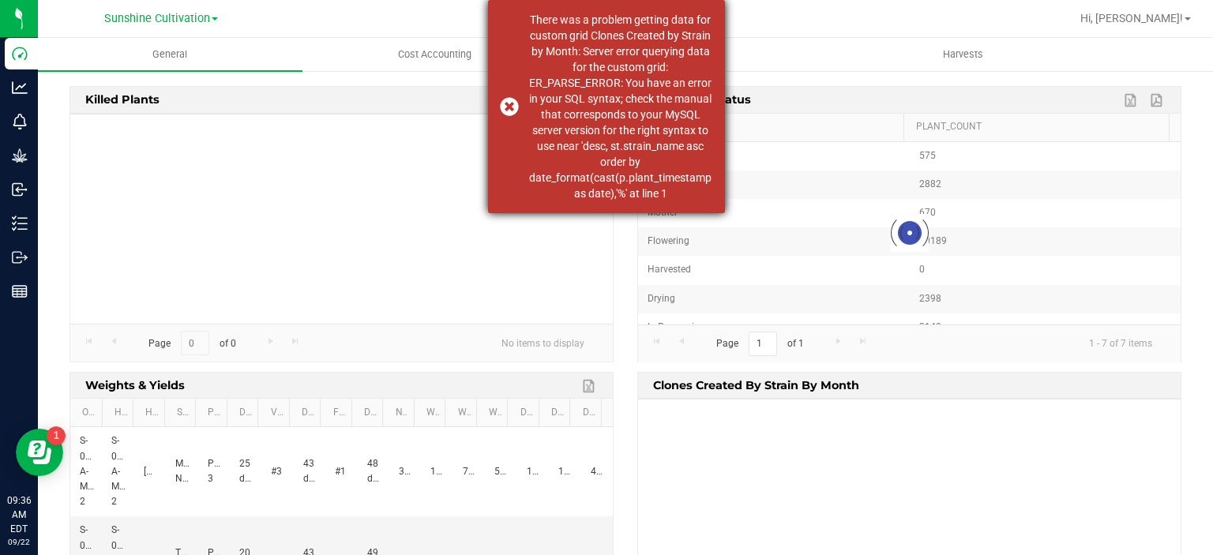
click at [723, 41] on div "There was a problem getting data for custom grid Clones Created by Strain by Mo…" at bounding box center [606, 106] width 237 height 213
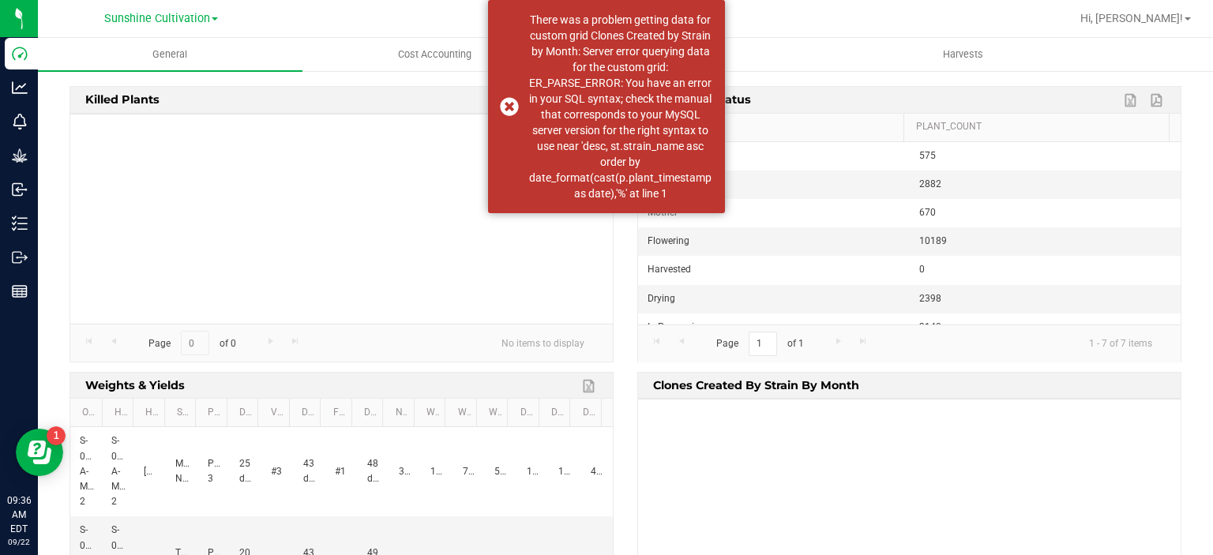
click at [740, 51] on uib-tab-heading "Plants" at bounding box center [699, 55] width 263 height 32
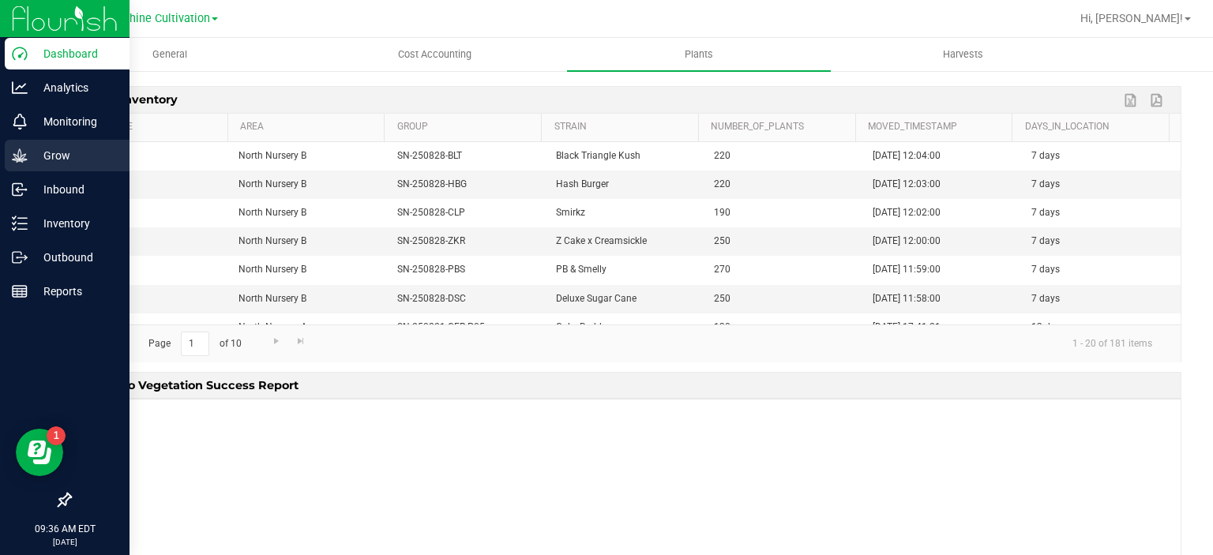
click at [25, 155] on icon at bounding box center [19, 154] width 15 height 13
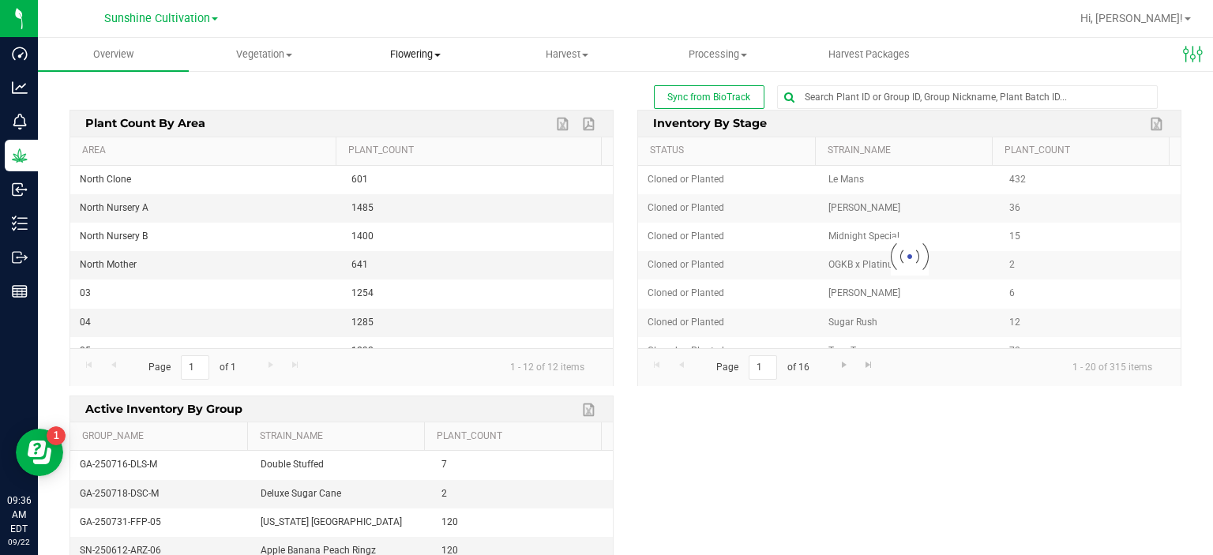
click at [437, 54] on span at bounding box center [437, 55] width 6 height 3
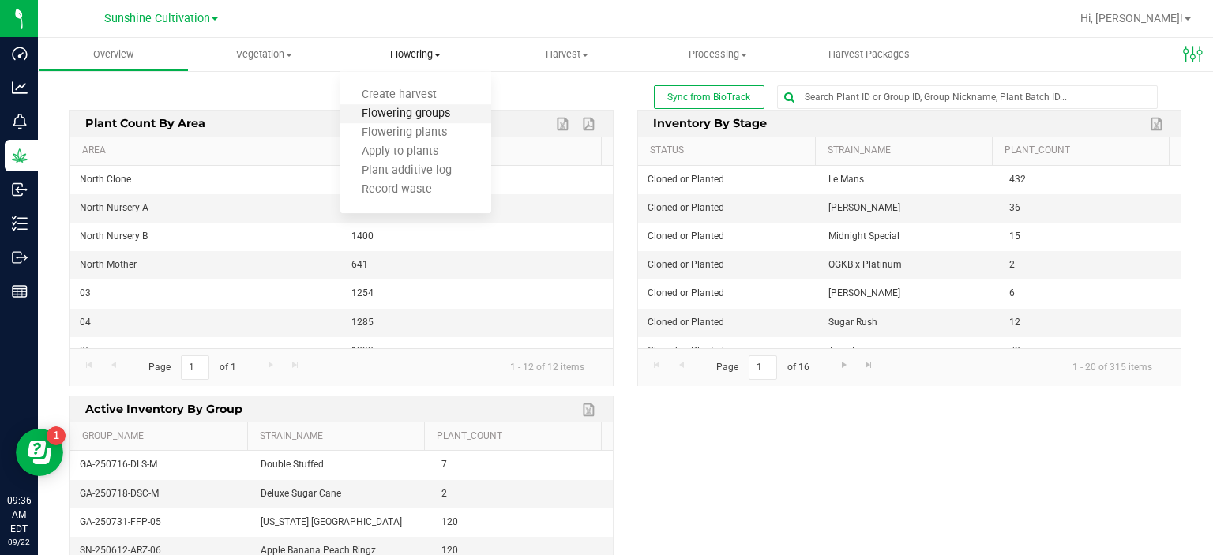
click at [436, 118] on span "Flowering groups" at bounding box center [405, 113] width 131 height 13
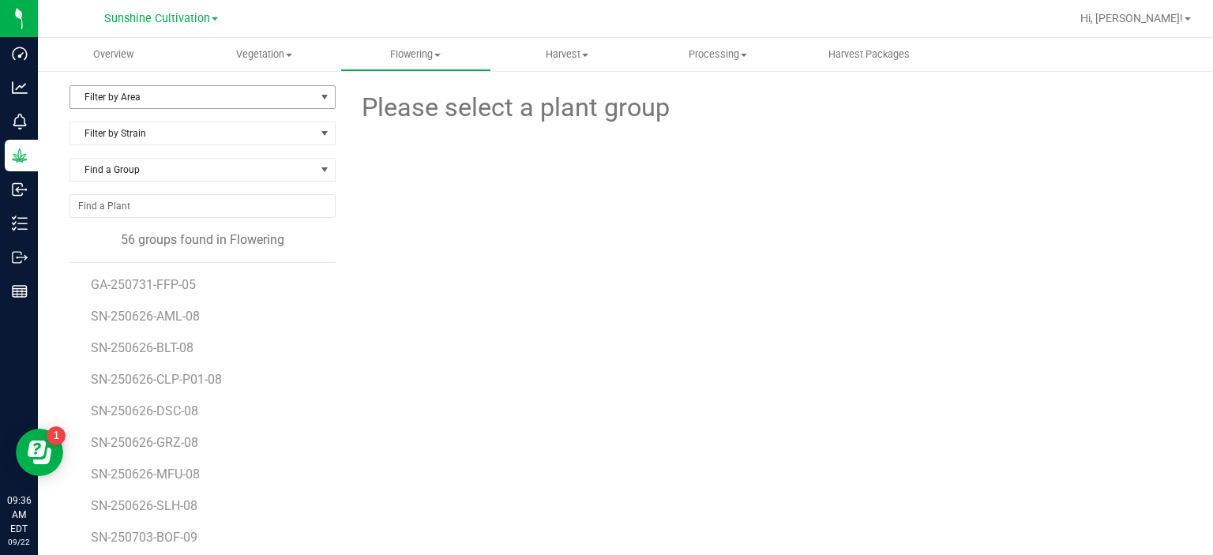
click at [157, 88] on span "Filter by Area" at bounding box center [192, 97] width 245 height 22
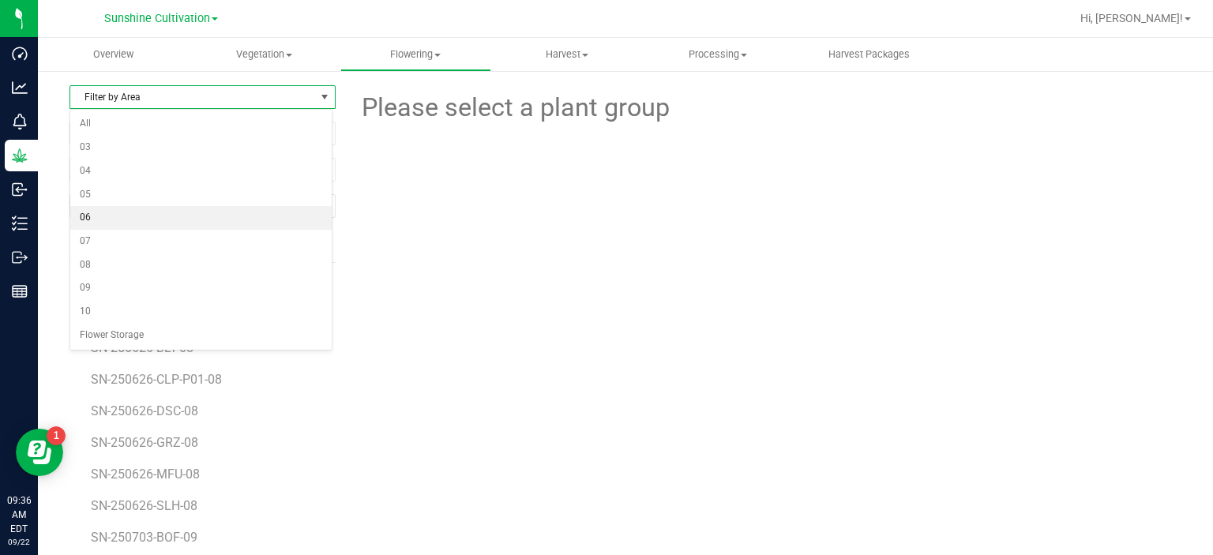
click at [122, 217] on li "06" at bounding box center [200, 218] width 261 height 24
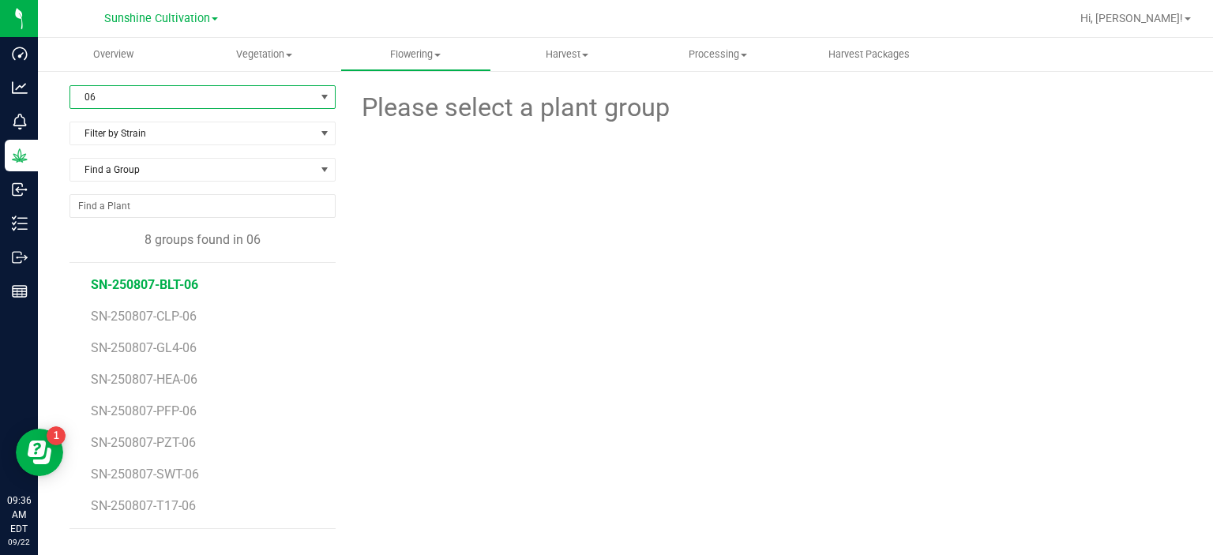
click at [184, 288] on span "SN-250807-BLT-06" at bounding box center [144, 284] width 107 height 15
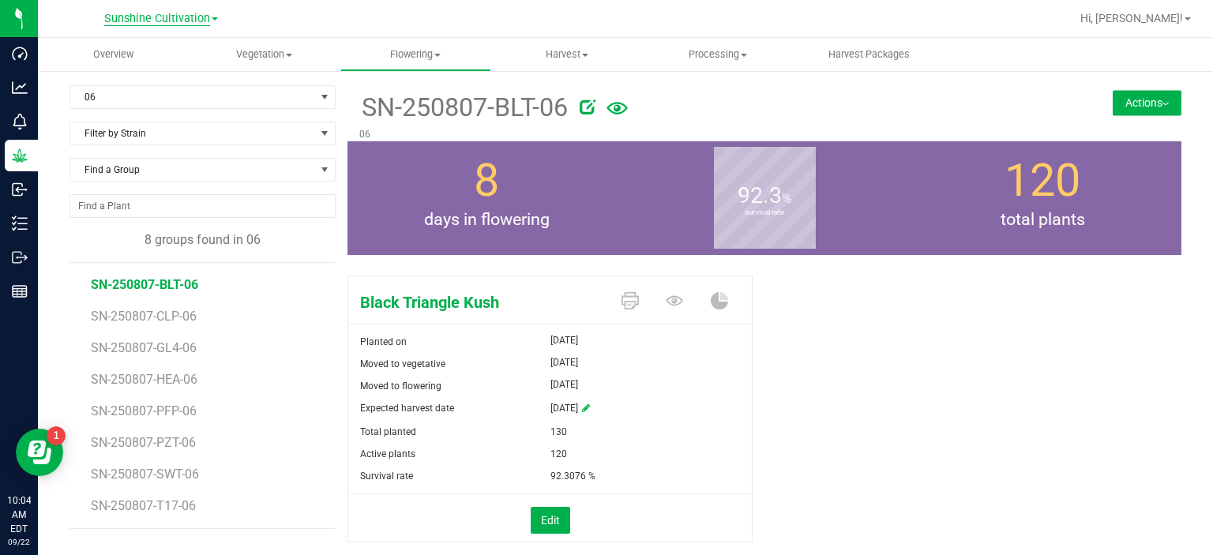
click at [174, 24] on span "Sunshine Cultivation" at bounding box center [157, 19] width 106 height 14
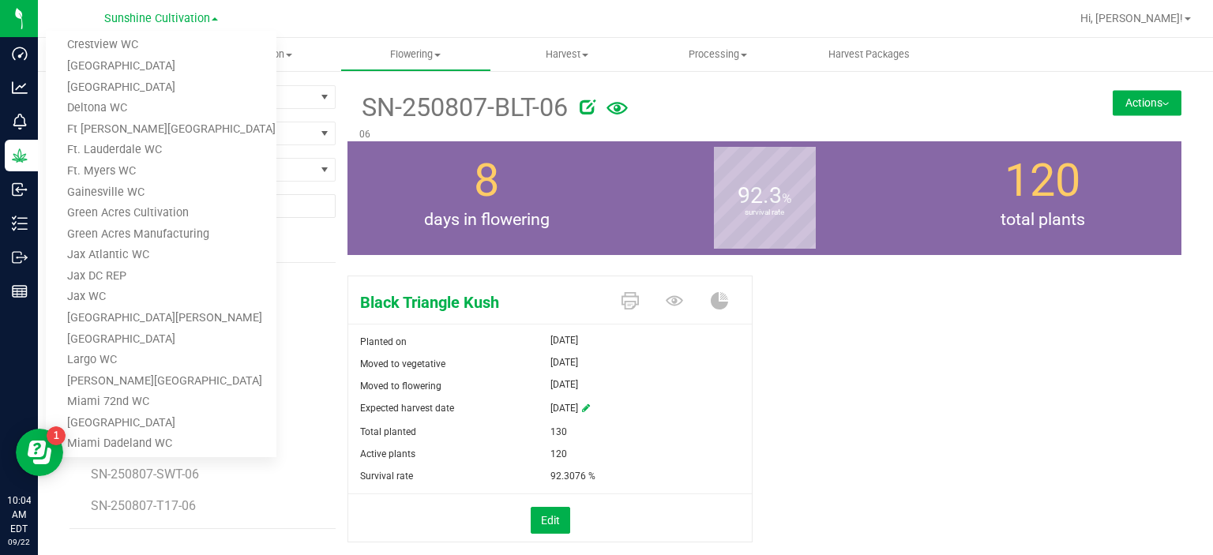
scroll to position [163, 0]
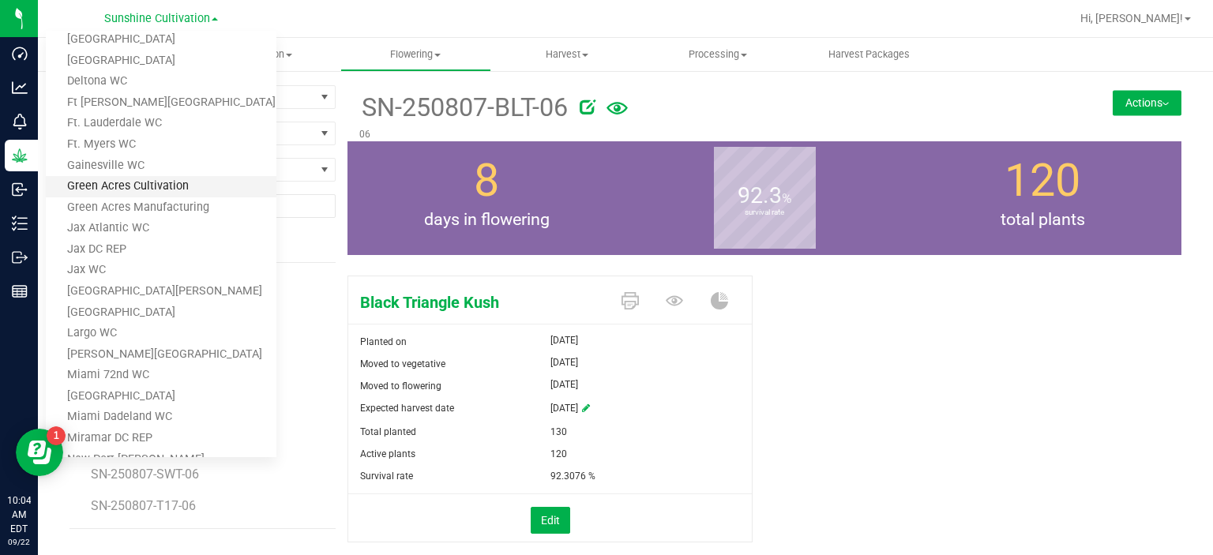
click at [231, 186] on link "Green Acres Cultivation" at bounding box center [161, 186] width 231 height 21
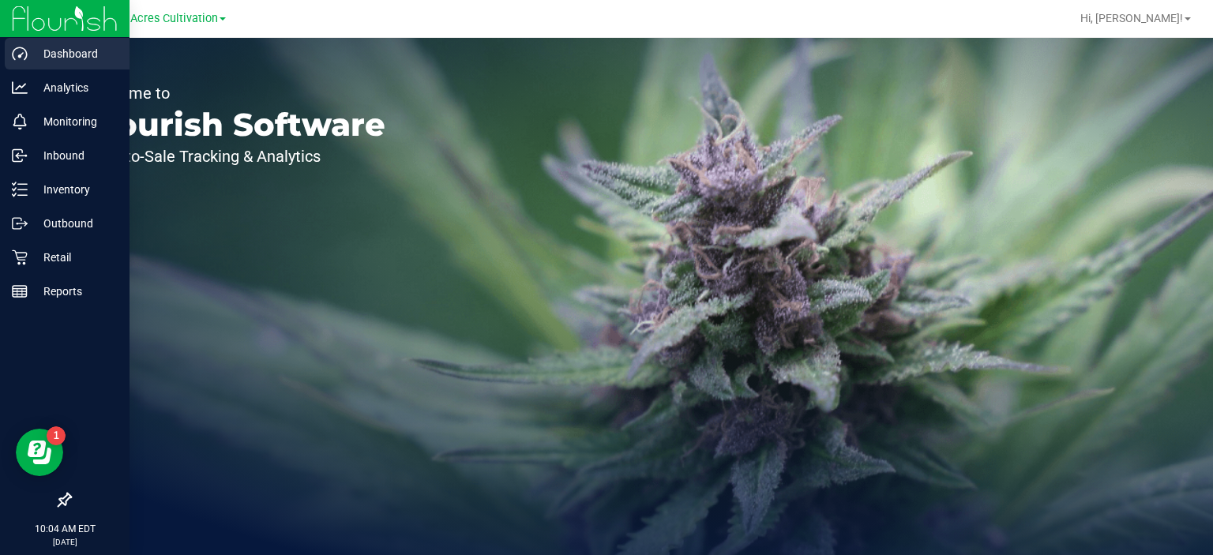
click at [24, 54] on icon at bounding box center [20, 54] width 16 height 16
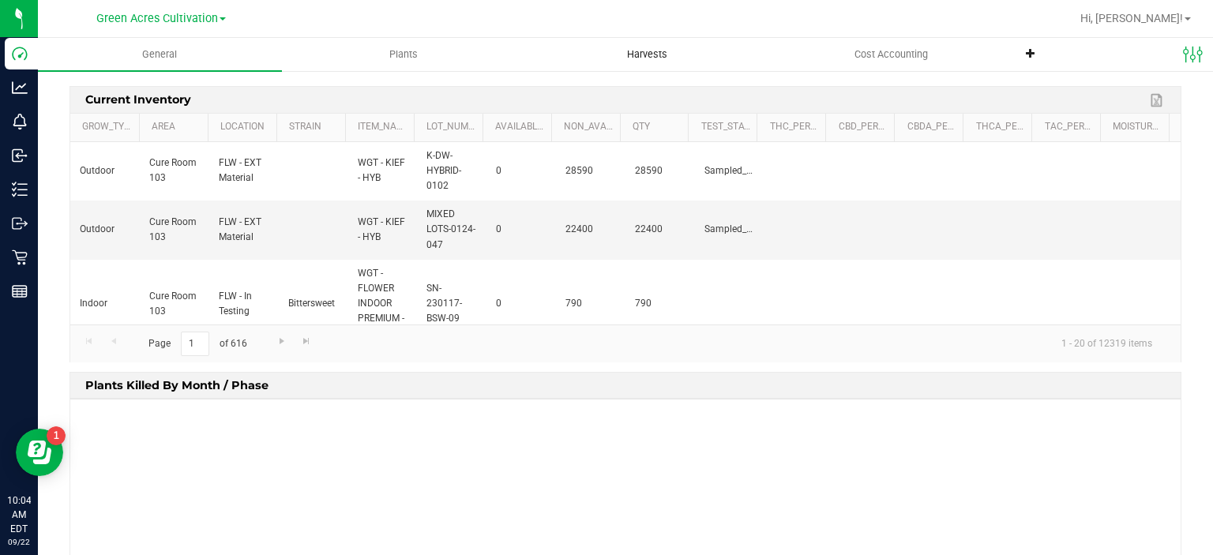
click at [653, 62] on uib-tab-heading "Harvests" at bounding box center [647, 55] width 242 height 32
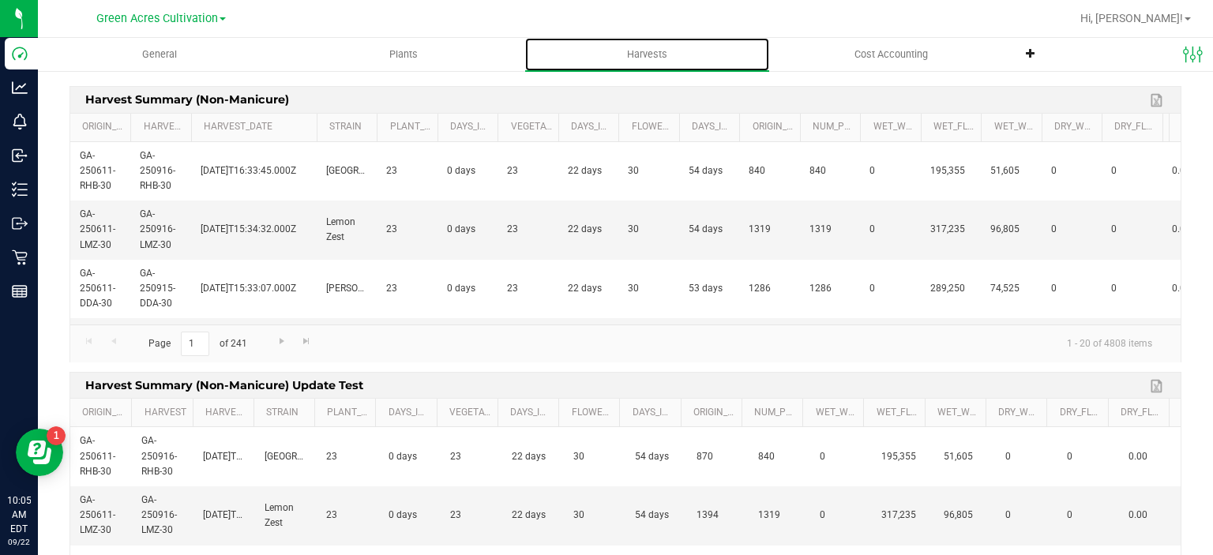
drag, startPoint x: 249, startPoint y: 138, endPoint x: 328, endPoint y: 132, distance: 79.2
click at [328, 132] on div "Origin_Group Harvest Harvest_Date Strain Plant_Area Days_in_Cloning Vegetative_…" at bounding box center [619, 128] width 1099 height 28
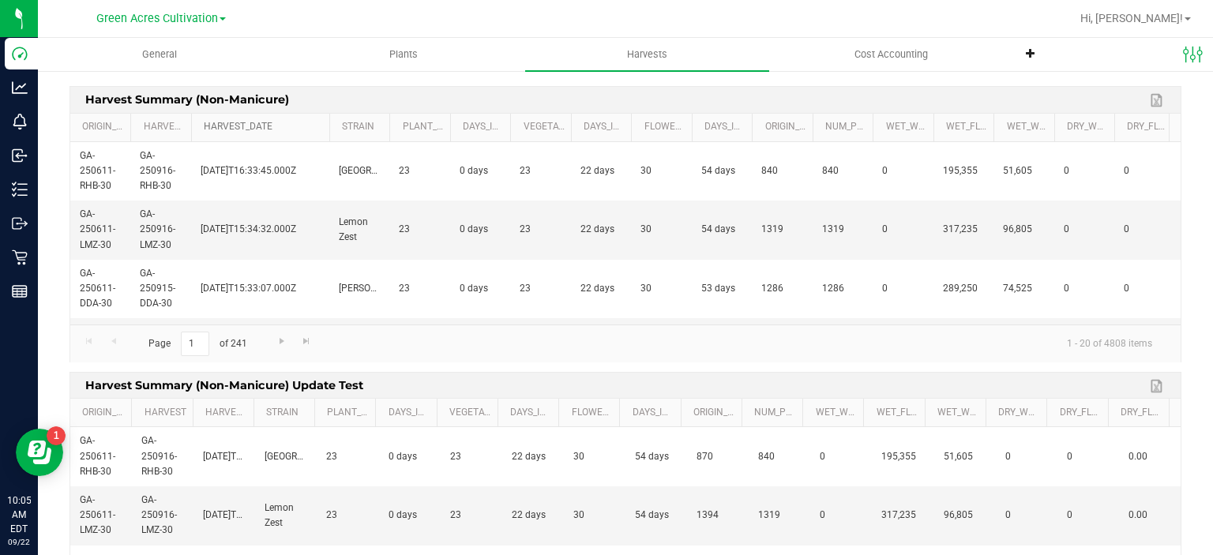
click at [305, 122] on link "Harvest_Date" at bounding box center [263, 127] width 119 height 13
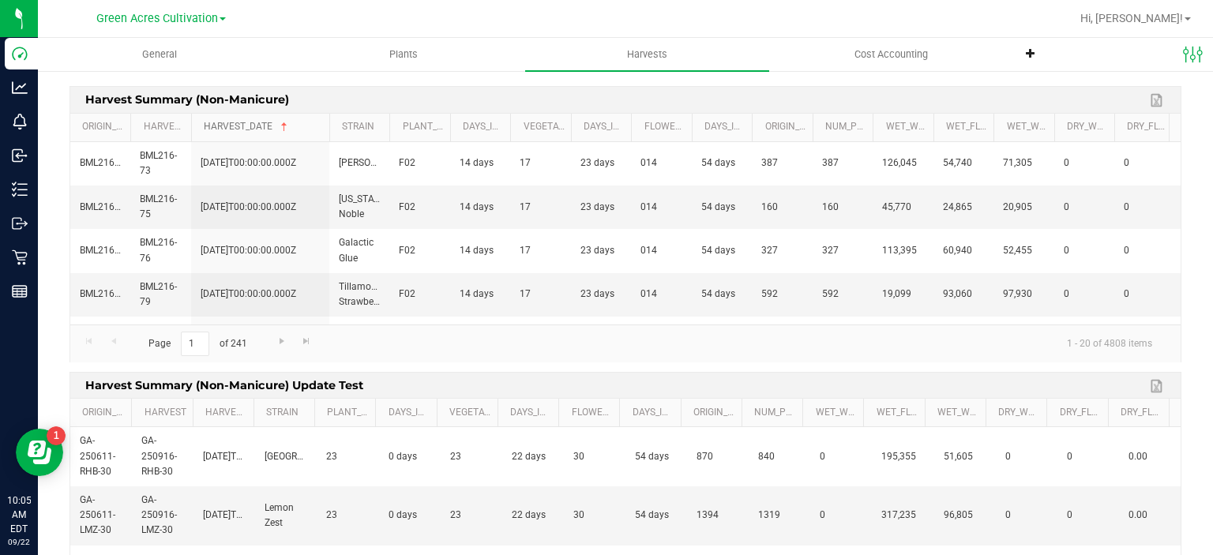
click at [304, 122] on link "Harvest_Date" at bounding box center [263, 127] width 119 height 13
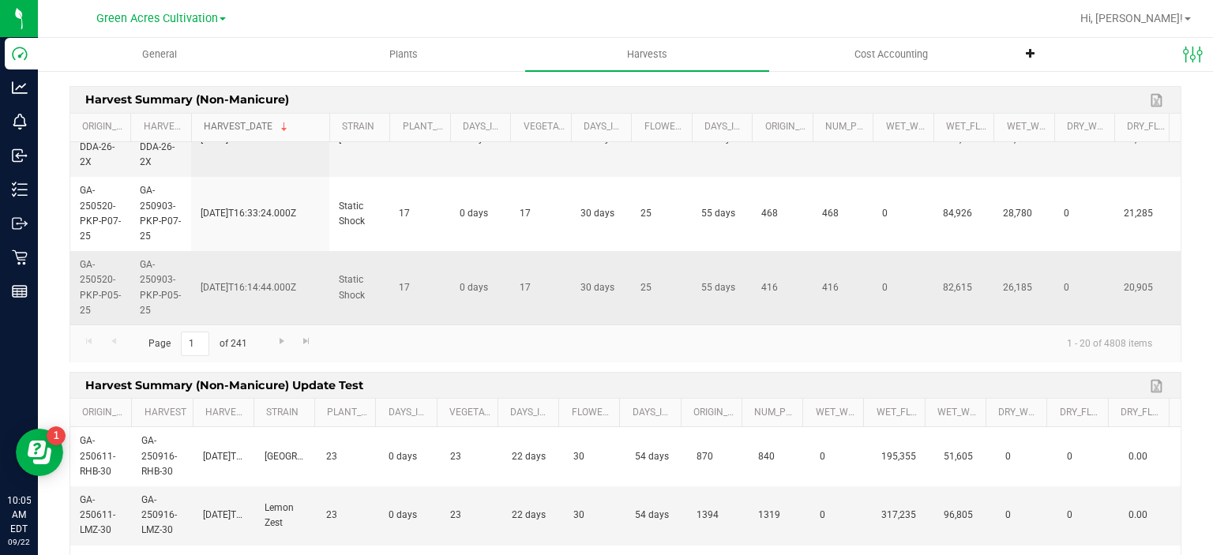
scroll to position [1094, 0]
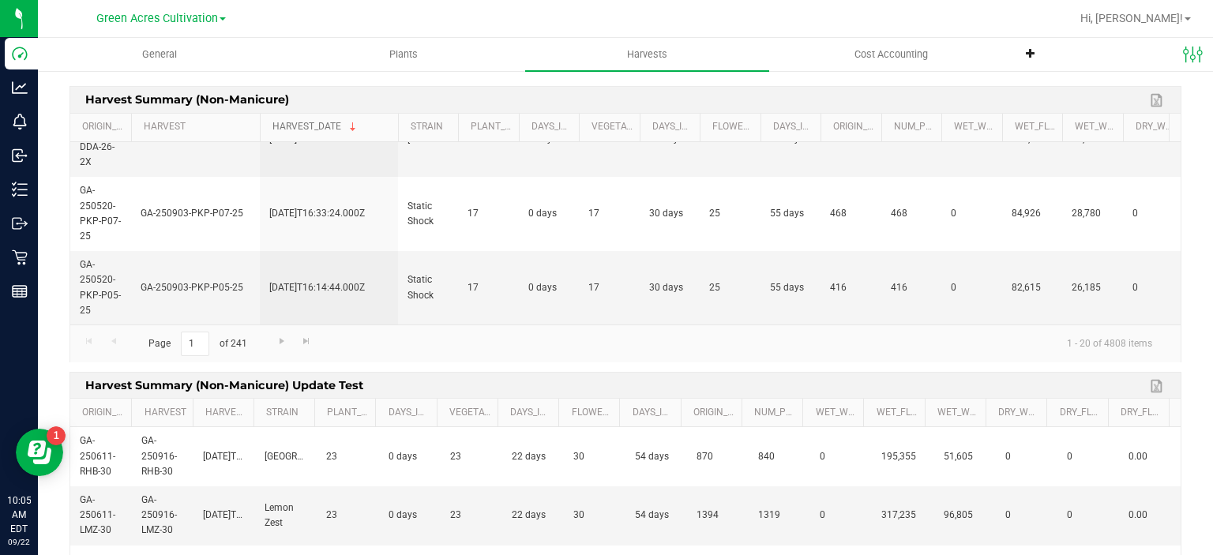
drag, startPoint x: 189, startPoint y: 122, endPoint x: 259, endPoint y: 122, distance: 70.3
click at [259, 122] on div "Origin_Group Harvest Harvest_Date Strain Plant_Area Days_in_Cloning Vegetative_…" at bounding box center [619, 128] width 1099 height 28
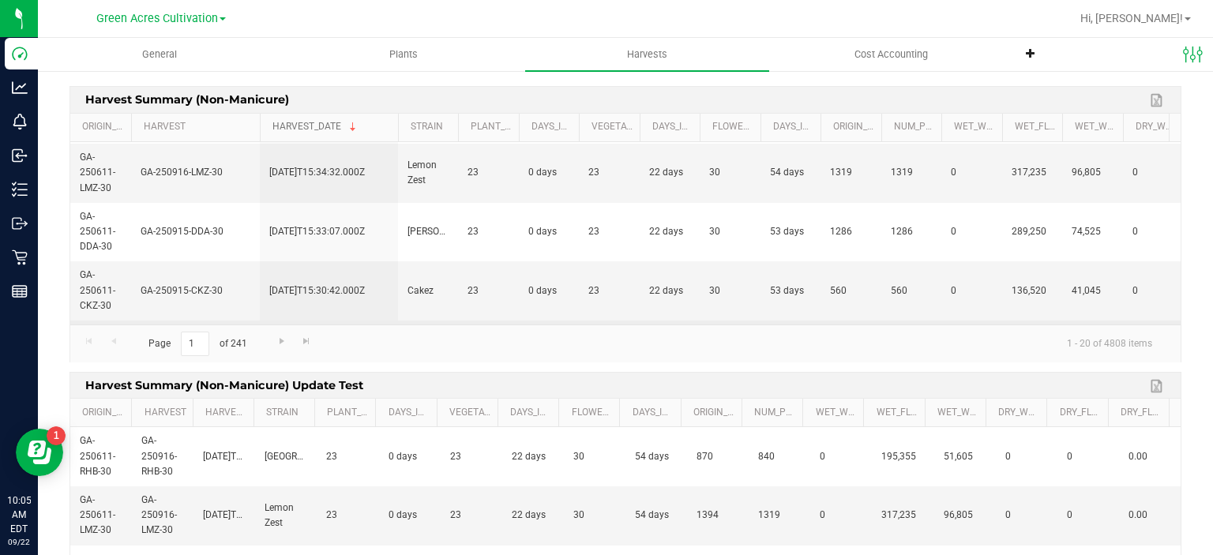
scroll to position [0, 0]
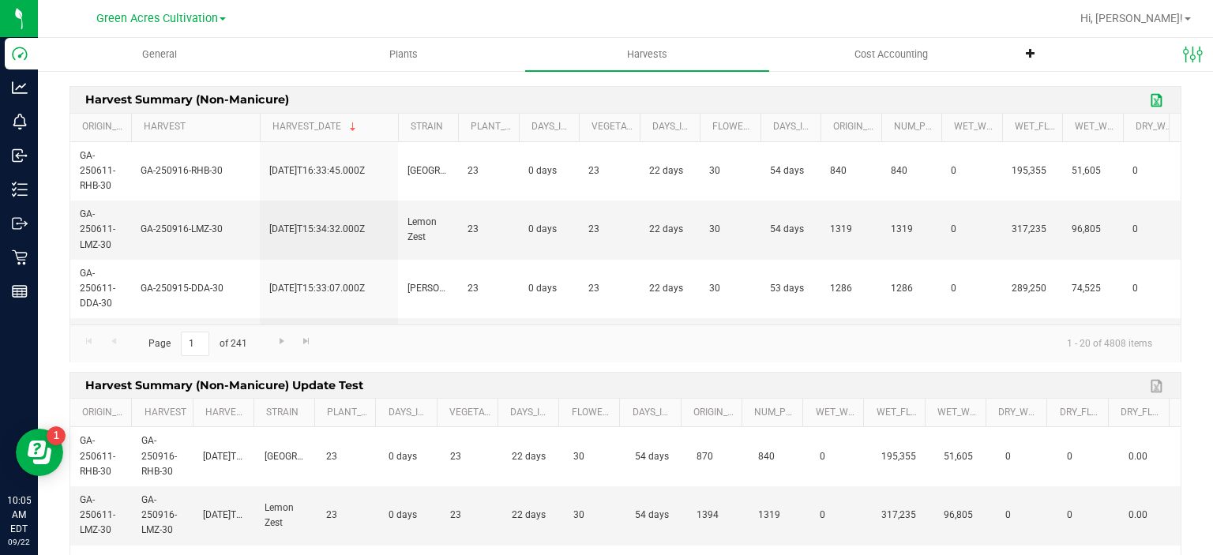
click at [1149, 99] on link "Export to Excel" at bounding box center [1157, 100] width 24 height 21
